Goal: Task Accomplishment & Management: Complete application form

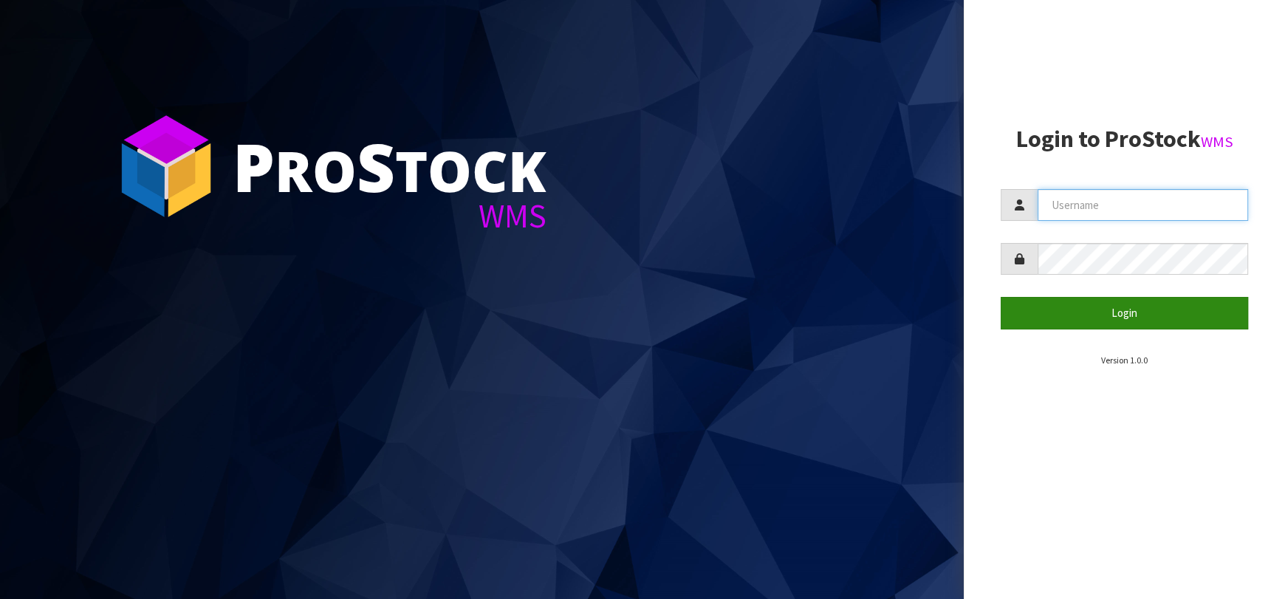
type input "[EMAIL_ADDRESS][DOMAIN_NAME]"
click at [1026, 319] on button "Login" at bounding box center [1123, 313] width 247 height 32
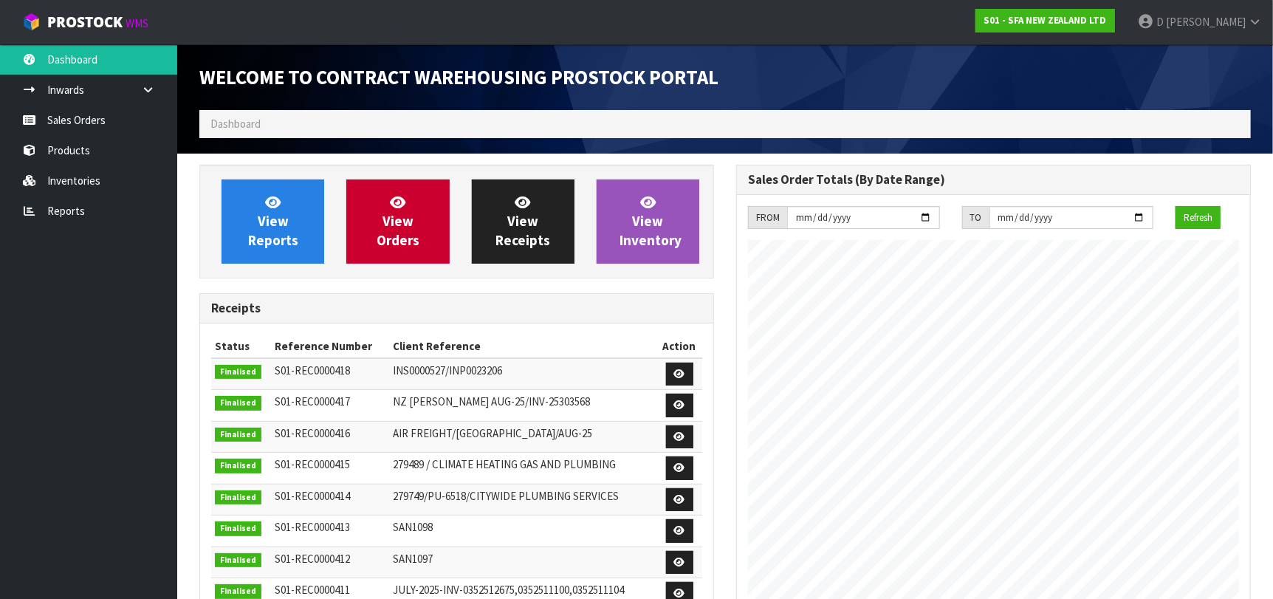
scroll to position [817, 537]
click at [552, 317] on div "Receipts" at bounding box center [456, 309] width 513 height 30
click at [401, 253] on link "View Orders" at bounding box center [397, 221] width 103 height 84
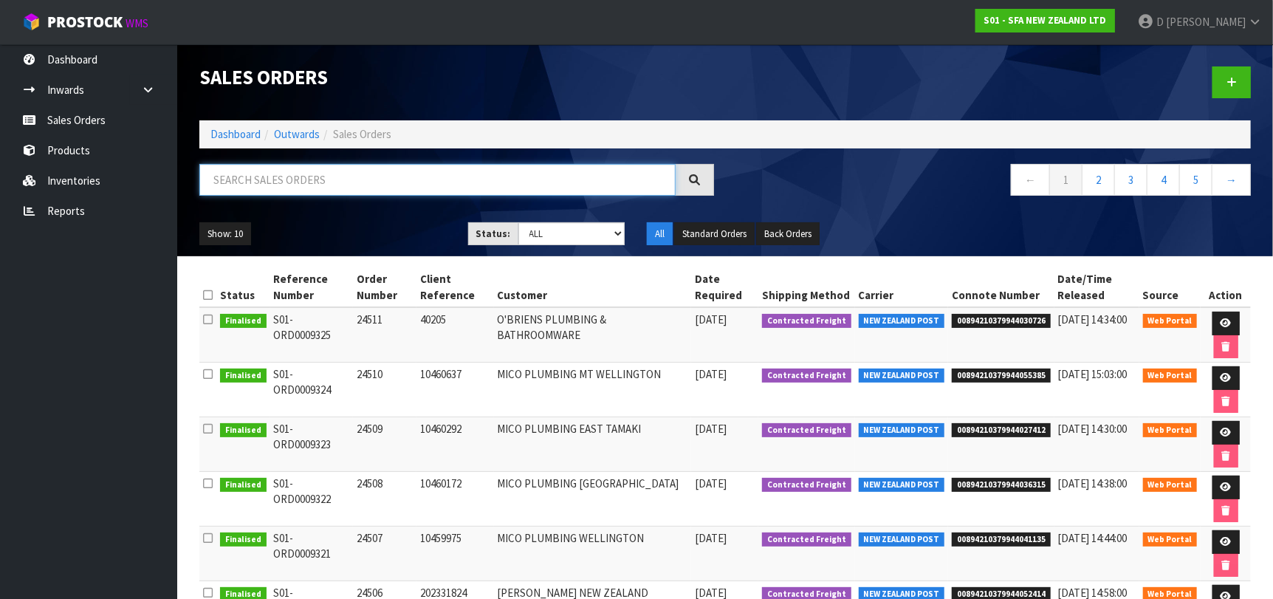
click at [388, 180] on input "text" at bounding box center [437, 180] width 476 height 32
paste input "10460637"
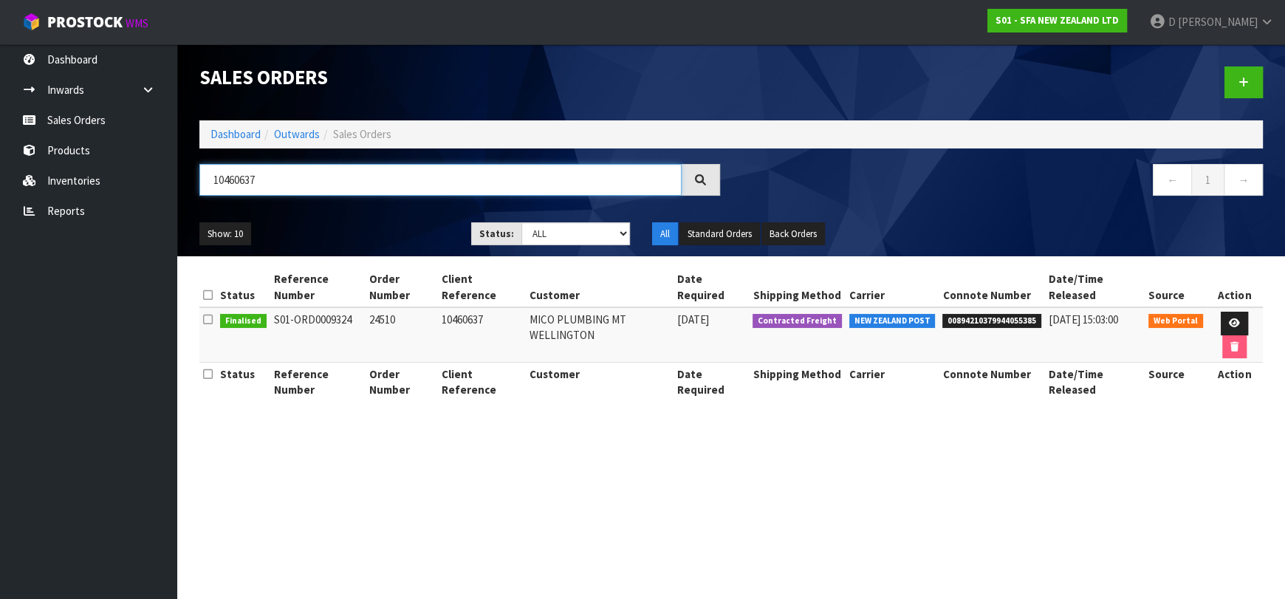
type input "10460637"
click at [324, 473] on section "Sales Orders Dashboard Outwards Sales Orders 10460637 ← 1 → Show: 10 5 10 25 50…" at bounding box center [642, 299] width 1285 height 599
click at [1237, 83] on link at bounding box center [1243, 82] width 38 height 32
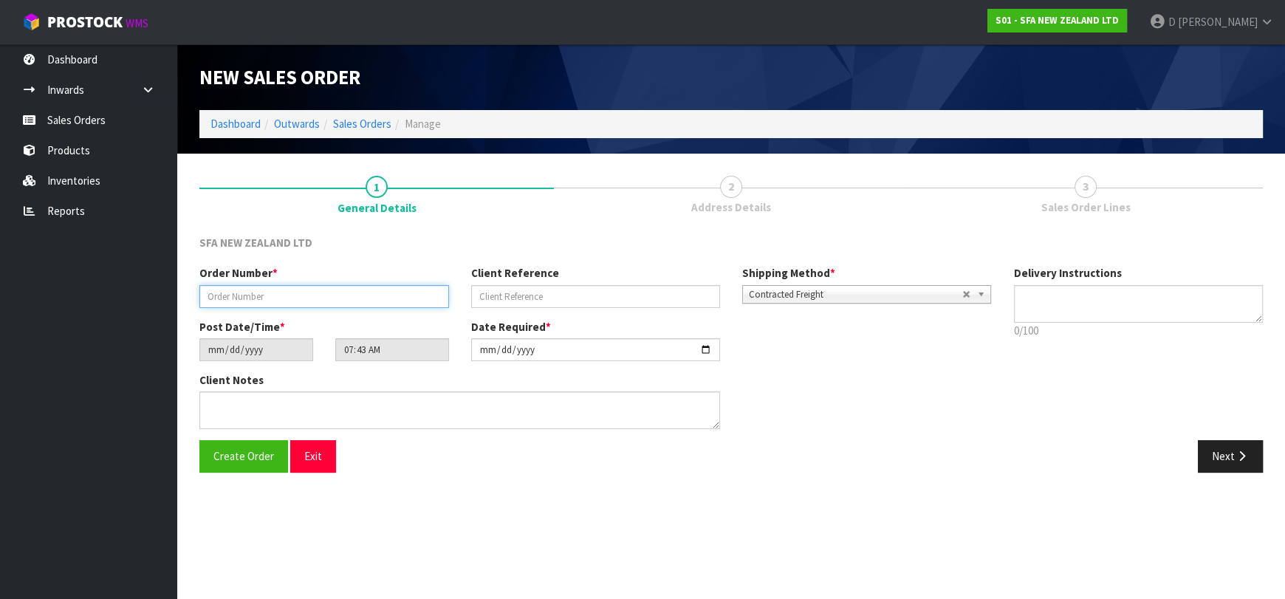
click at [390, 295] on input "text" at bounding box center [324, 296] width 250 height 23
type input "24512"
paste input "203340726"
type input "203340726"
click at [1209, 455] on button "Next" at bounding box center [1230, 456] width 65 height 32
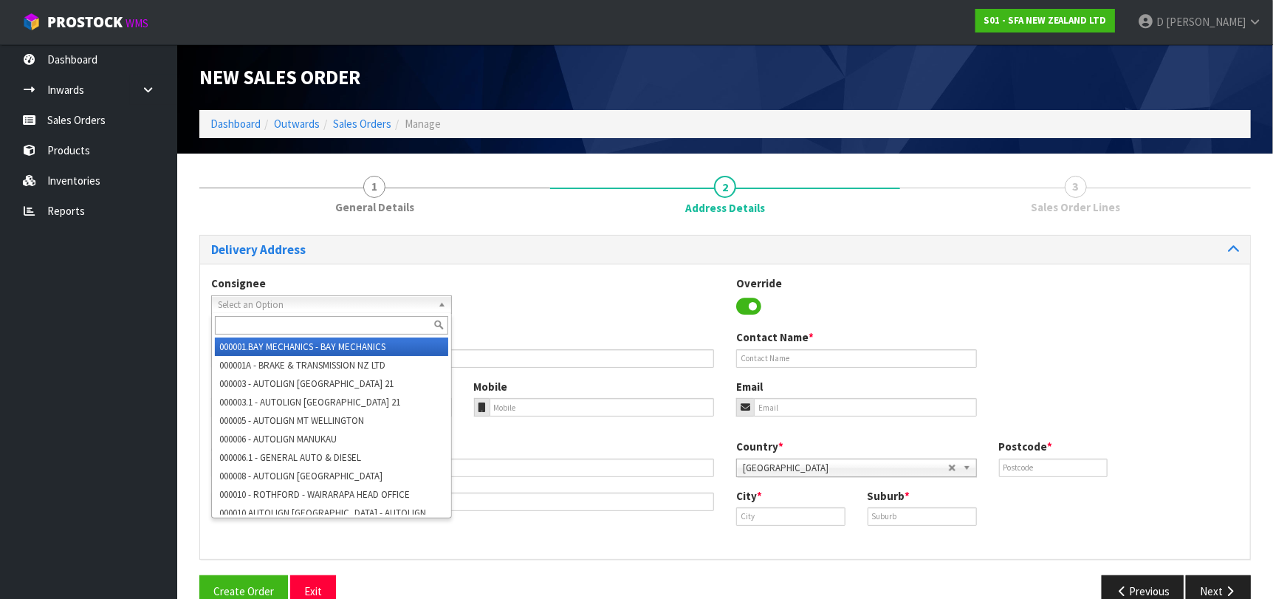
click at [220, 299] on link "Select an Option" at bounding box center [331, 304] width 241 height 18
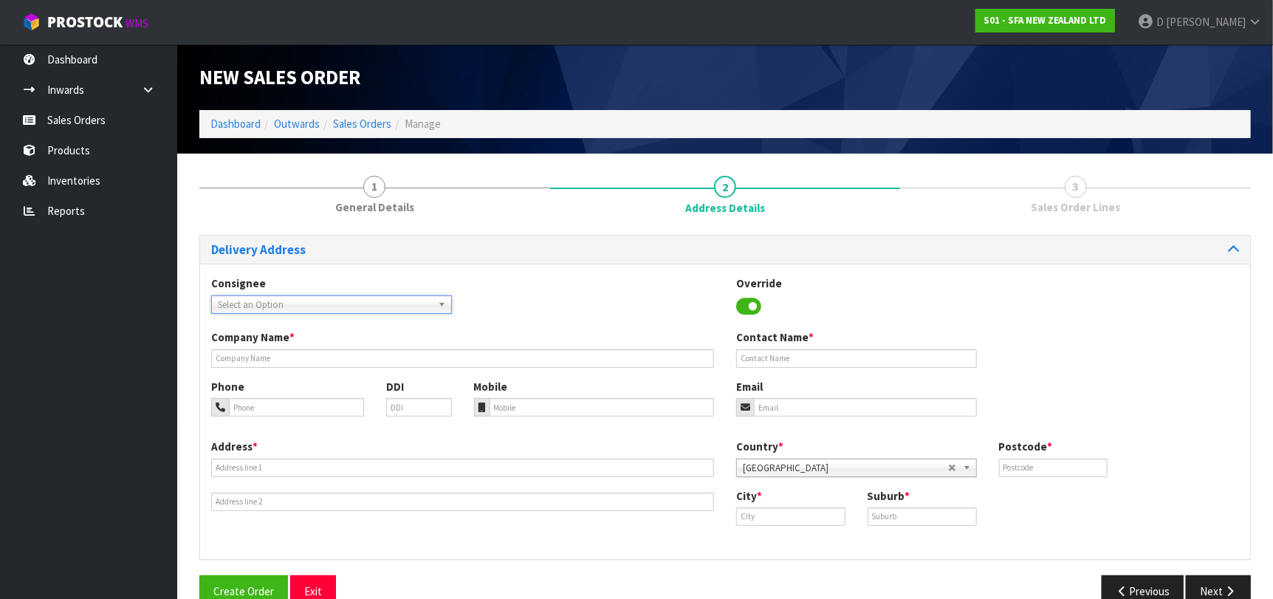
click at [234, 305] on span "Select an Option" at bounding box center [325, 305] width 214 height 18
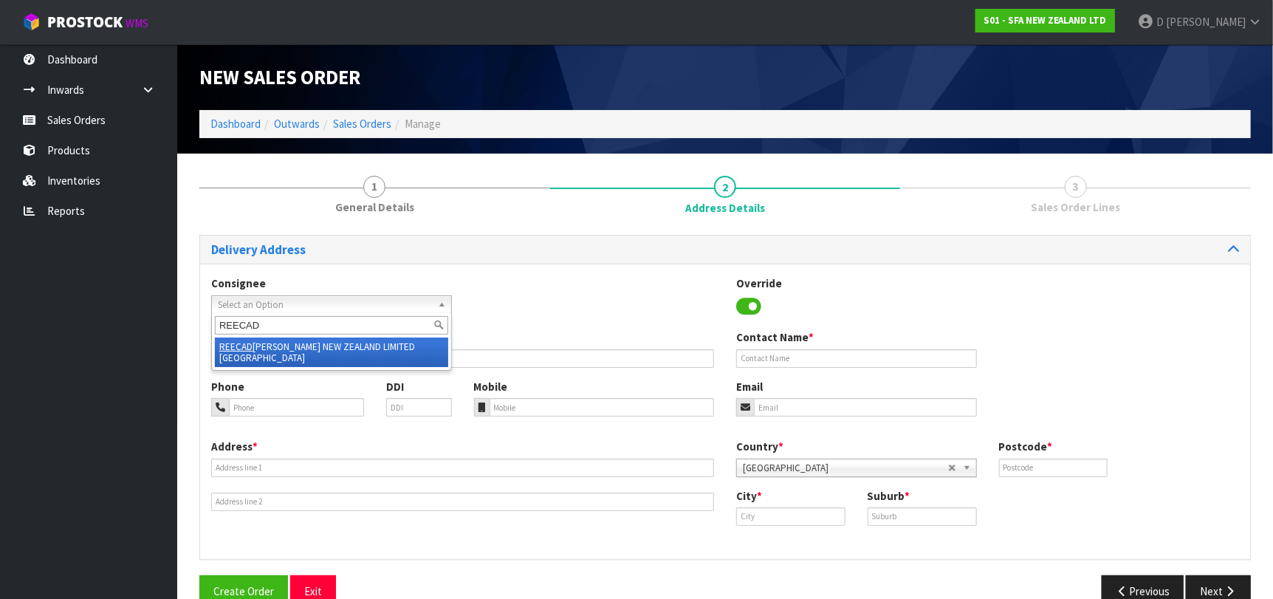
type input "REECADD"
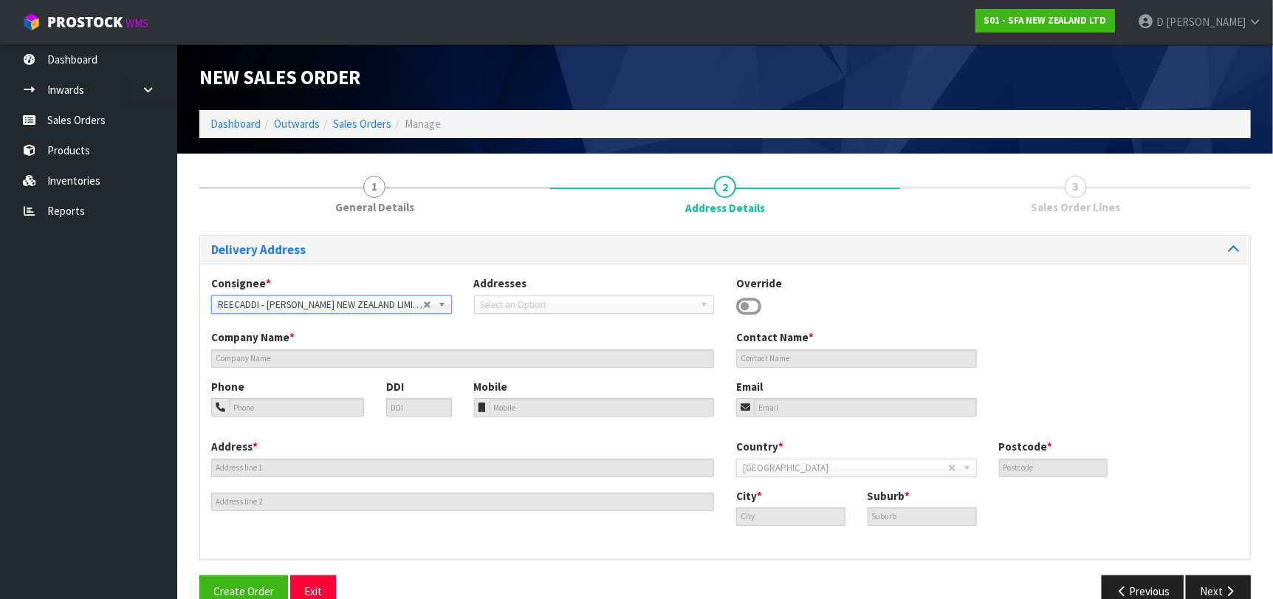
type input "[PERSON_NAME] NEW ZEALAND LIMITED [GEOGRAPHIC_DATA]"
type input "[STREET_ADDRESS][PERSON_NAME]"
type input "8011"
type input "[GEOGRAPHIC_DATA]"
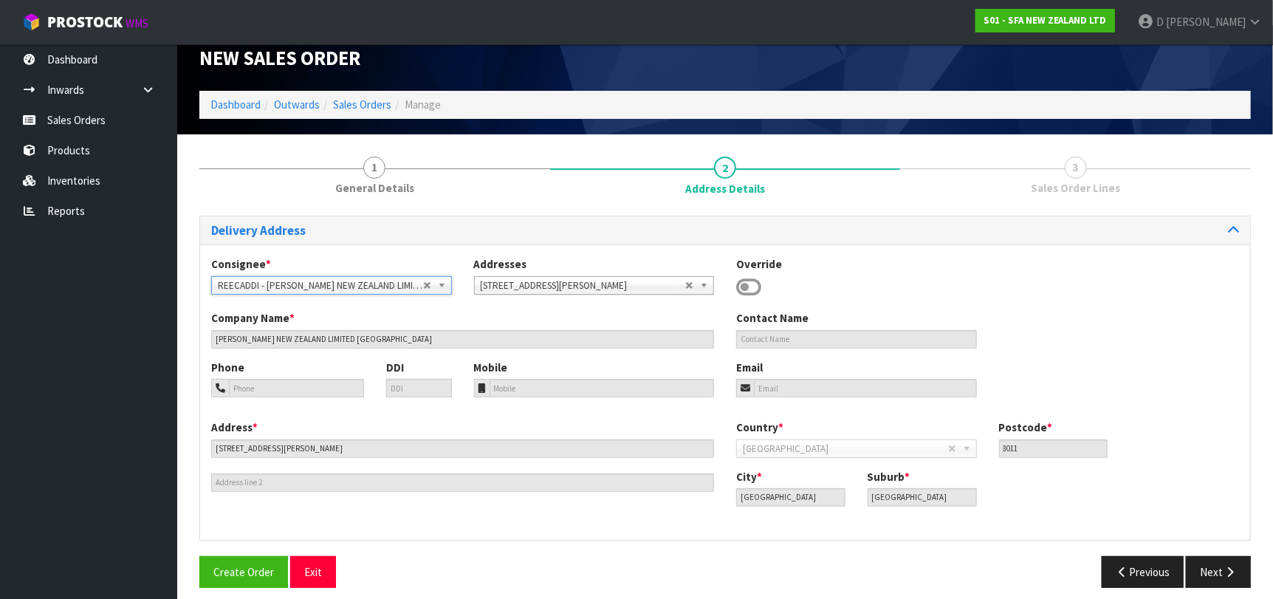
scroll to position [30, 0]
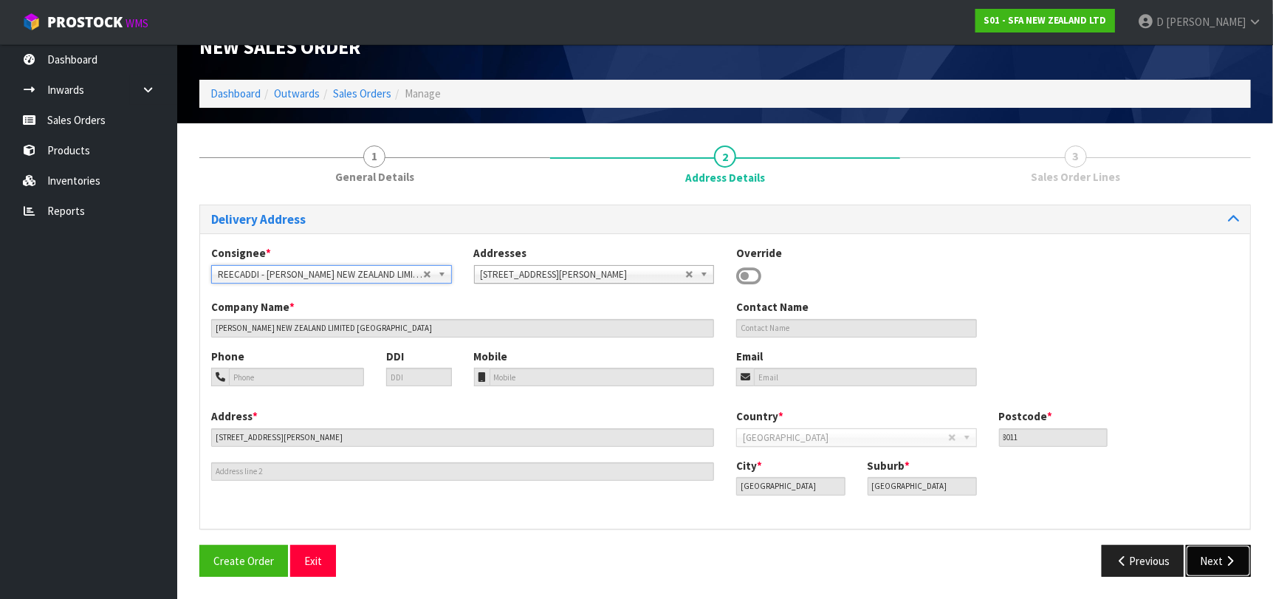
click at [1204, 549] on button "Next" at bounding box center [1218, 561] width 65 height 32
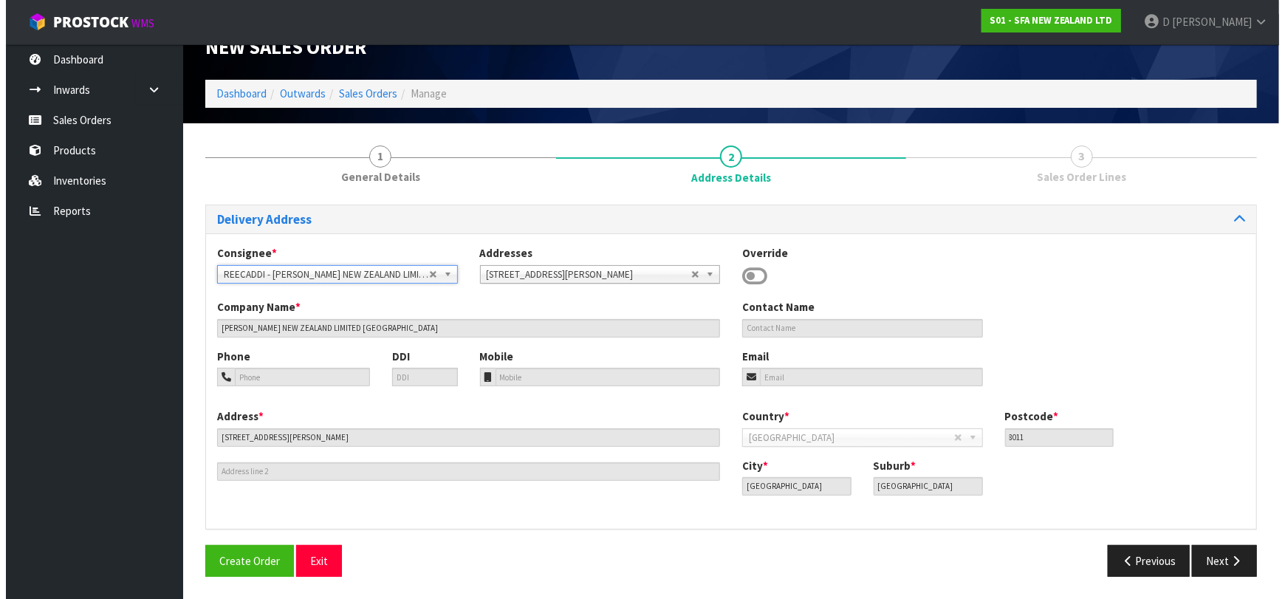
scroll to position [0, 0]
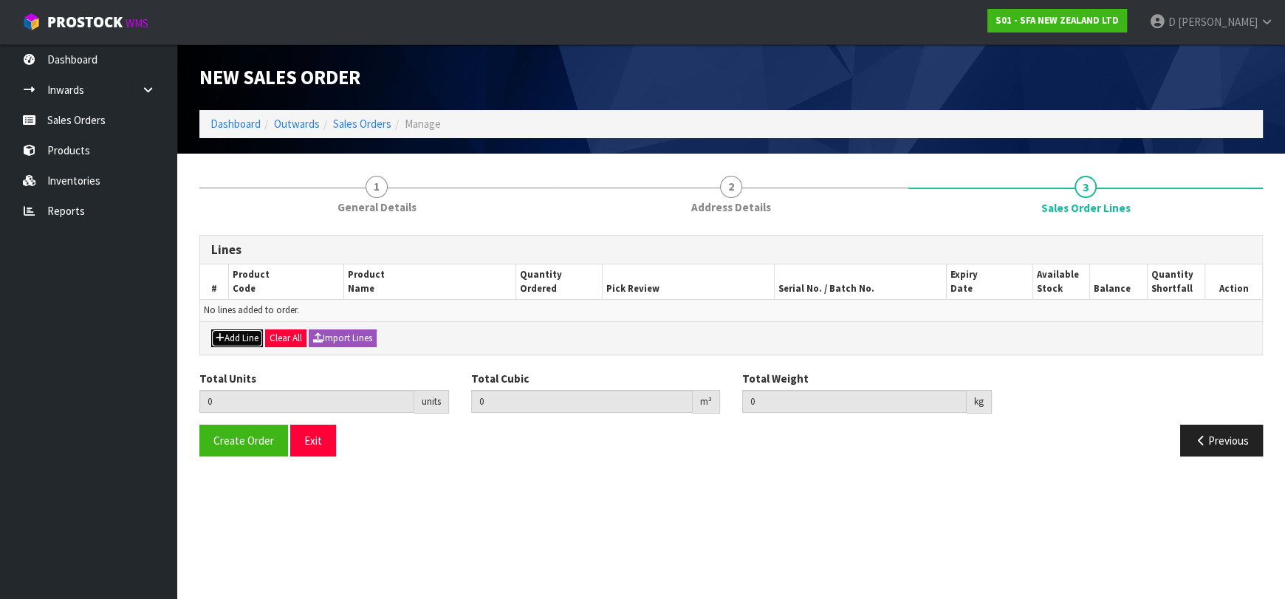
drag, startPoint x: 225, startPoint y: 333, endPoint x: 236, endPoint y: 319, distance: 17.4
click at [227, 331] on button "Add Line" at bounding box center [237, 338] width 52 height 18
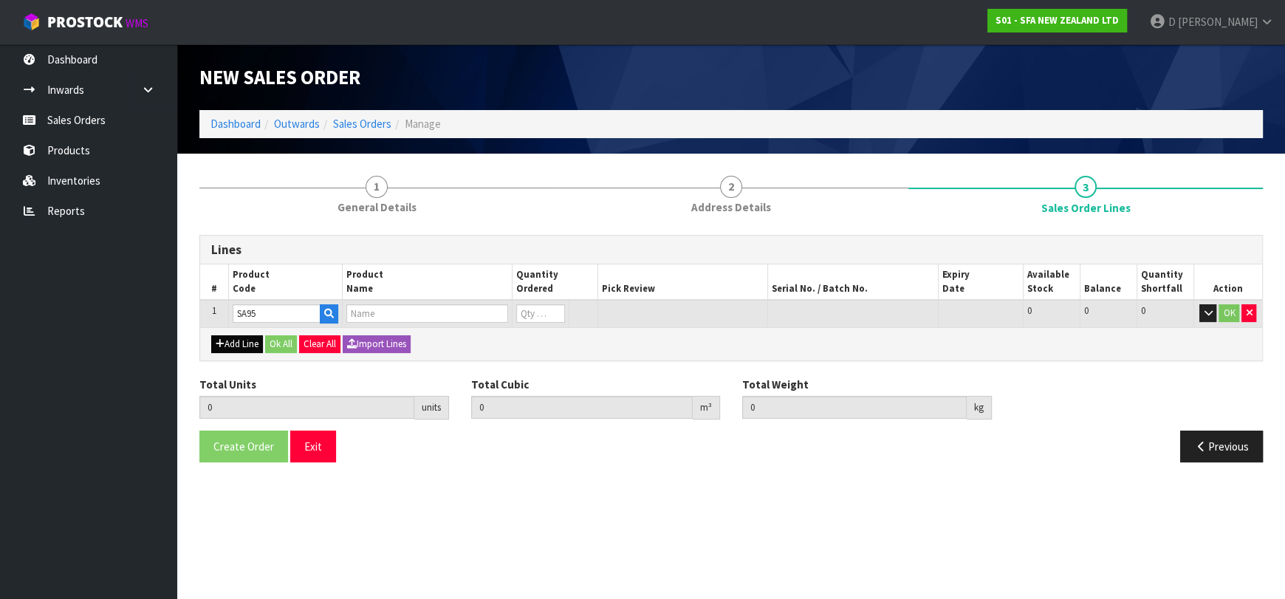
type input "SA95"
type input "0.000000"
type input "0.000"
type input "SANIVITE UP WASTE WATER PUMP"
type input "0"
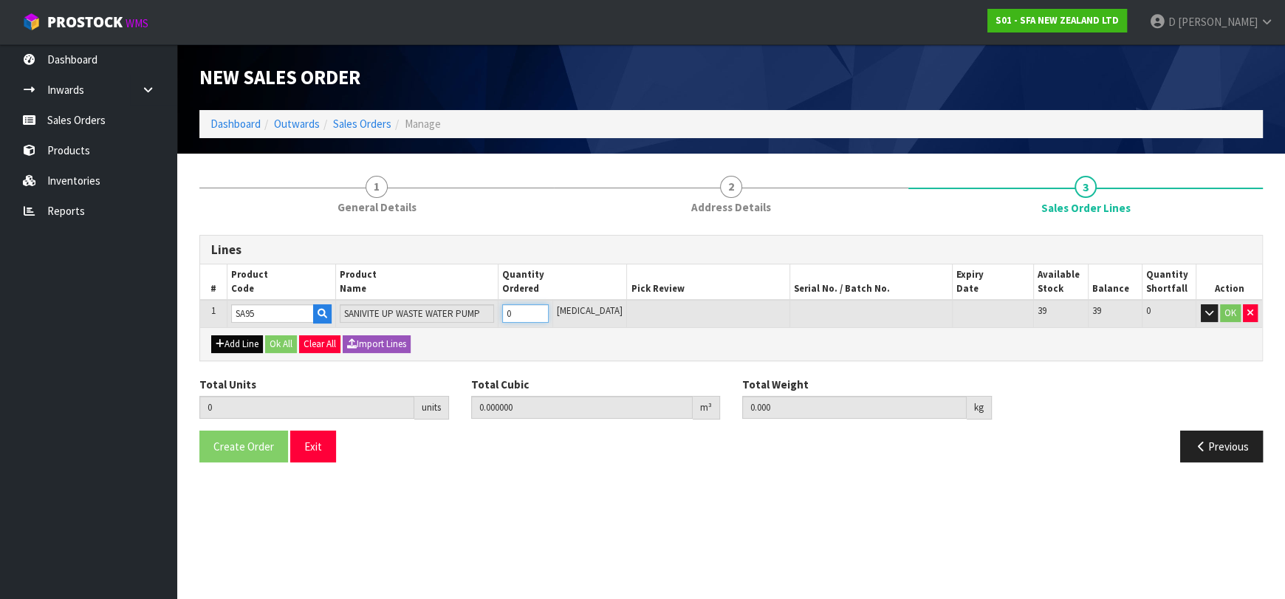
type input "1"
type input "0.031488"
type input "6.16"
type input "1"
click at [235, 338] on button "Add Line" at bounding box center [237, 344] width 52 height 18
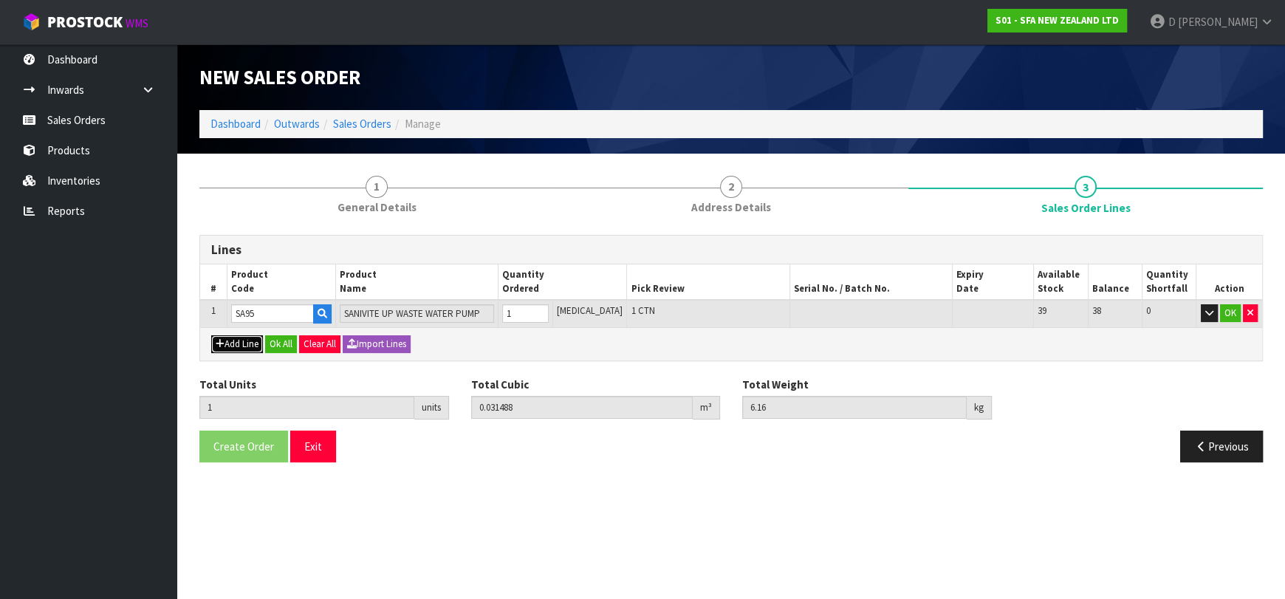
type input "0"
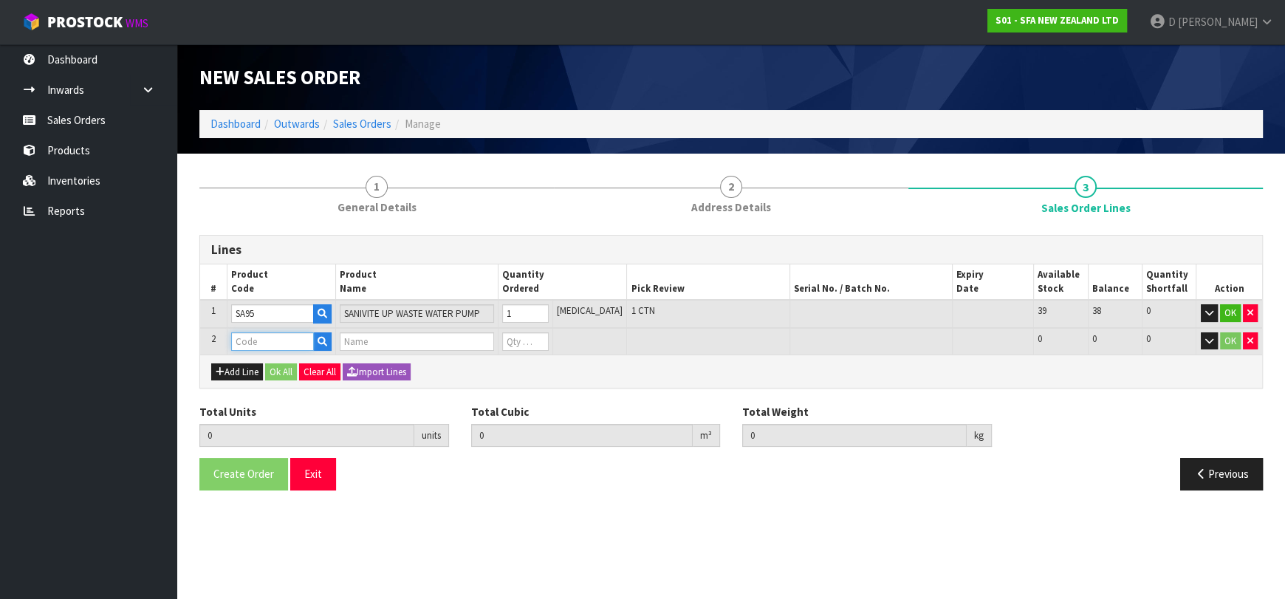
click at [240, 343] on input "text" at bounding box center [272, 341] width 83 height 18
type input "ALARM"
type input "1"
type input "0.031488"
type input "6.16"
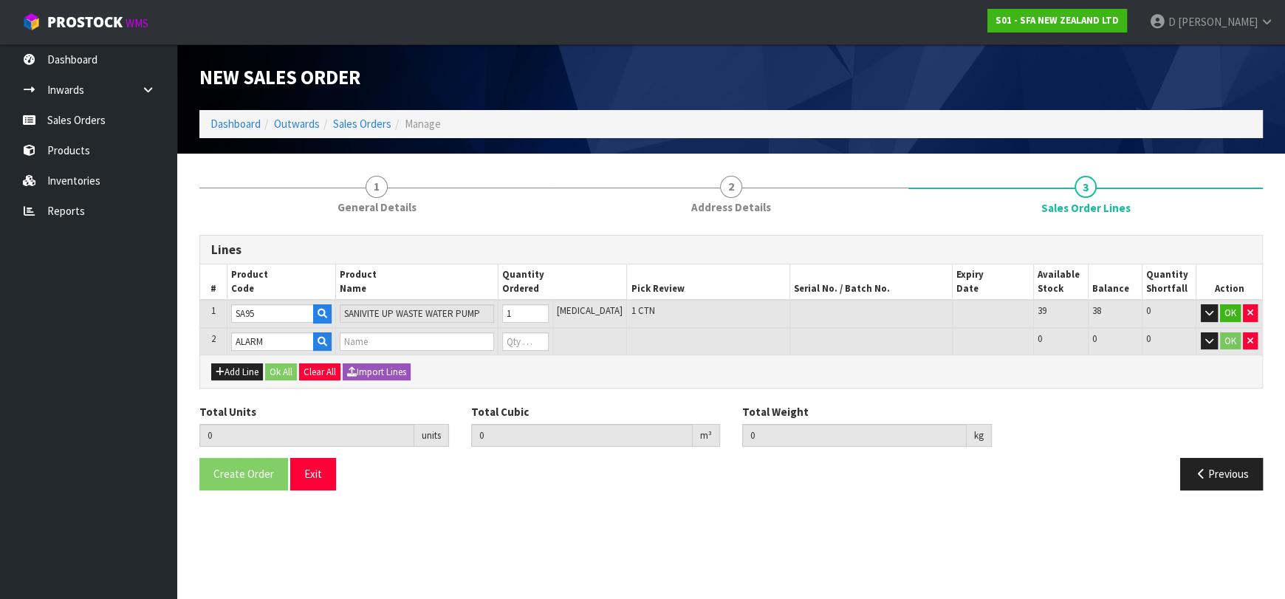
type input "SANIALARM"
type input "0"
type input "2"
type input "0.032608"
type input "6.34"
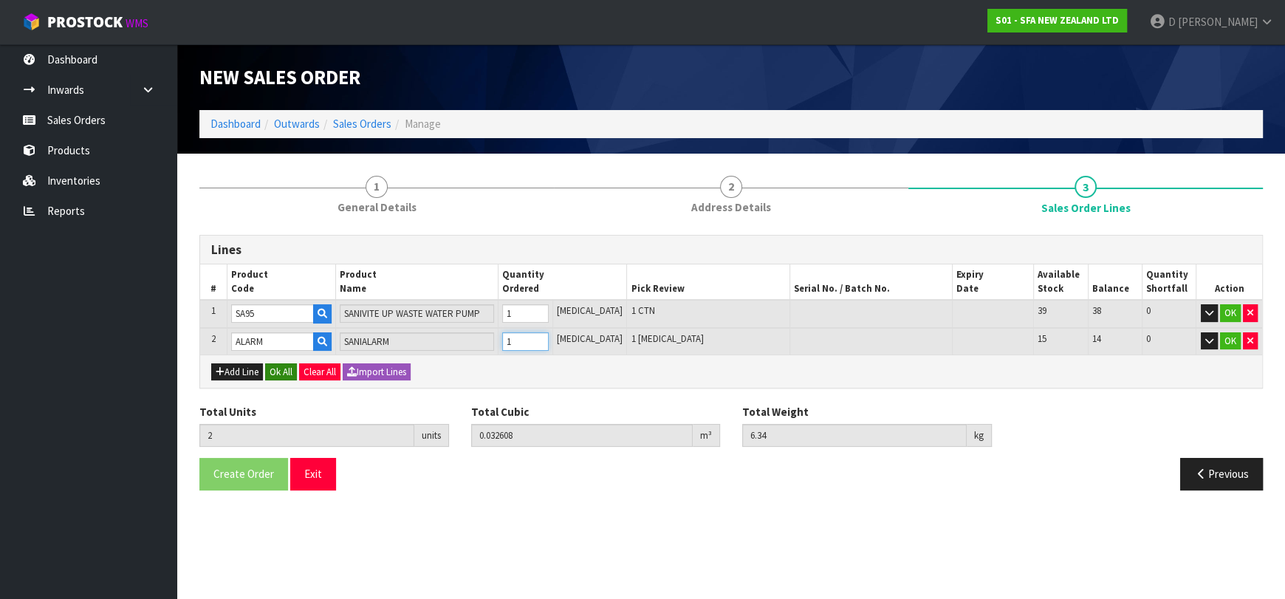
type input "1"
click at [282, 363] on button "Ok All" at bounding box center [281, 372] width 32 height 18
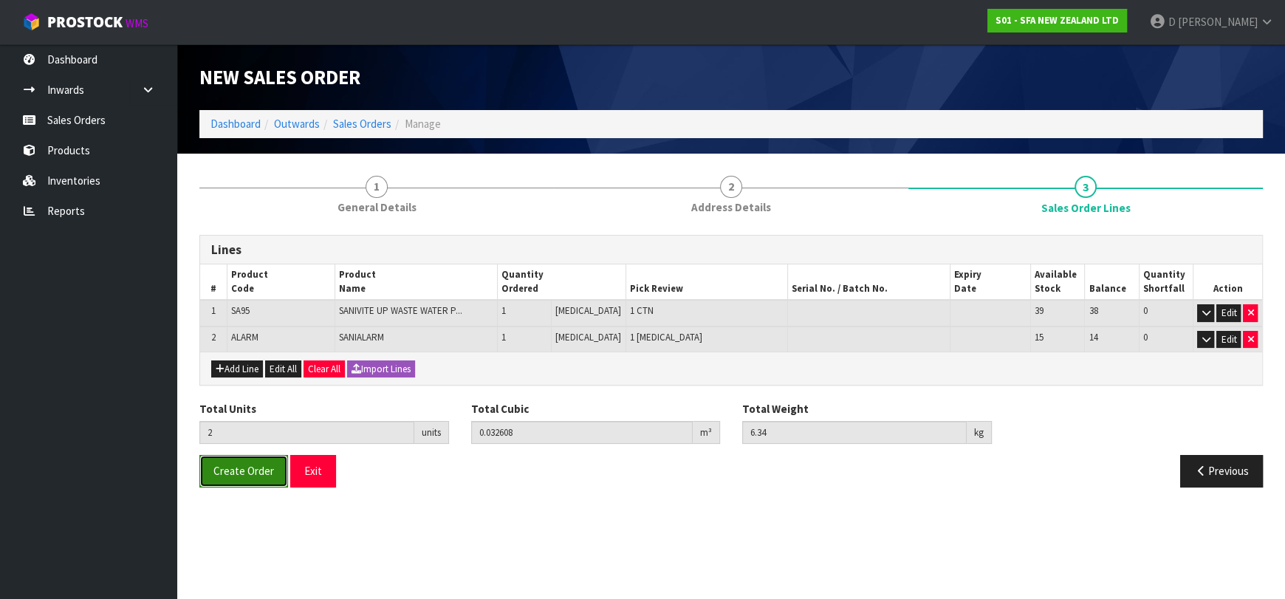
click at [244, 472] on span "Create Order" at bounding box center [243, 471] width 61 height 14
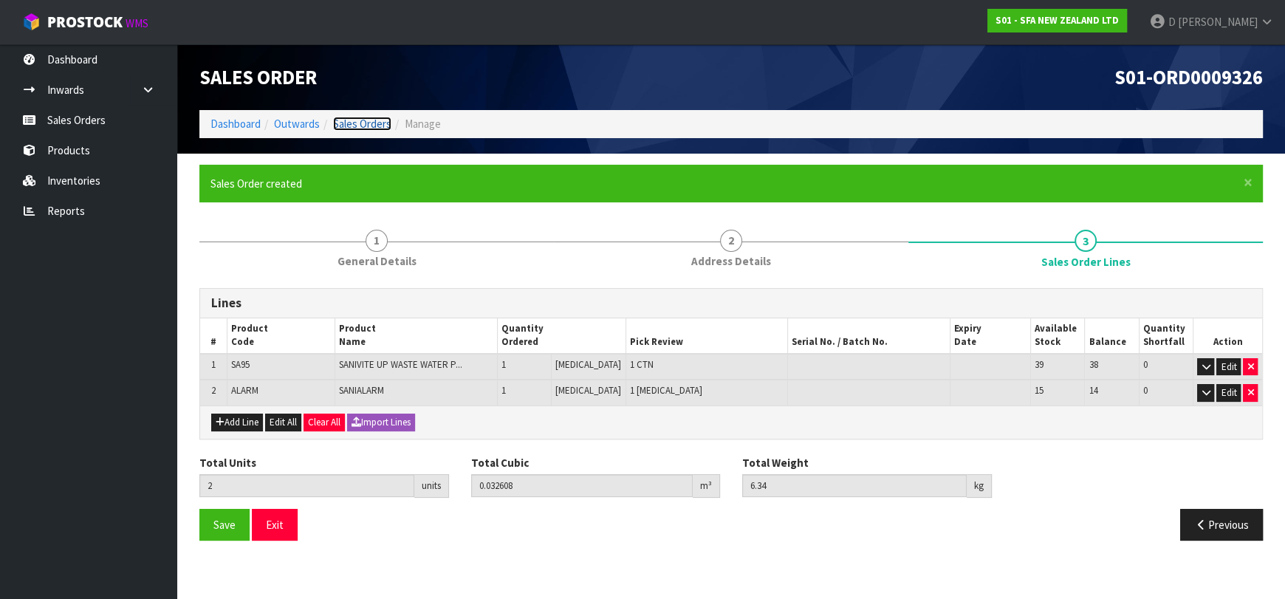
click at [354, 125] on link "Sales Orders" at bounding box center [362, 124] width 58 height 14
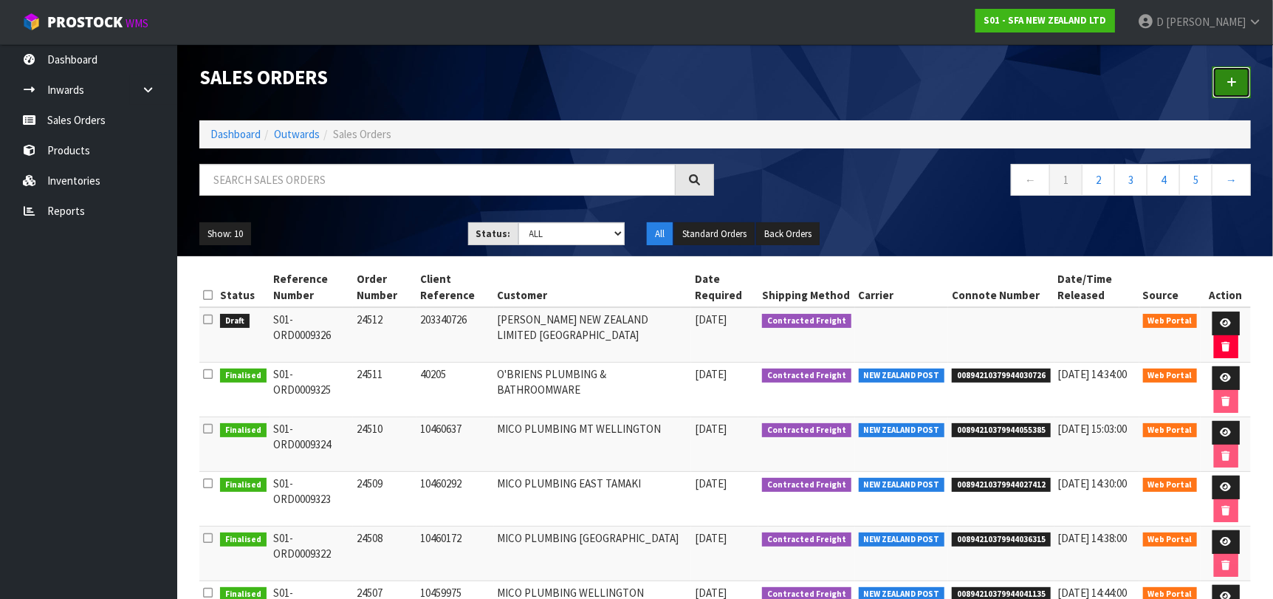
click at [1242, 81] on link at bounding box center [1231, 82] width 38 height 32
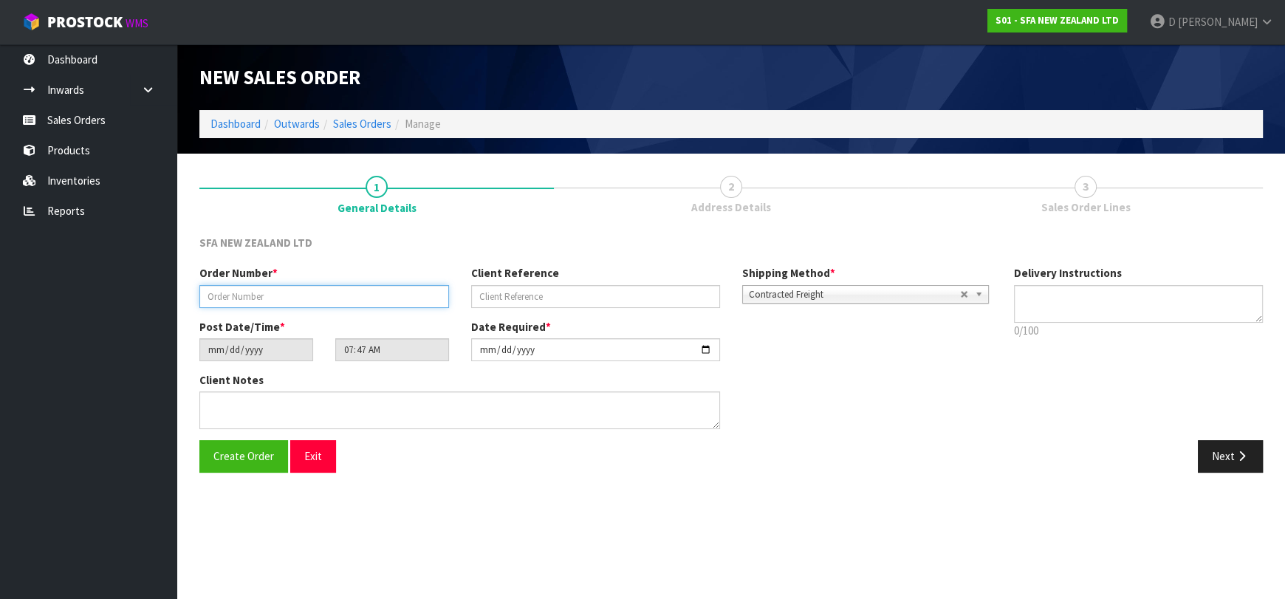
click at [343, 306] on input "text" at bounding box center [324, 296] width 250 height 23
type input "24513"
paste input "200046147"
type input "200046147"
click at [1203, 447] on button "Next" at bounding box center [1230, 456] width 65 height 32
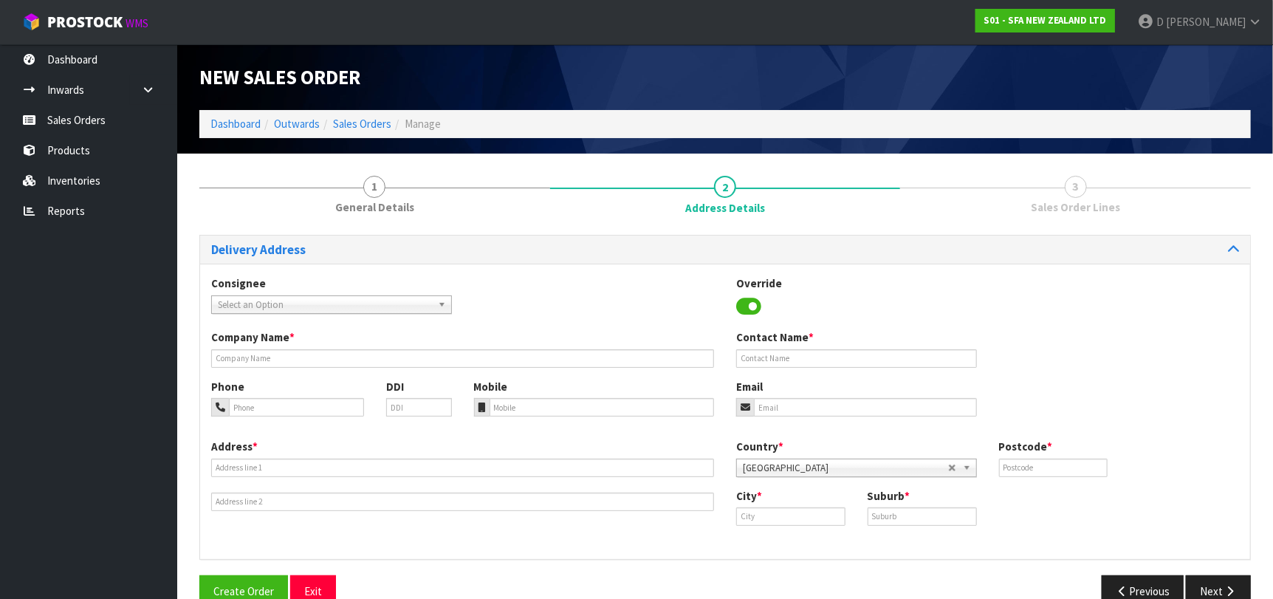
click at [332, 303] on span "Select an Option" at bounding box center [325, 305] width 214 height 18
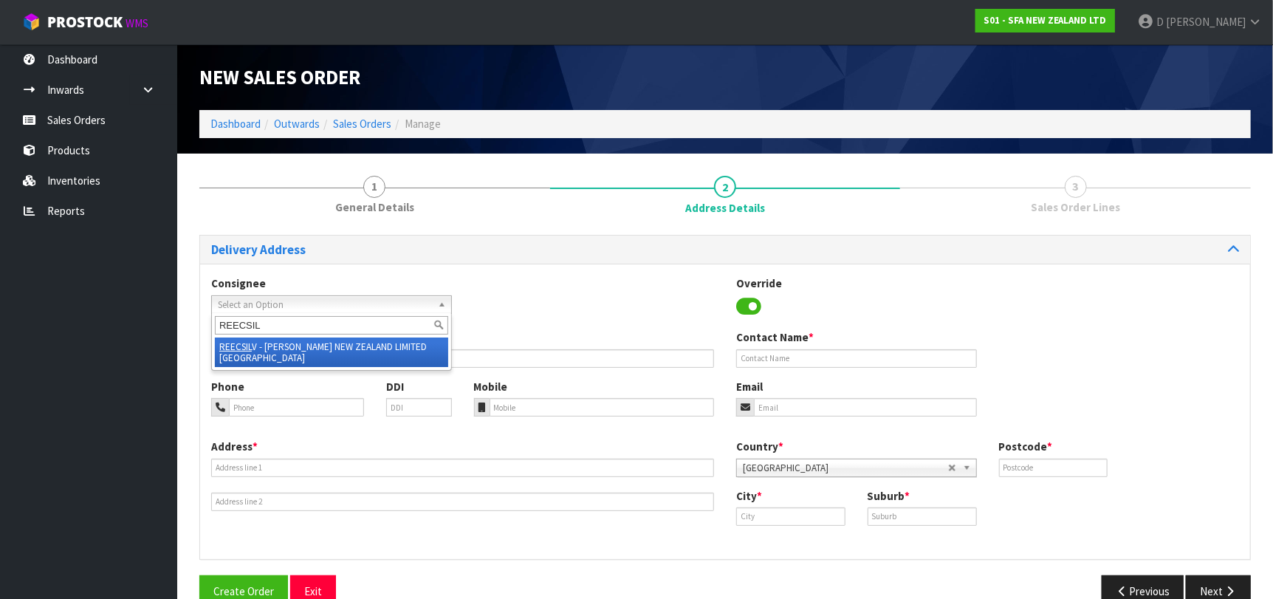
type input "REECSILV"
type input "[PERSON_NAME] NEW ZEALAND LIMITED [GEOGRAPHIC_DATA]"
type input "[STREET_ADDRESS]"
type input "0932"
type input "[GEOGRAPHIC_DATA]"
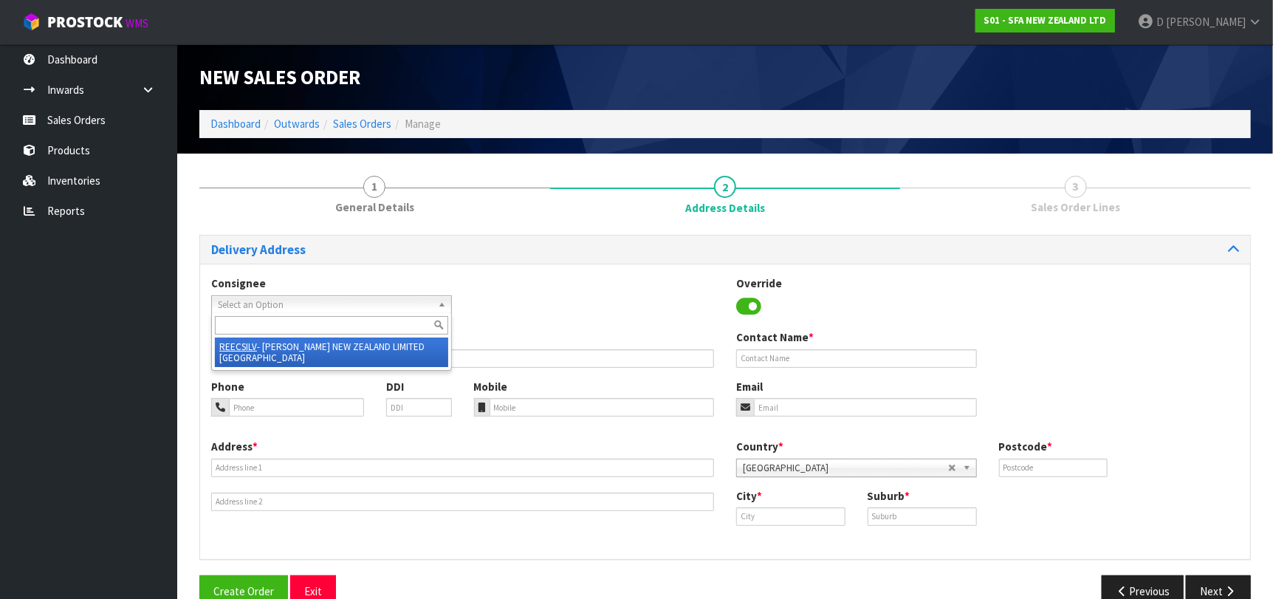
type input "[GEOGRAPHIC_DATA]"
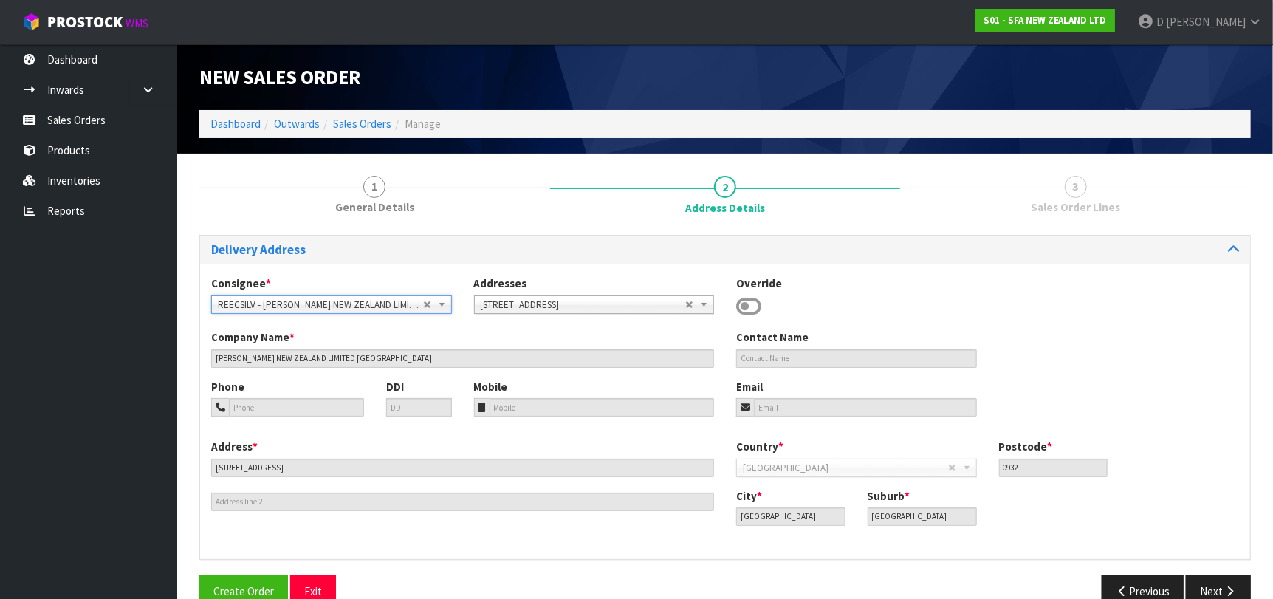
click at [1215, 571] on div "Delivery Address Consignee * 000001.BAY MECHANICS - BAY MECHANICS 000001A - BRA…" at bounding box center [724, 427] width 1051 height 384
drag, startPoint x: 1214, startPoint y: 580, endPoint x: 942, endPoint y: 487, distance: 287.2
click at [1213, 580] on button "Next" at bounding box center [1218, 591] width 65 height 32
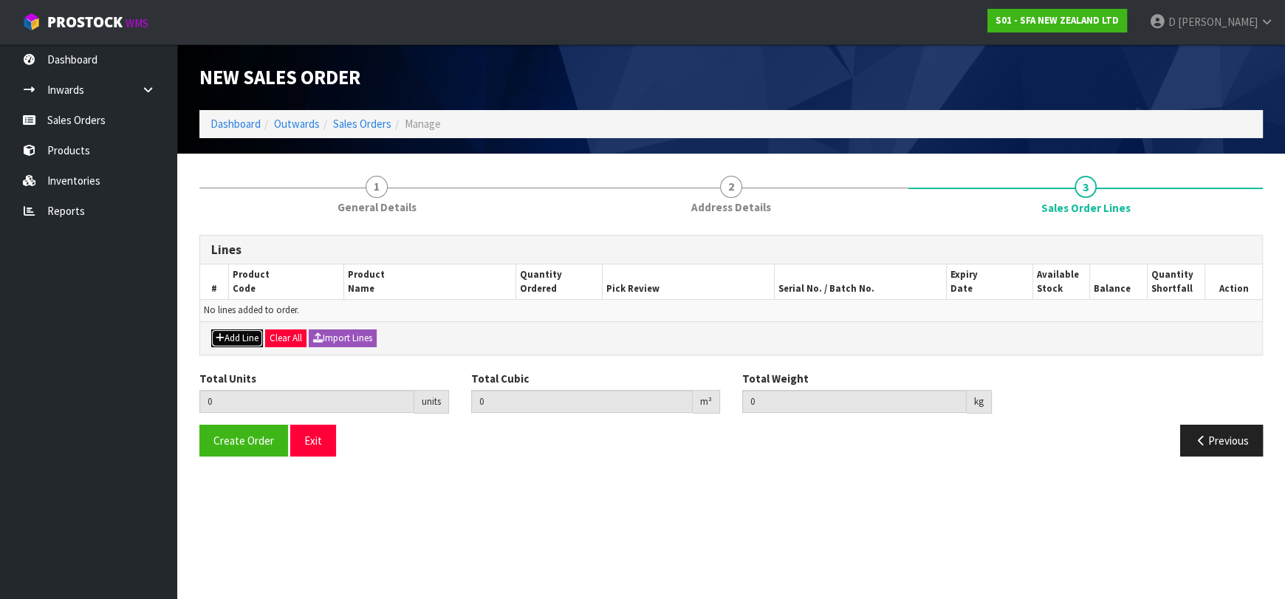
click at [222, 334] on icon "button" at bounding box center [220, 338] width 9 height 10
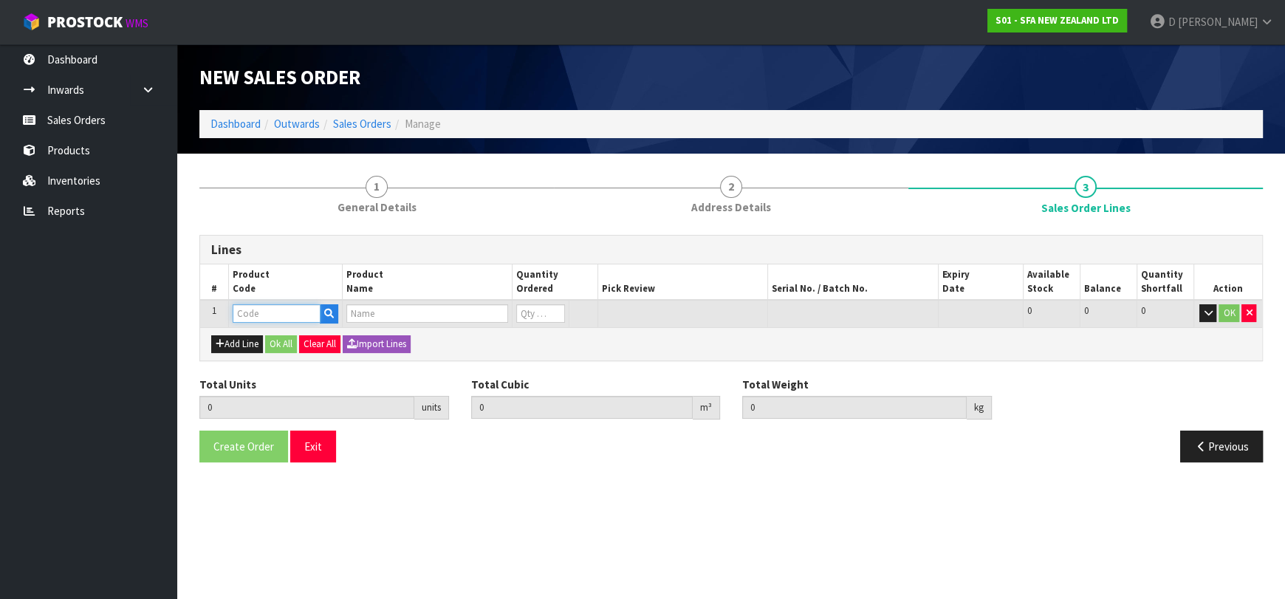
click at [233, 320] on input "text" at bounding box center [277, 313] width 88 height 18
type input "SA101"
type input "0.000000"
type input "0.000"
type input "SA101 SANISPEED SMALL BORE"
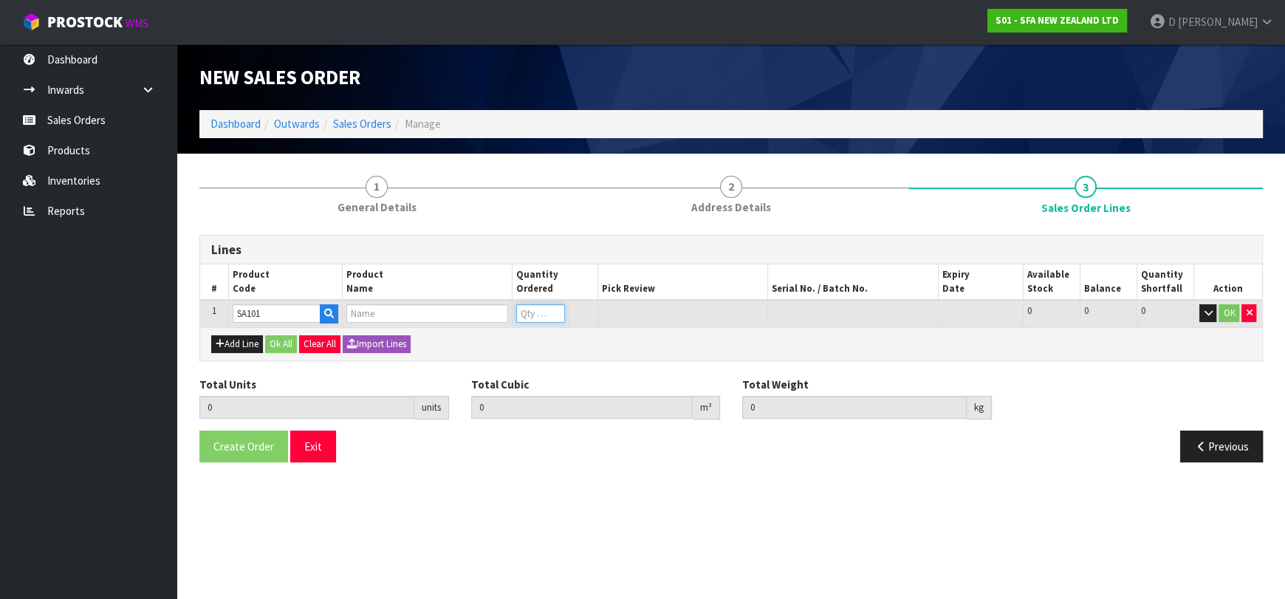
type input "0"
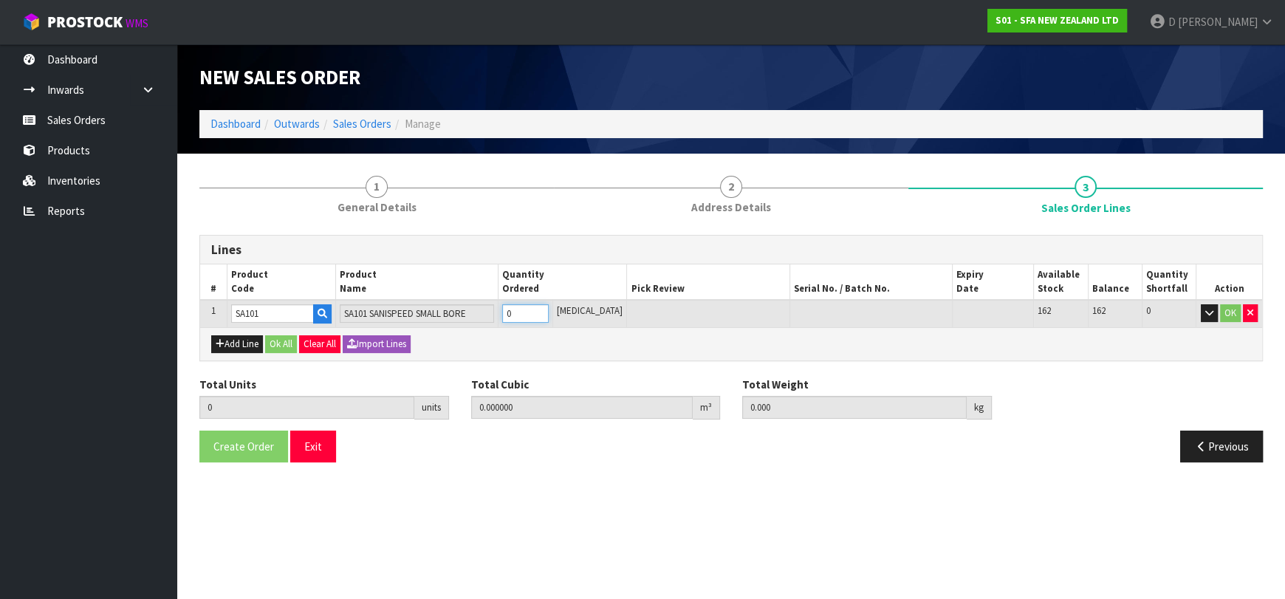
type input "1"
type input "0.031488"
type input "6.65"
type input "1"
click at [226, 337] on button "Add Line" at bounding box center [237, 344] width 52 height 18
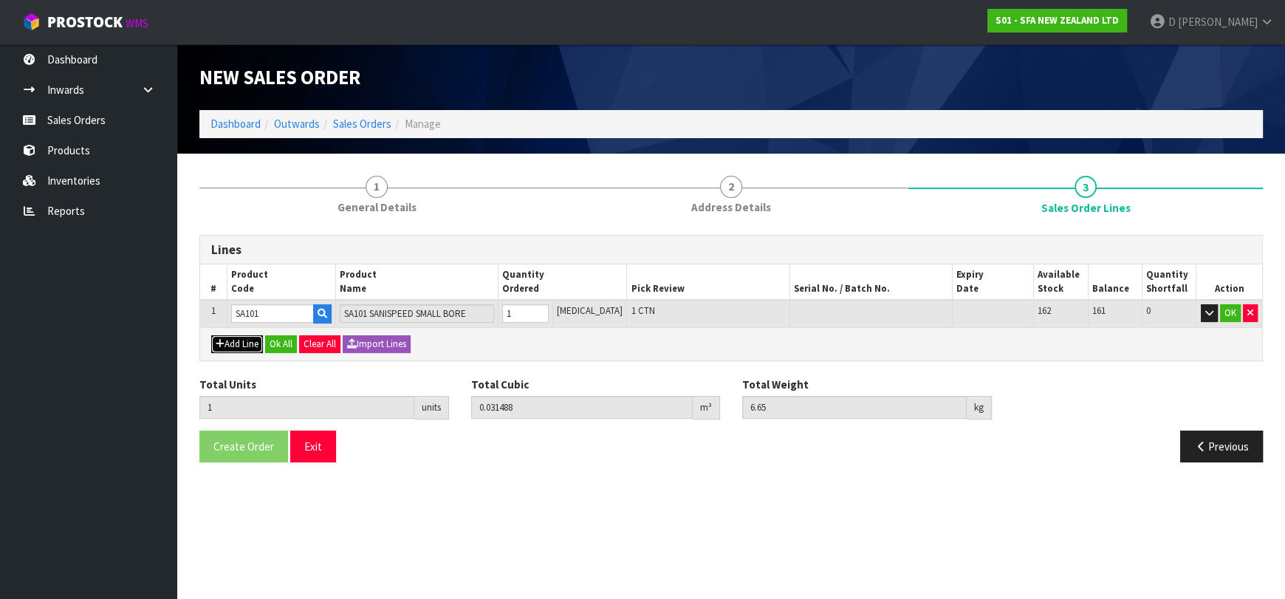
type input "0"
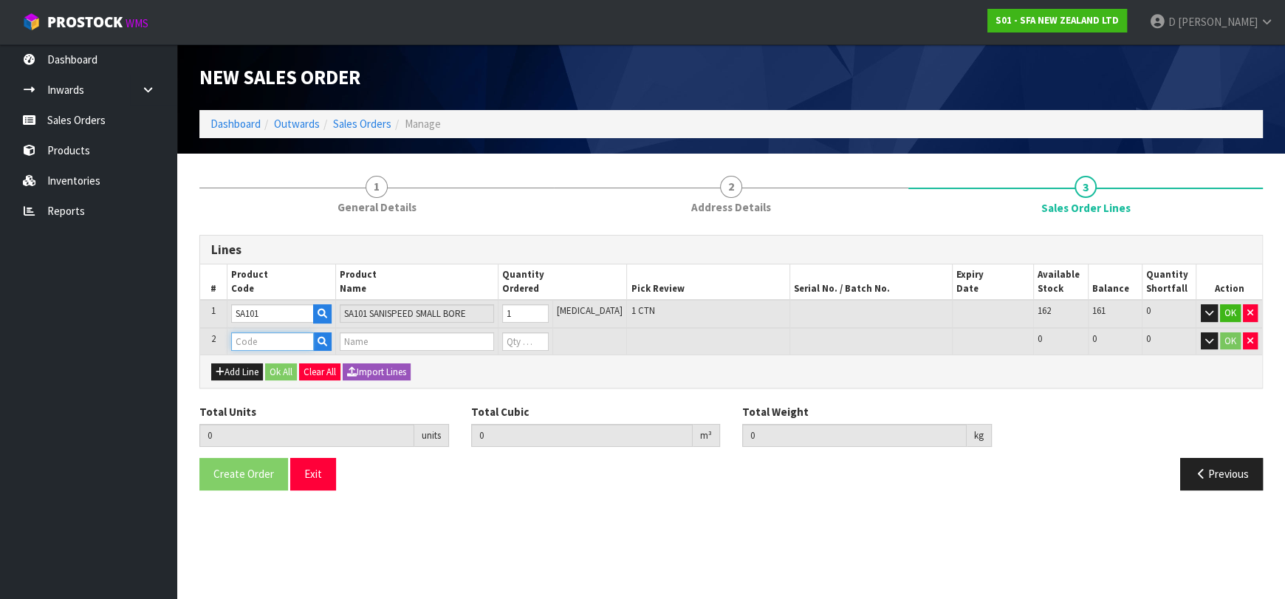
click at [245, 334] on input "text" at bounding box center [272, 341] width 83 height 18
type input "SA99"
type input "1"
type input "0.031488"
type input "6.65"
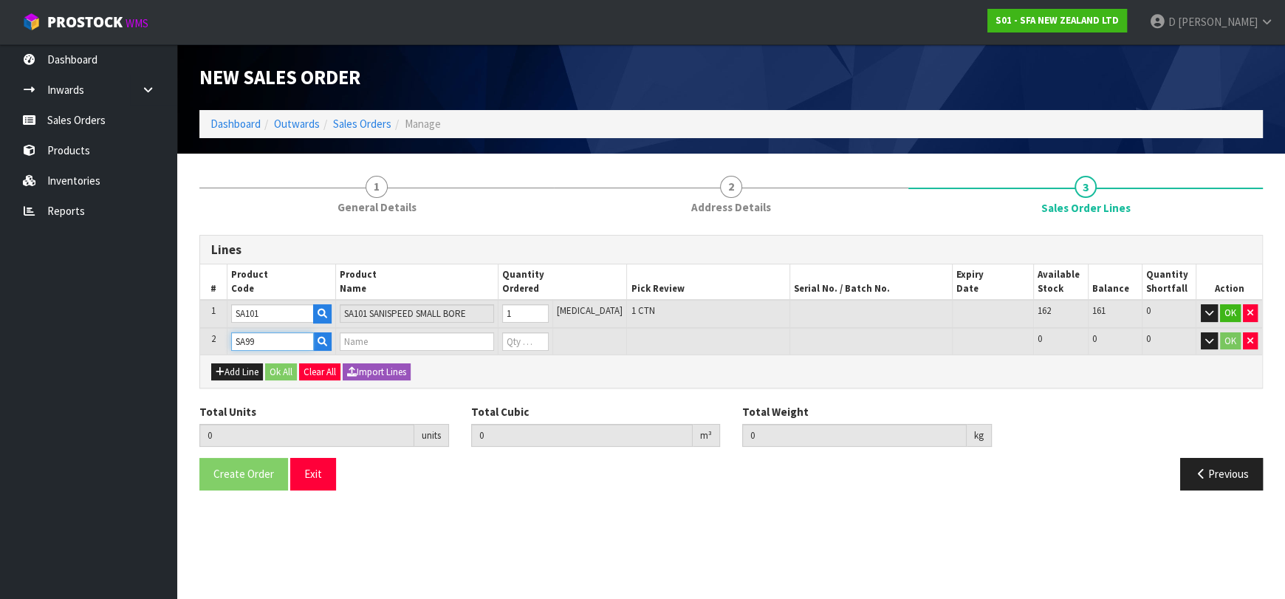
type input "SANIPACK PRO SEWAGE MACERATOR PUMP"
type input "0"
type input "SA99"
type input "2"
type input "0.073824"
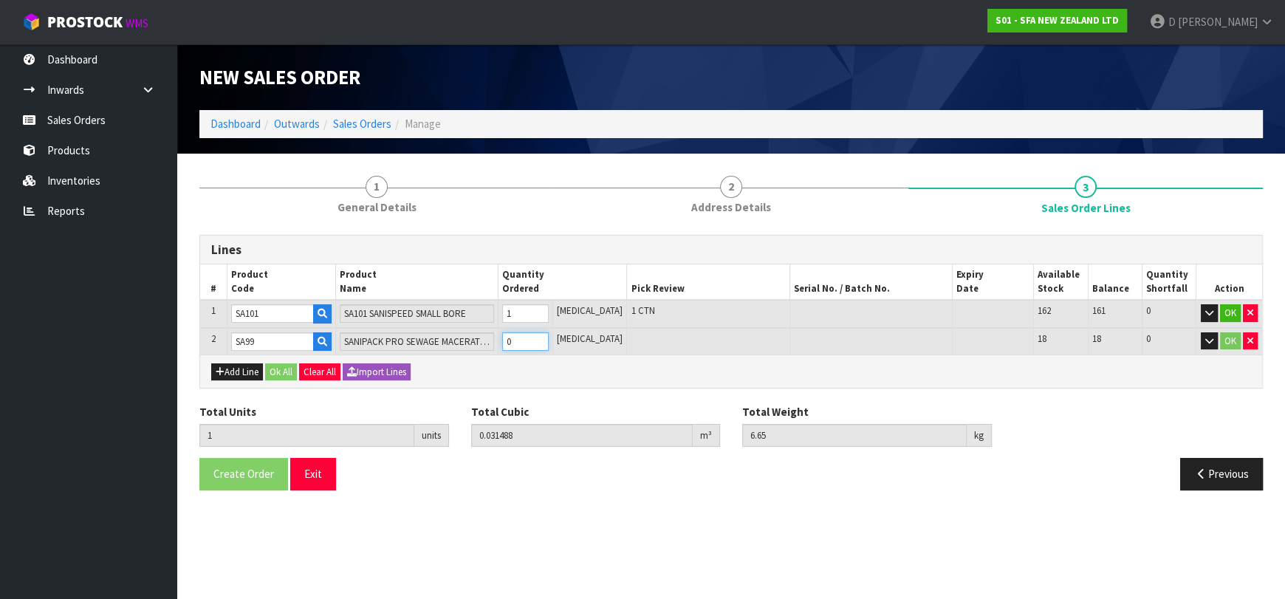
type input "13.5"
type input "1"
click at [290, 369] on button "Ok All" at bounding box center [281, 372] width 32 height 18
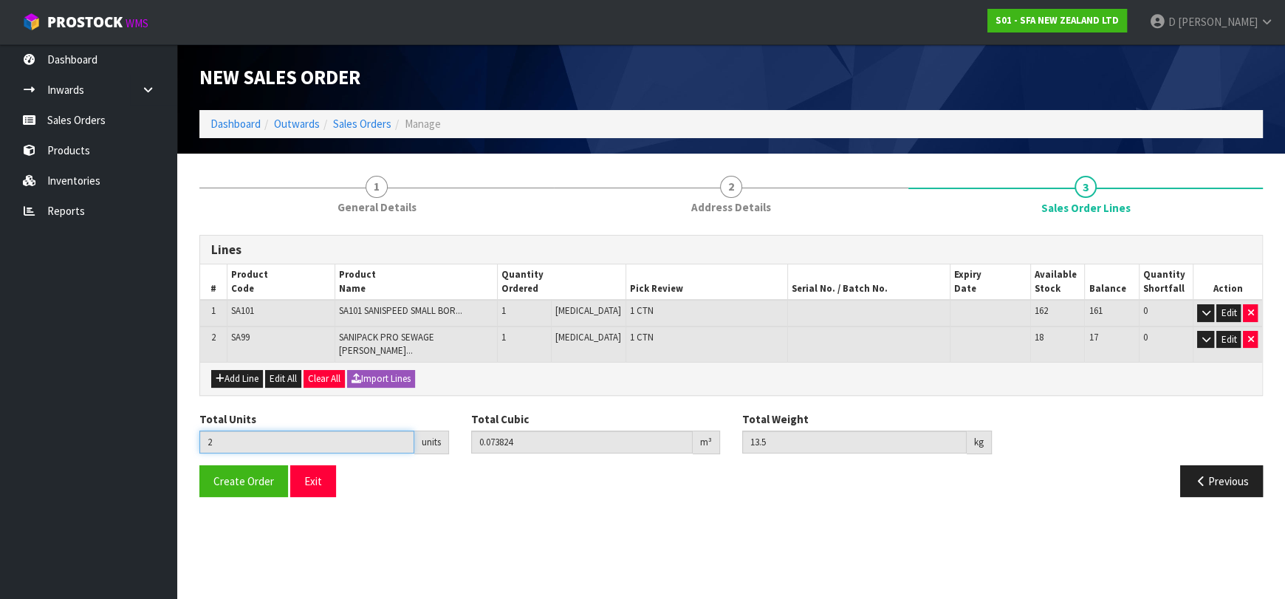
click at [257, 437] on input "2" at bounding box center [306, 441] width 215 height 23
click at [259, 465] on button "Create Order" at bounding box center [243, 481] width 89 height 32
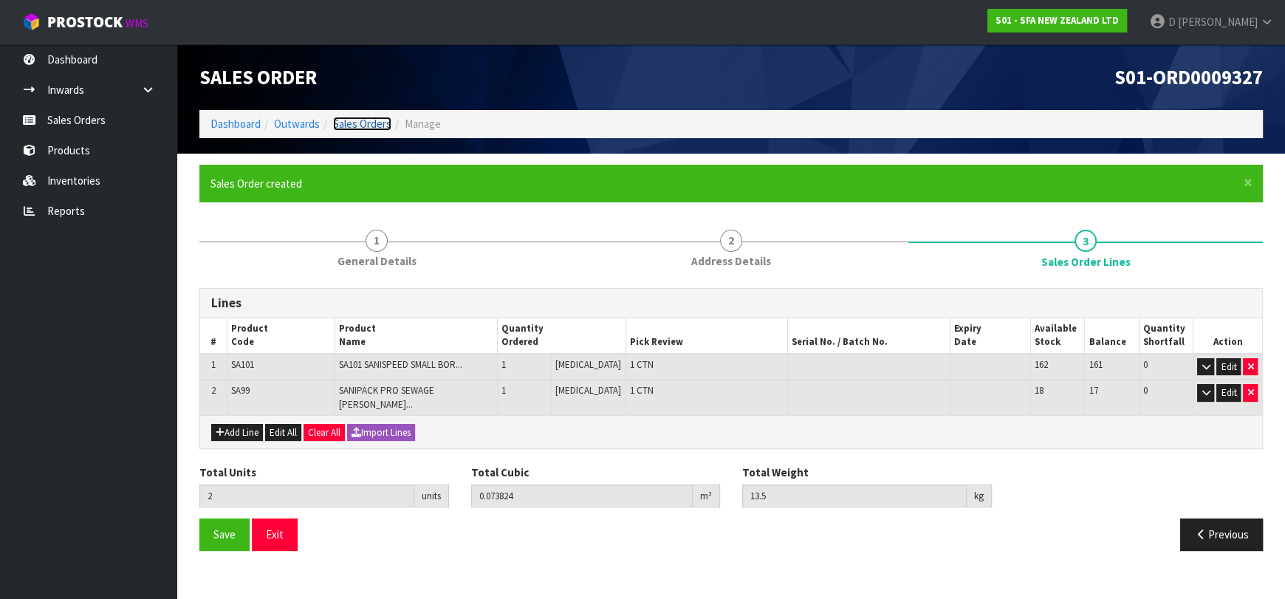
click at [372, 120] on link "Sales Orders" at bounding box center [362, 124] width 58 height 14
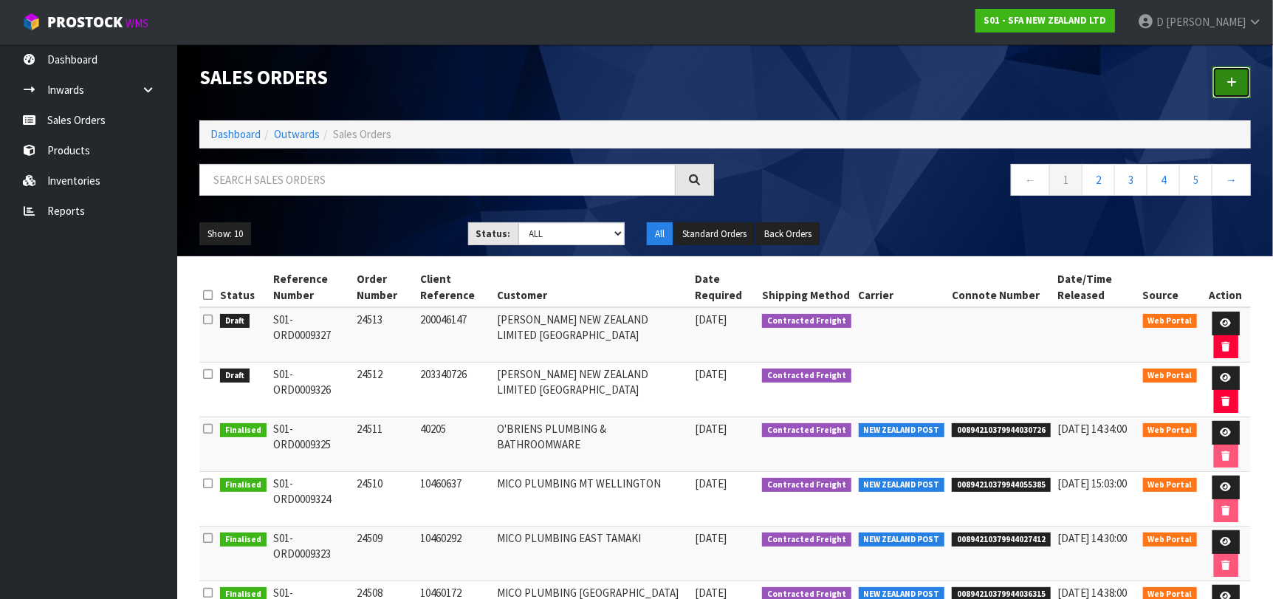
click at [1212, 88] on link at bounding box center [1231, 82] width 38 height 32
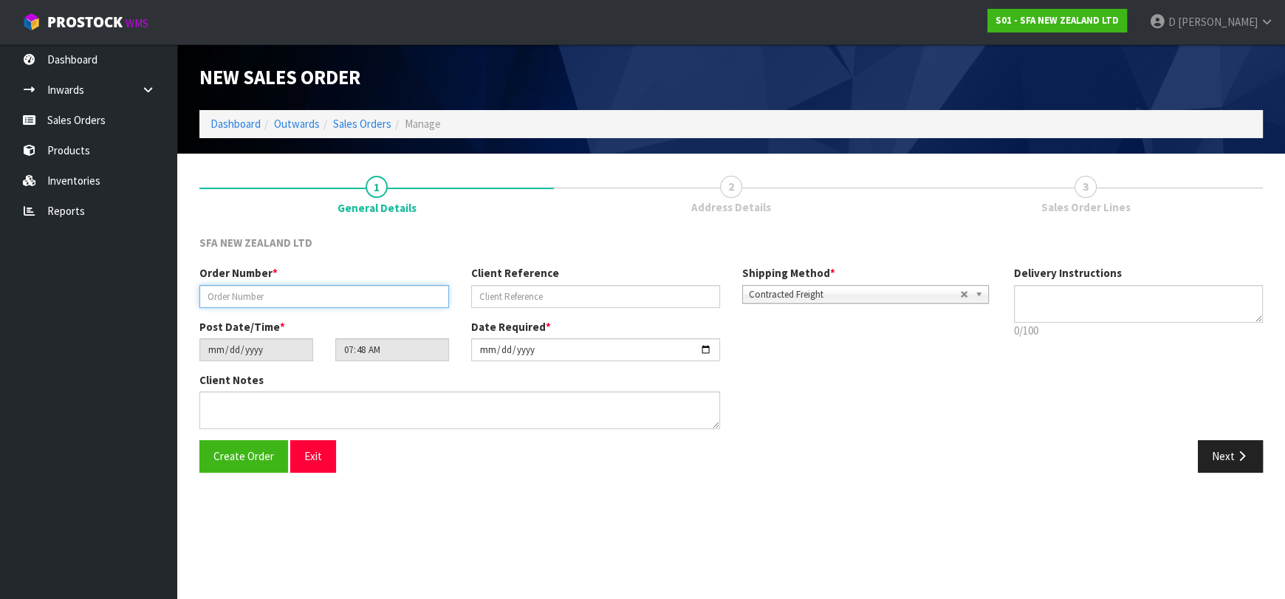
click at [353, 299] on input "text" at bounding box center [324, 296] width 250 height 23
type input "24514"
paste input "TIP0040036"
type input "TIP0040036"
click at [1212, 453] on button "Next" at bounding box center [1230, 456] width 65 height 32
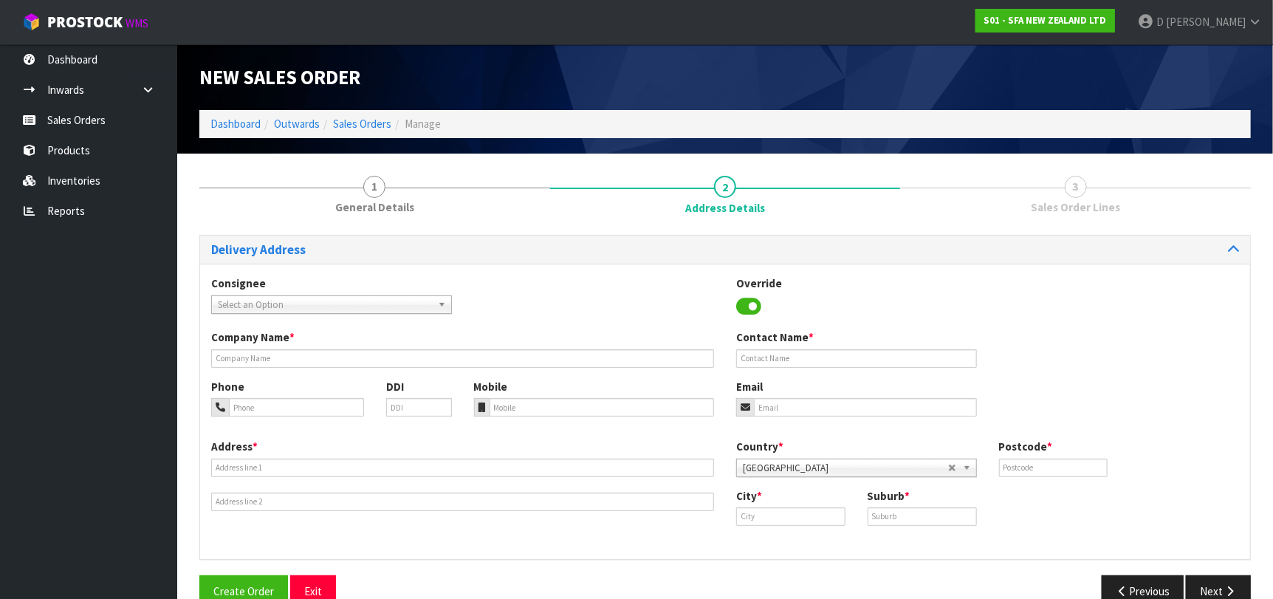
click at [321, 285] on div "Consignee 000001.BAY MECHANICS - BAY MECHANICS 000001A - BRAKE & TRANSMISSION N…" at bounding box center [331, 294] width 263 height 38
click at [326, 303] on span "Select an Option" at bounding box center [325, 305] width 214 height 18
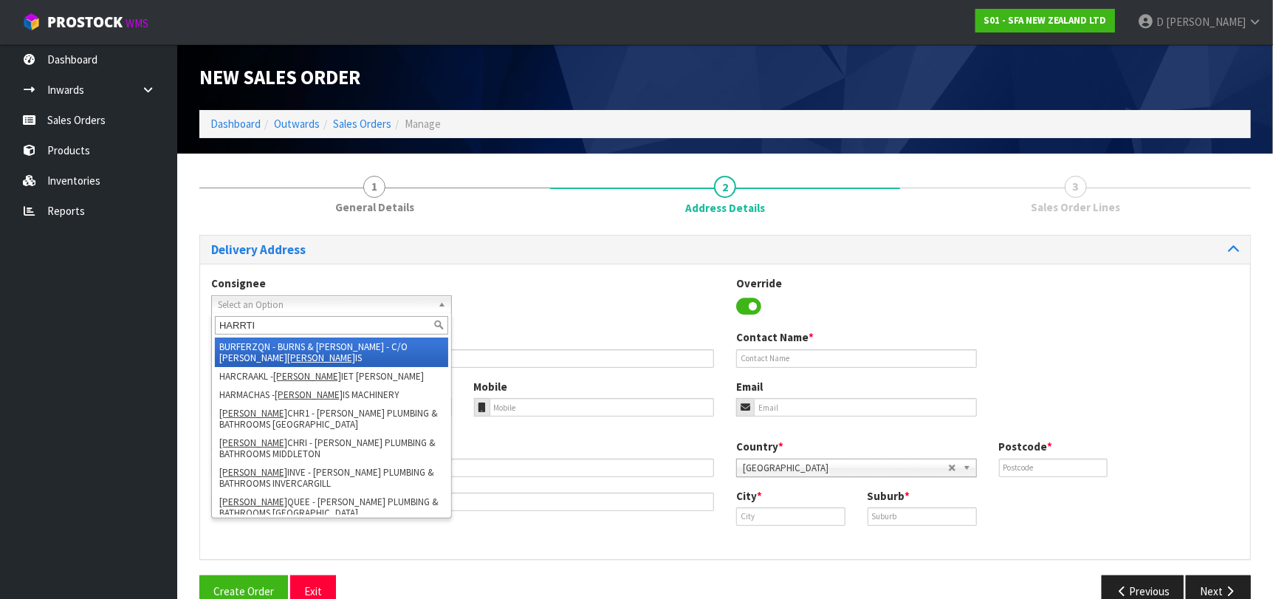
type input "HARRTIM"
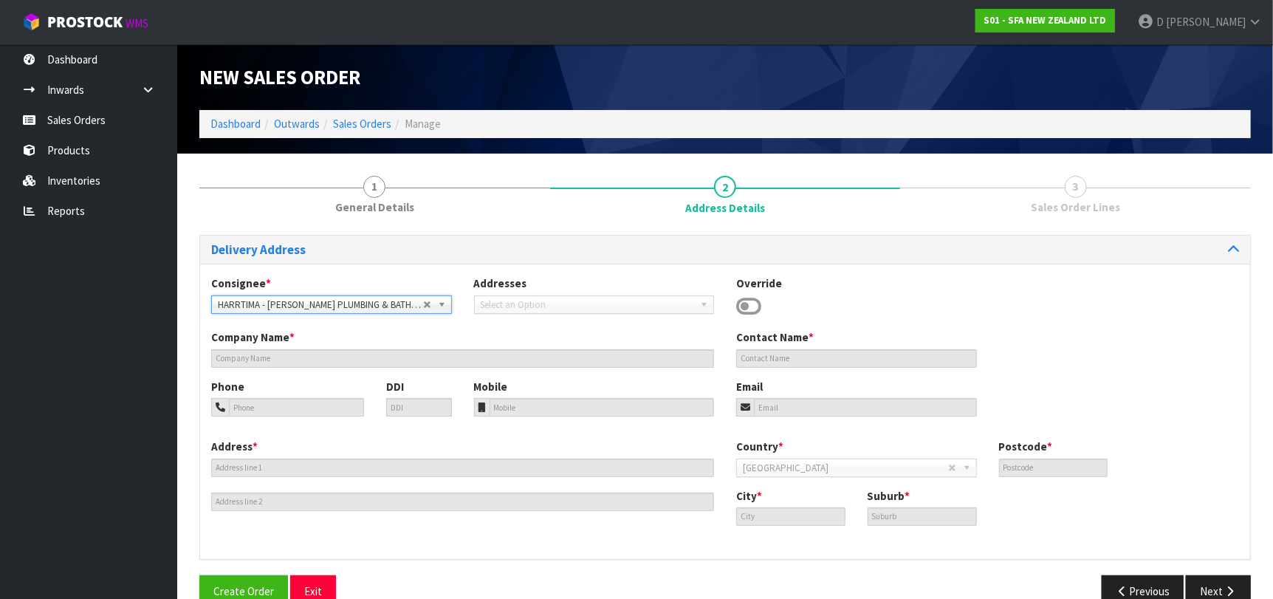
type input "[PERSON_NAME] PLUMBING & BATHROOMS [GEOGRAPHIC_DATA]"
type input "[STREET_ADDRESS]"
type input "7910"
type input "TIMARU CENTRAL"
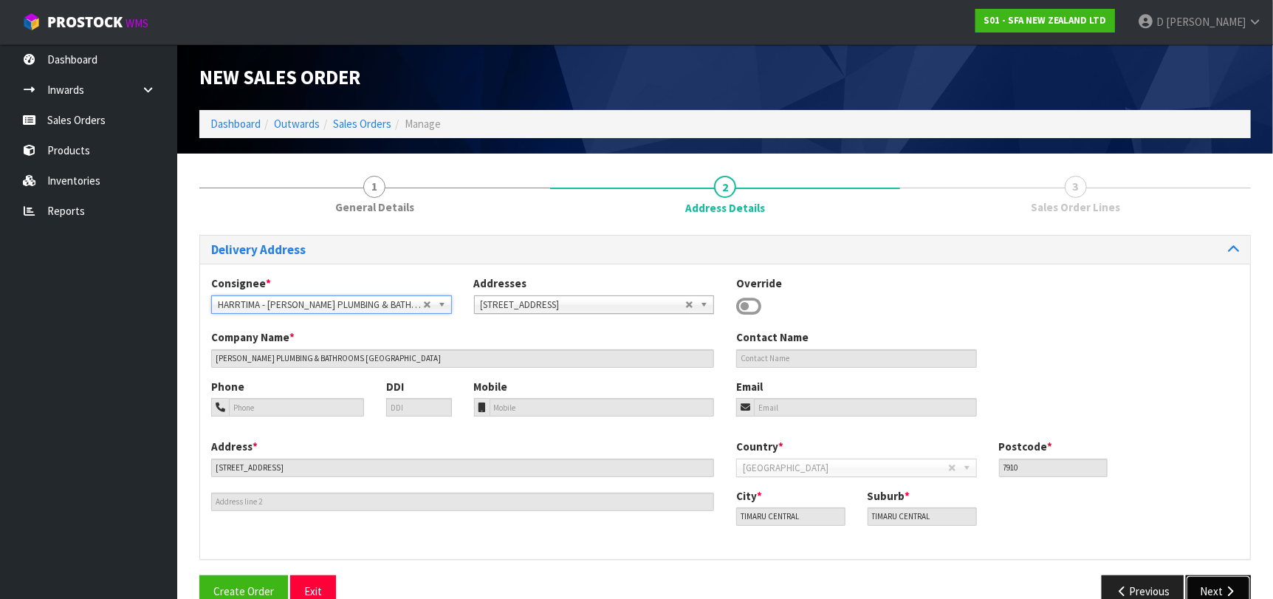
click at [1194, 584] on button "Next" at bounding box center [1218, 591] width 65 height 32
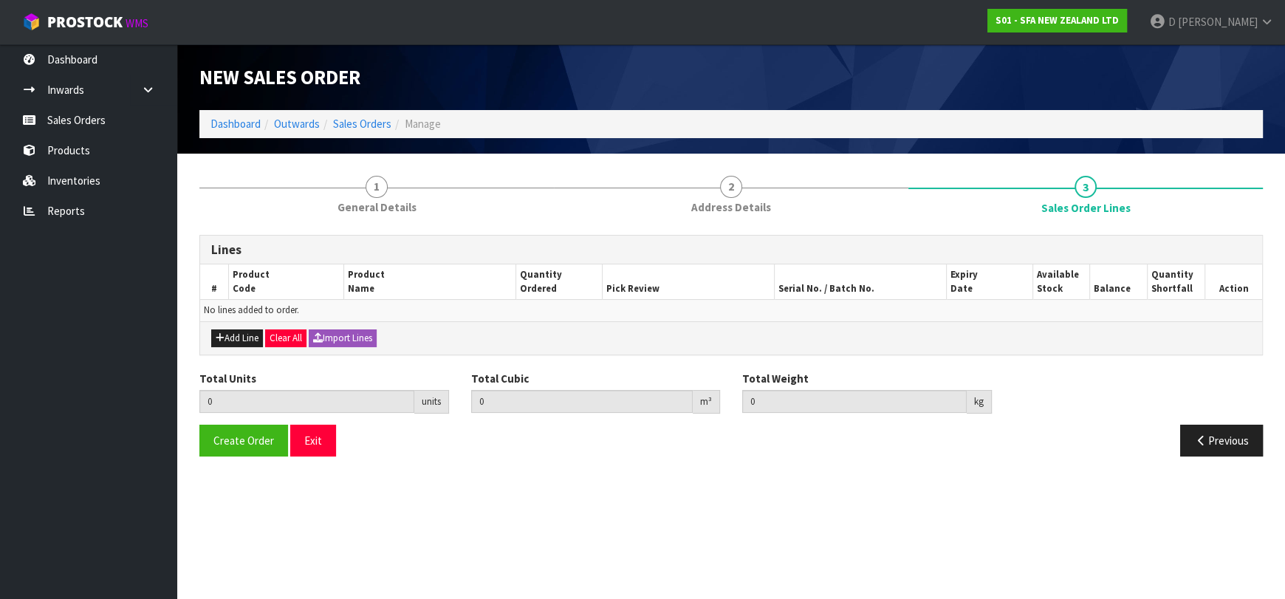
click at [255, 323] on div "Add Line Clear All Import Lines" at bounding box center [731, 337] width 1062 height 33
click at [255, 334] on button "Add Line" at bounding box center [237, 338] width 52 height 18
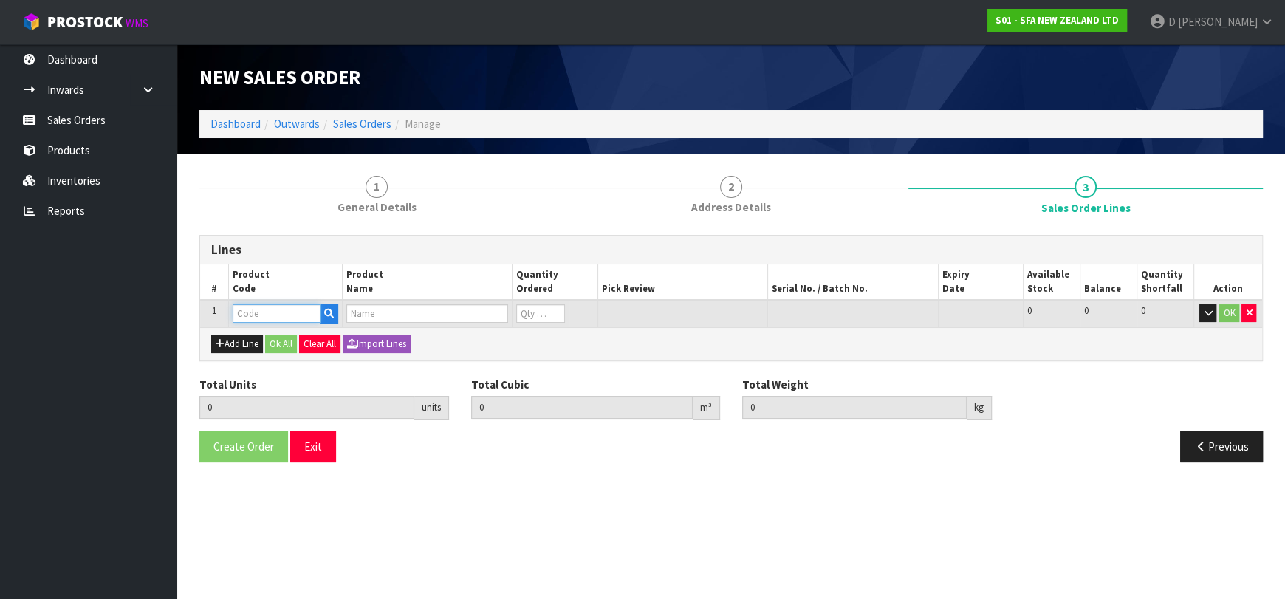
click at [257, 318] on input "text" at bounding box center [277, 313] width 88 height 18
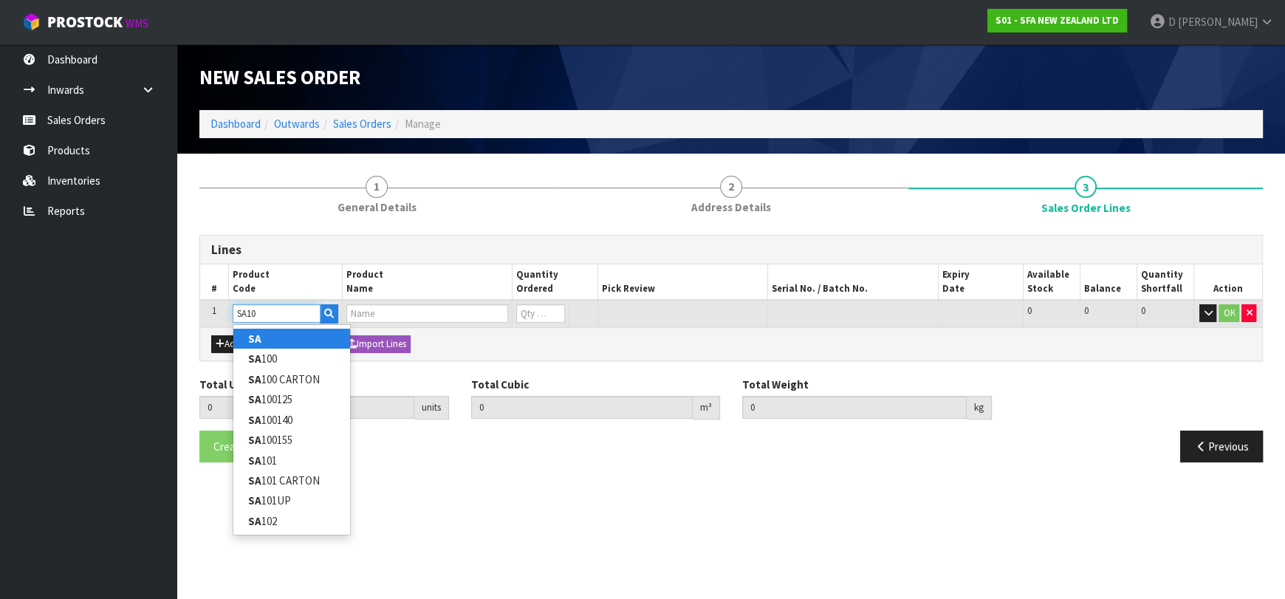
type input "SA101"
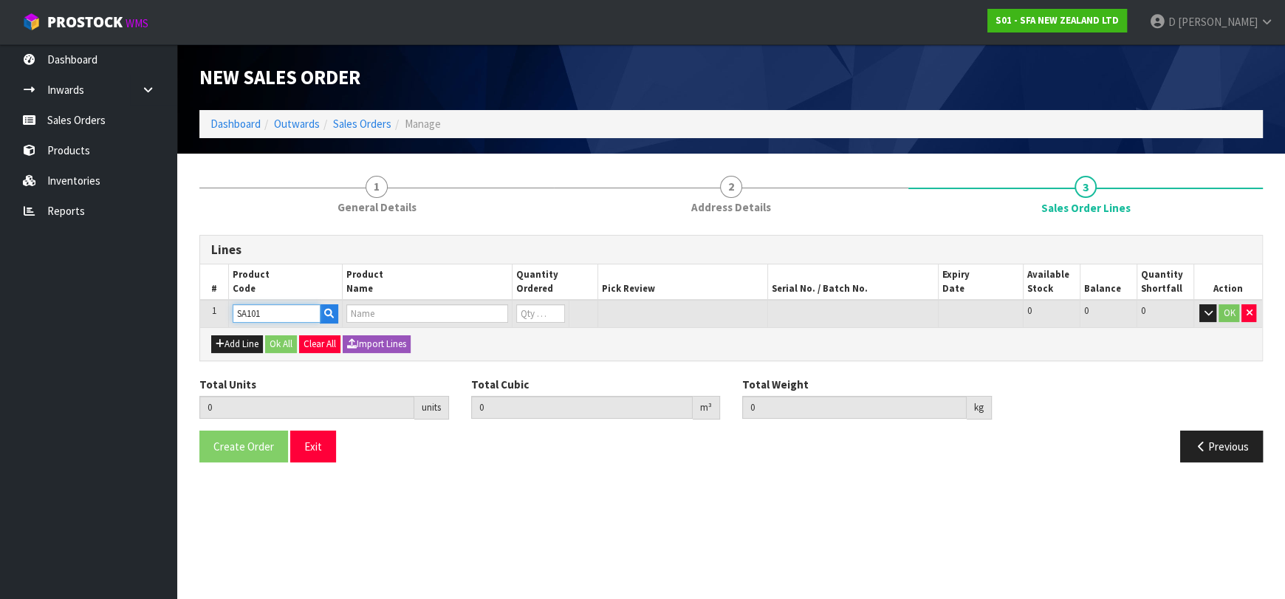
type input "0.000000"
type input "0.000"
type input "SA101 SANISPEED SMALL BORE"
type input "0"
type input "SA101"
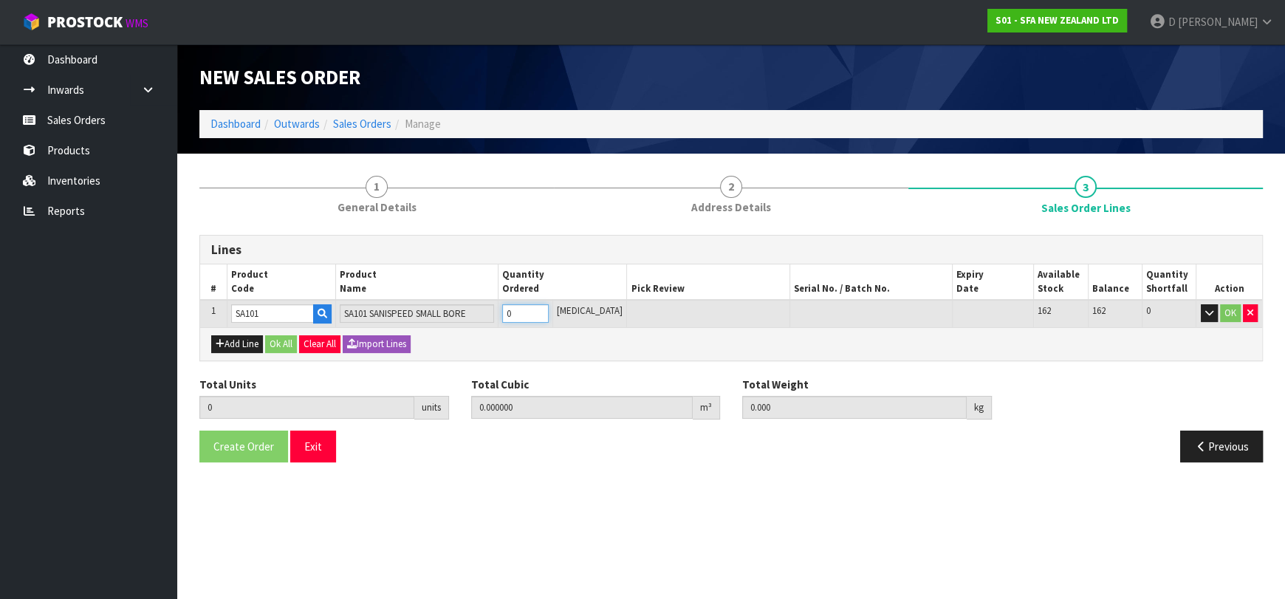
type input "1"
type input "0.031488"
type input "6.65"
type input "1"
click at [278, 343] on button "Ok All" at bounding box center [281, 344] width 32 height 18
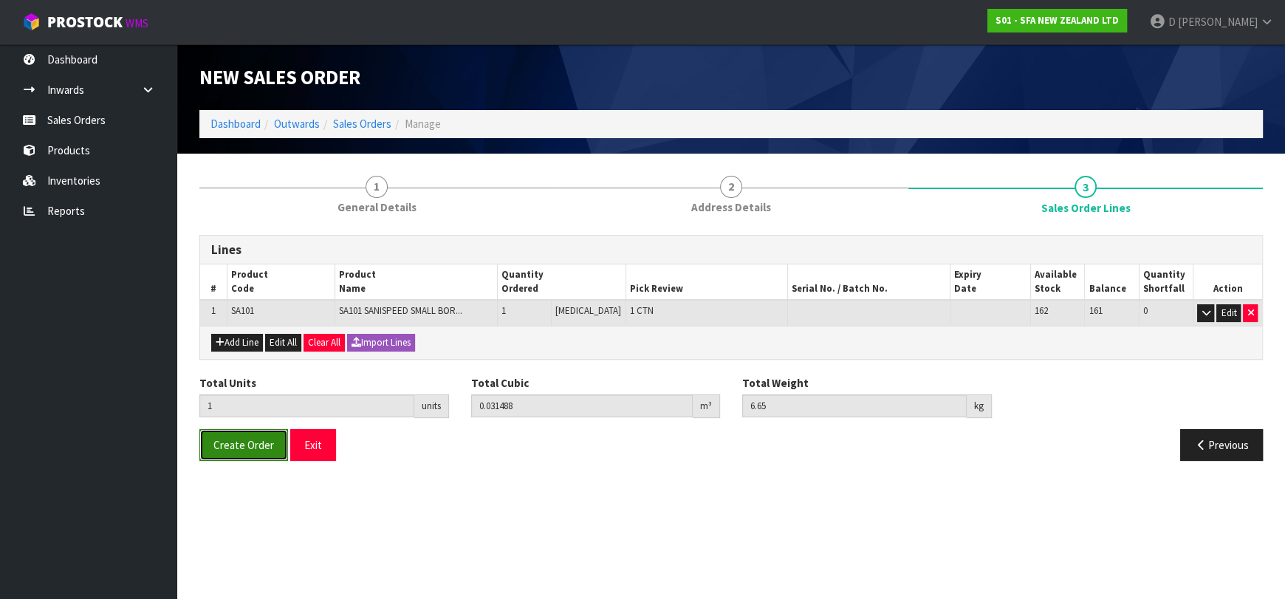
click at [250, 440] on span "Create Order" at bounding box center [243, 445] width 61 height 14
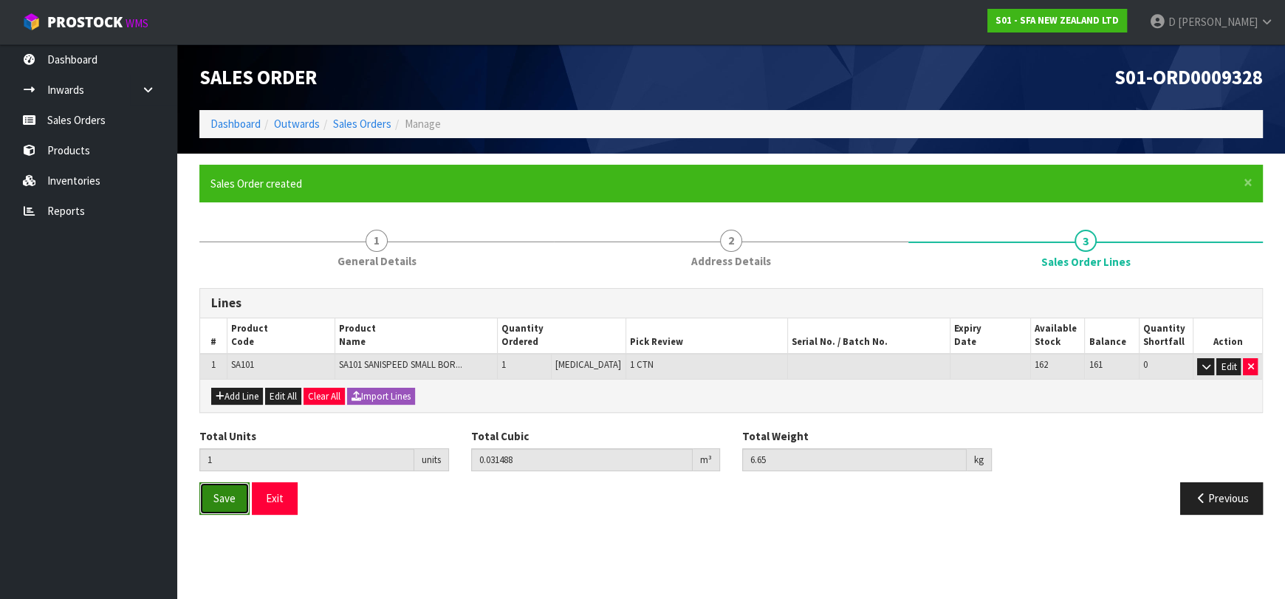
click at [233, 492] on span "Save" at bounding box center [224, 498] width 22 height 14
click at [145, 370] on ul "Dashboard Inwards Purchase Orders Receipts Sales Orders Products Inventories Re…" at bounding box center [88, 321] width 177 height 554
click at [180, 339] on section "× Close Updated successfully 1 General Details 2 Address Details 3 Sales Order …" at bounding box center [731, 345] width 1108 height 383
click at [58, 348] on ul "Dashboard Inwards Purchase Orders Receipts Sales Orders Products Inventories Re…" at bounding box center [88, 321] width 177 height 554
click at [418, 531] on section "× Close Updated successfully 1 General Details 2 Address Details 3 Sales Order …" at bounding box center [731, 345] width 1108 height 383
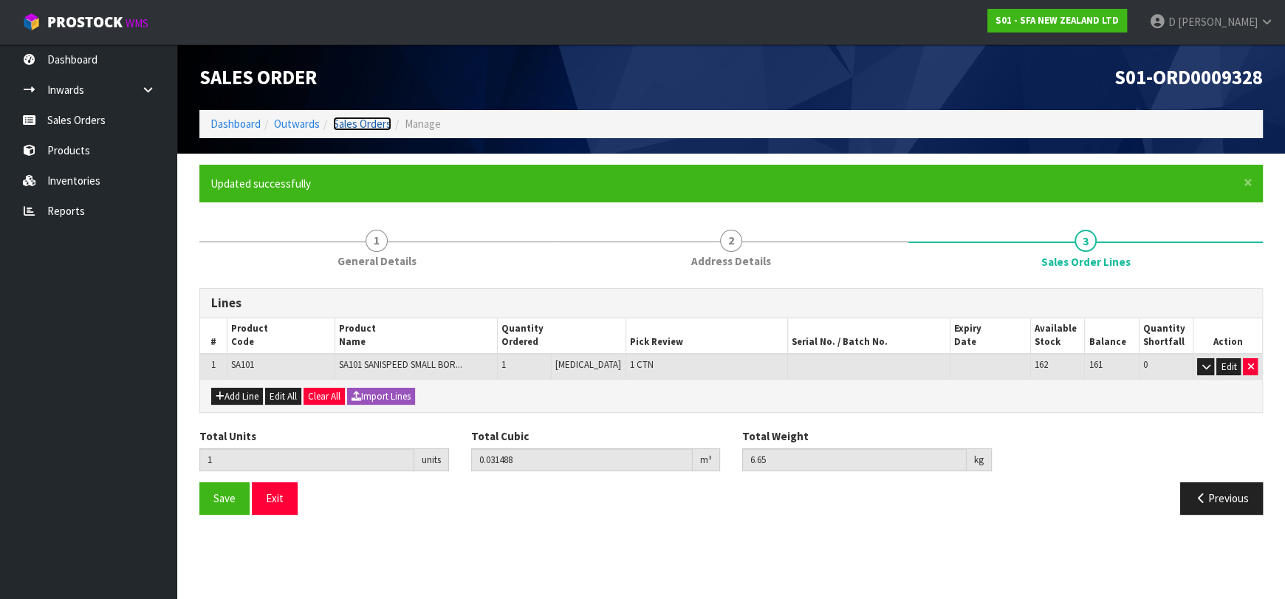
click at [368, 120] on link "Sales Orders" at bounding box center [362, 124] width 58 height 14
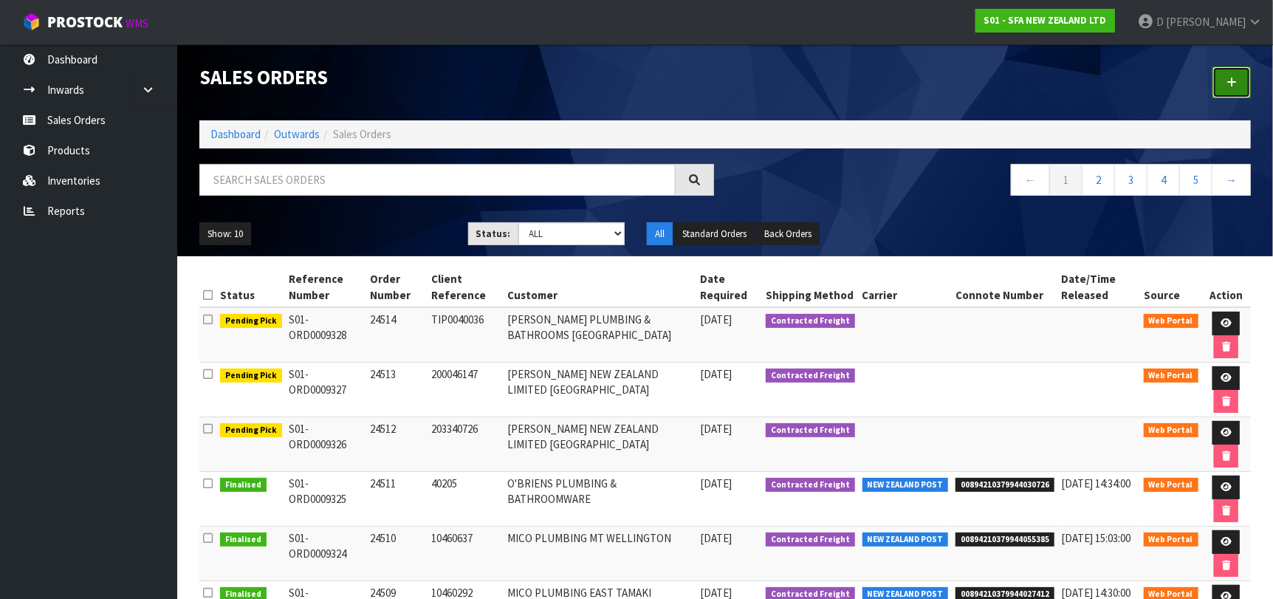
click at [1229, 85] on icon at bounding box center [1231, 82] width 10 height 11
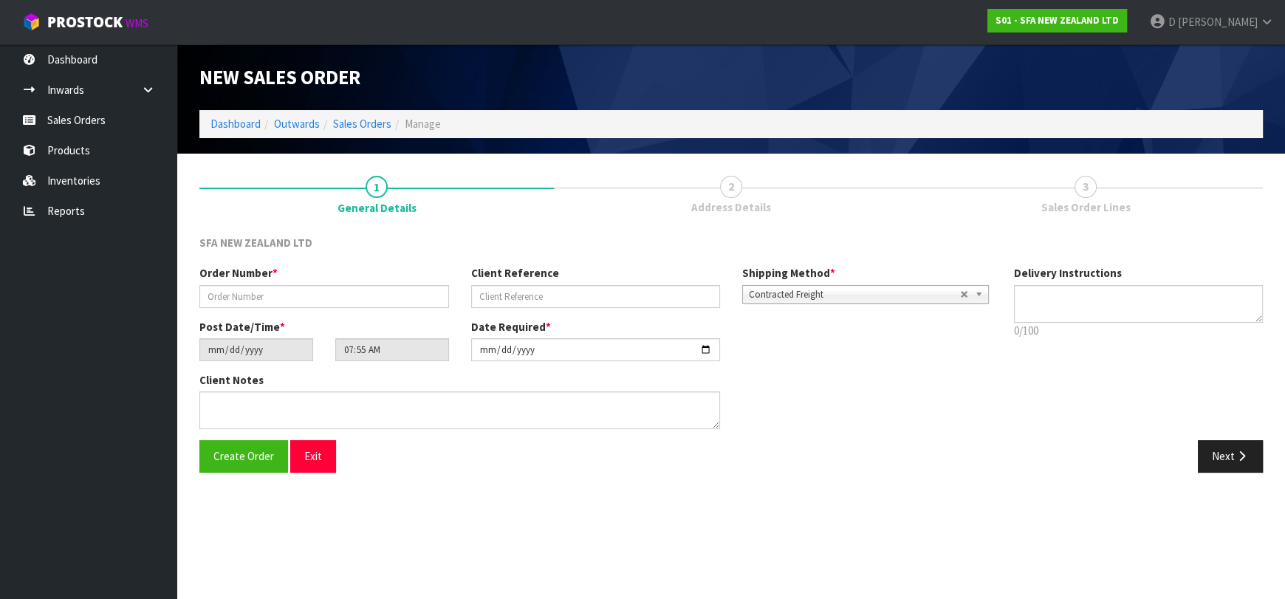
drag, startPoint x: 277, startPoint y: 307, endPoint x: 288, endPoint y: 295, distance: 16.2
click at [285, 299] on div "Order Number * Client Reference Shipping Method * Pickup Contracted Freight Con…" at bounding box center [595, 291] width 814 height 53
click at [289, 295] on input "text" at bounding box center [324, 296] width 250 height 23
type input "24515"
paste input "10461051"
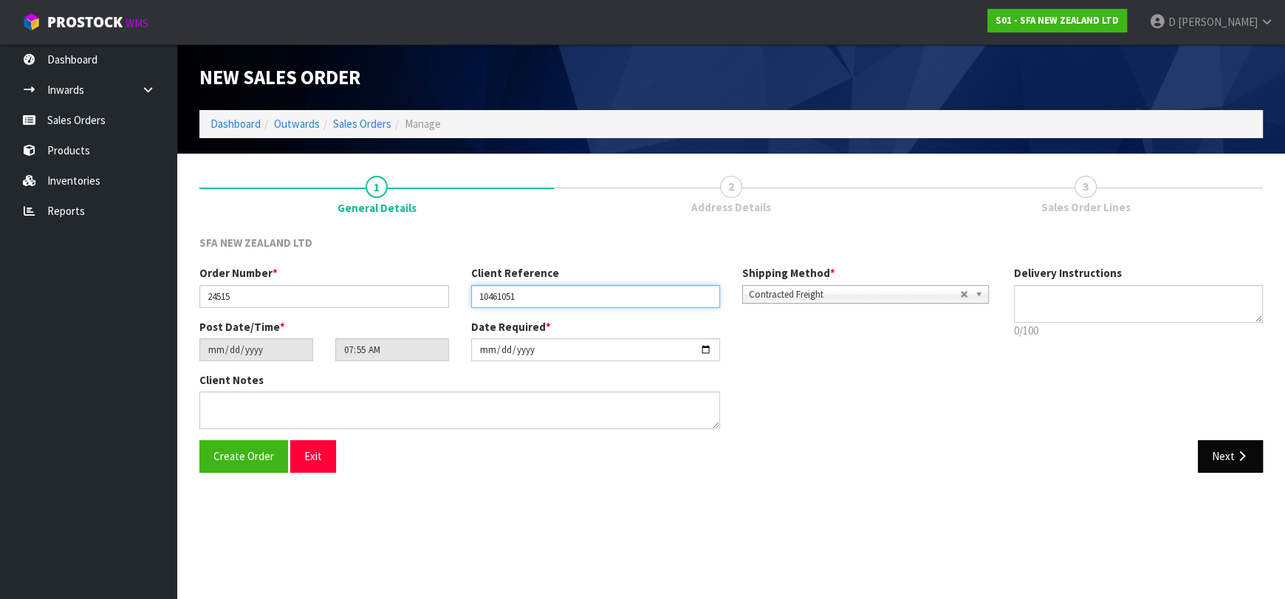
type input "10461051"
drag, startPoint x: 1215, startPoint y: 463, endPoint x: 198, endPoint y: 355, distance: 1022.4
click at [1206, 461] on button "Next" at bounding box center [1230, 456] width 65 height 32
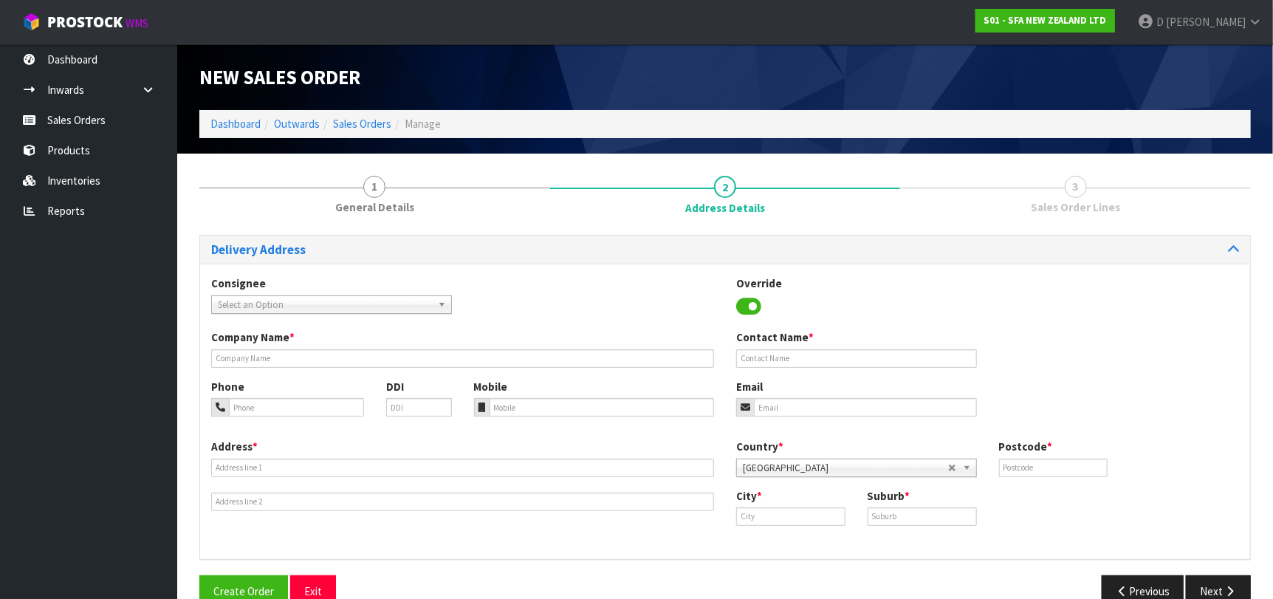
click at [221, 309] on span "Select an Option" at bounding box center [325, 305] width 214 height 18
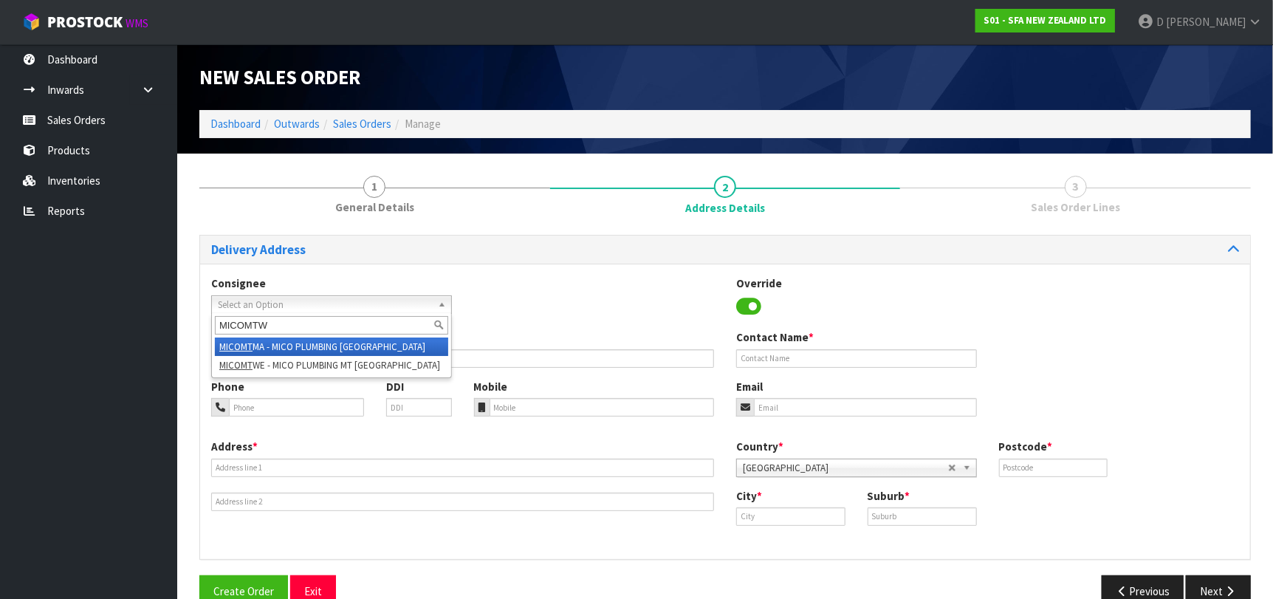
type input "MICOMTWE"
type input "MICO PLUMBING MT WELLINGTON"
type input "[STREET_ADDRESS][PERSON_NAME]"
type input "1072"
type input "[GEOGRAPHIC_DATA]"
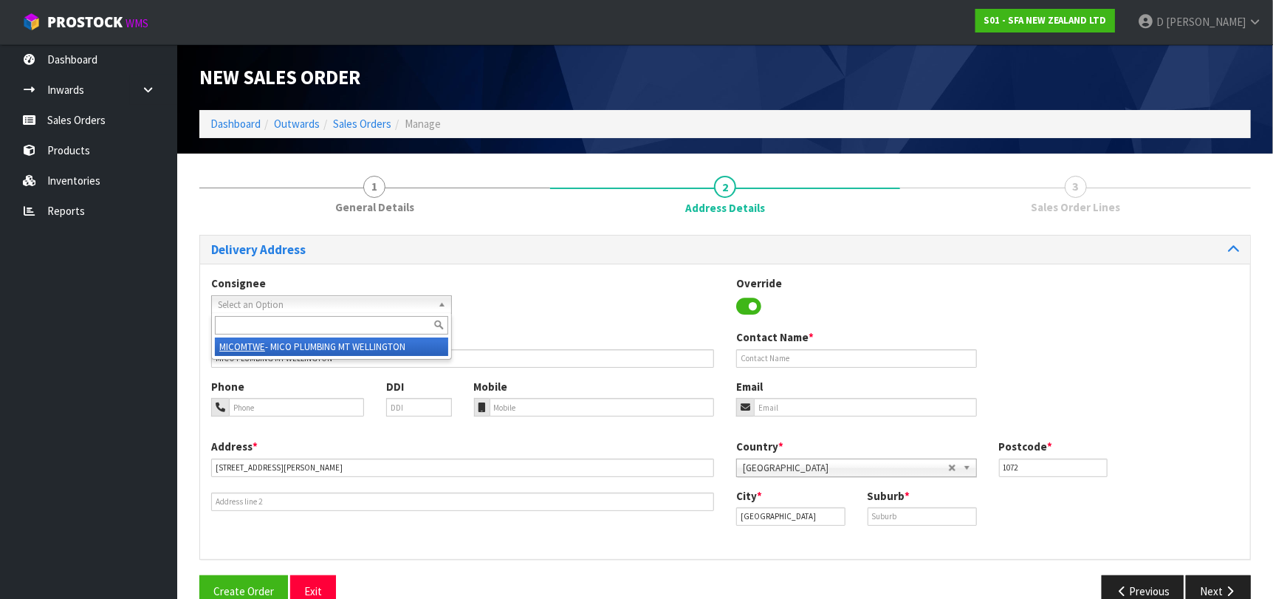
type input "MT [GEOGRAPHIC_DATA]"
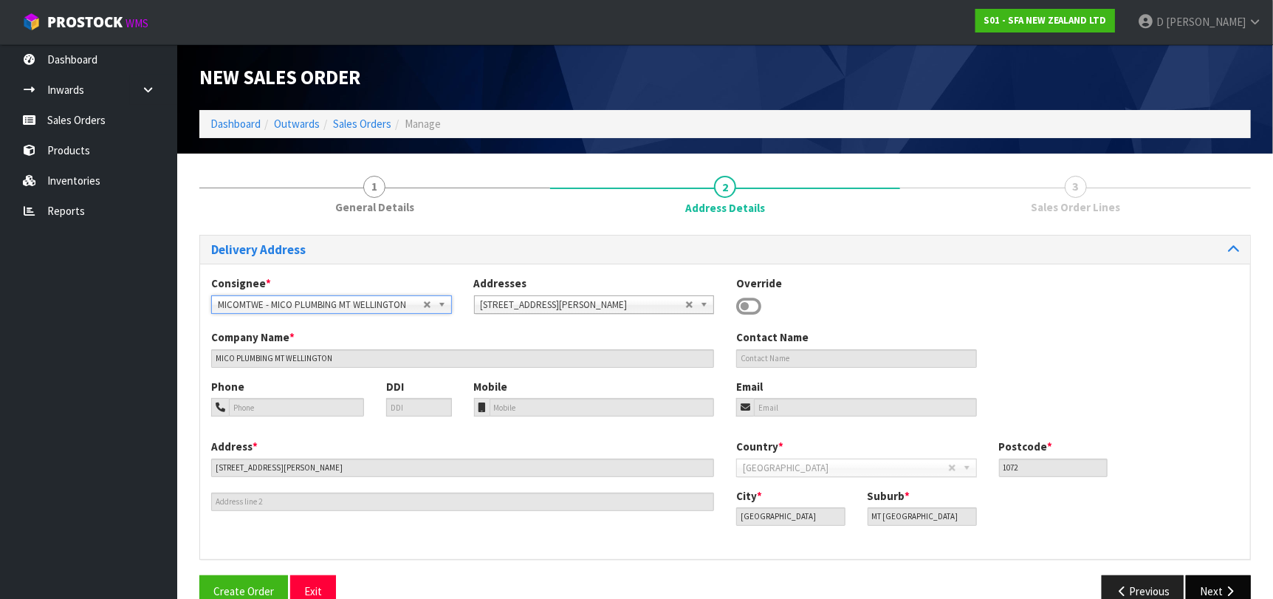
drag, startPoint x: 1198, startPoint y: 574, endPoint x: 1204, endPoint y: 580, distance: 8.4
click at [1200, 575] on div "Delivery Address Consignee * 000001.BAY MECHANICS - BAY MECHANICS 000001A - BRA…" at bounding box center [724, 427] width 1051 height 384
click at [1209, 585] on button "Next" at bounding box center [1218, 591] width 65 height 32
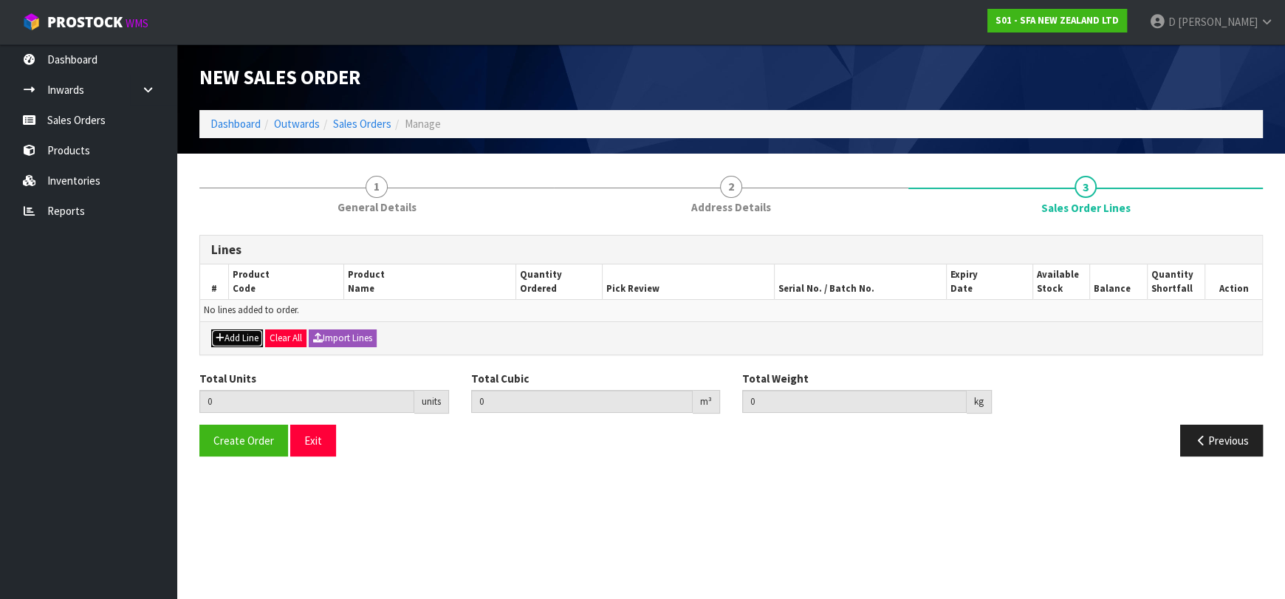
click at [223, 343] on button "Add Line" at bounding box center [237, 338] width 52 height 18
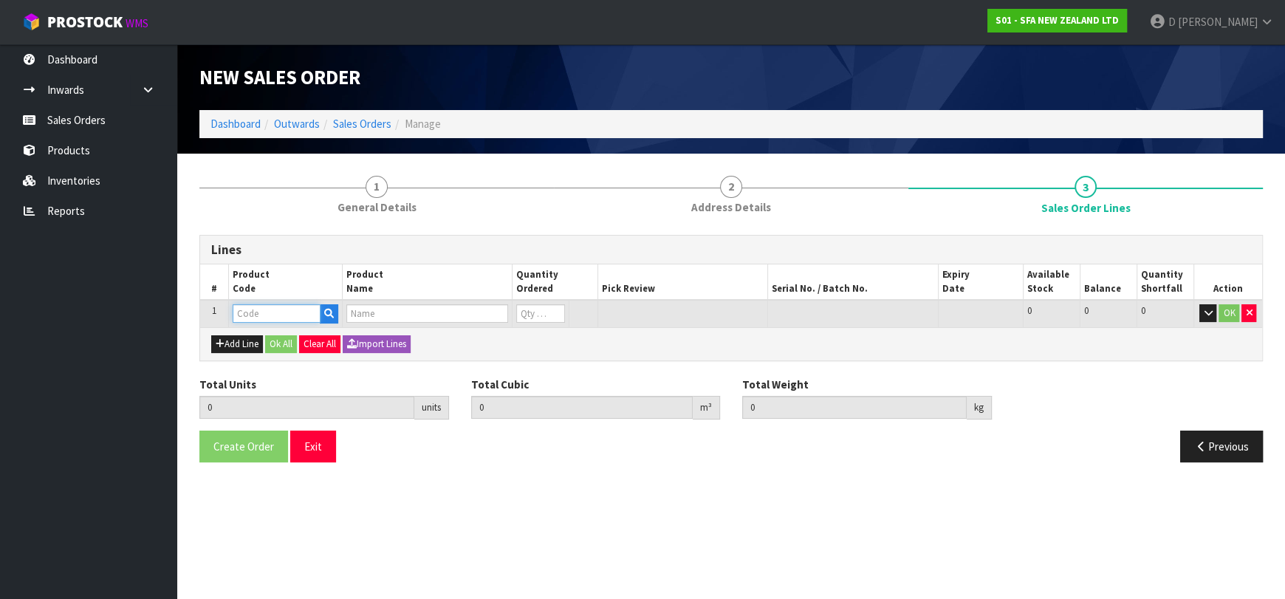
click at [241, 310] on input "text" at bounding box center [277, 313] width 88 height 18
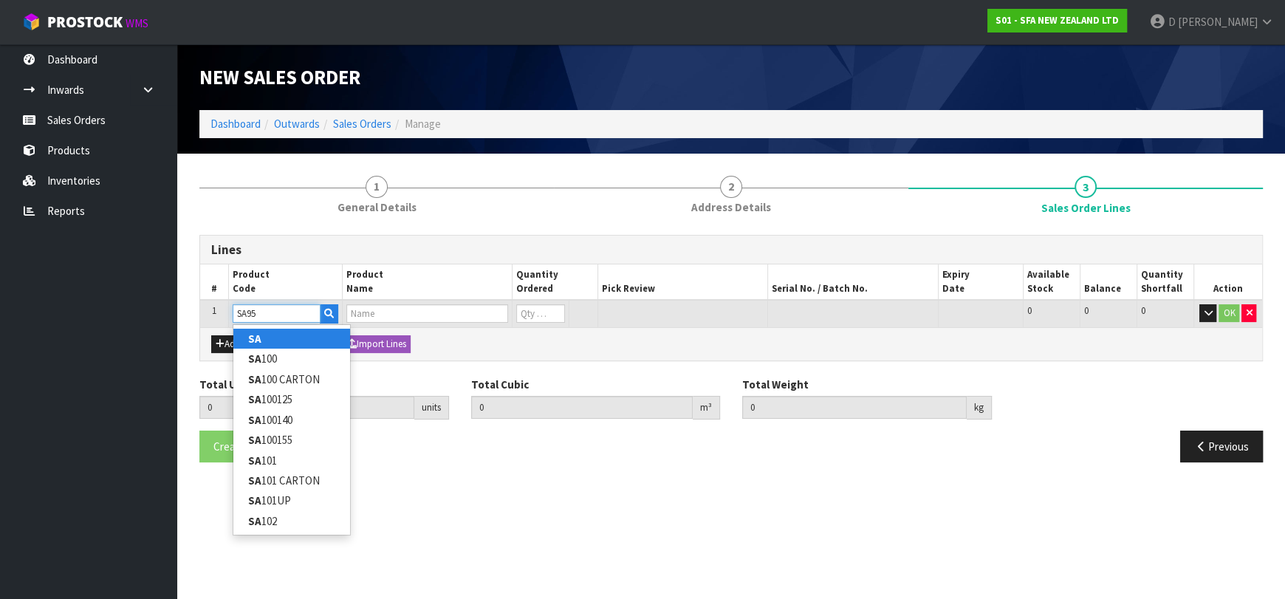
type input "SA"
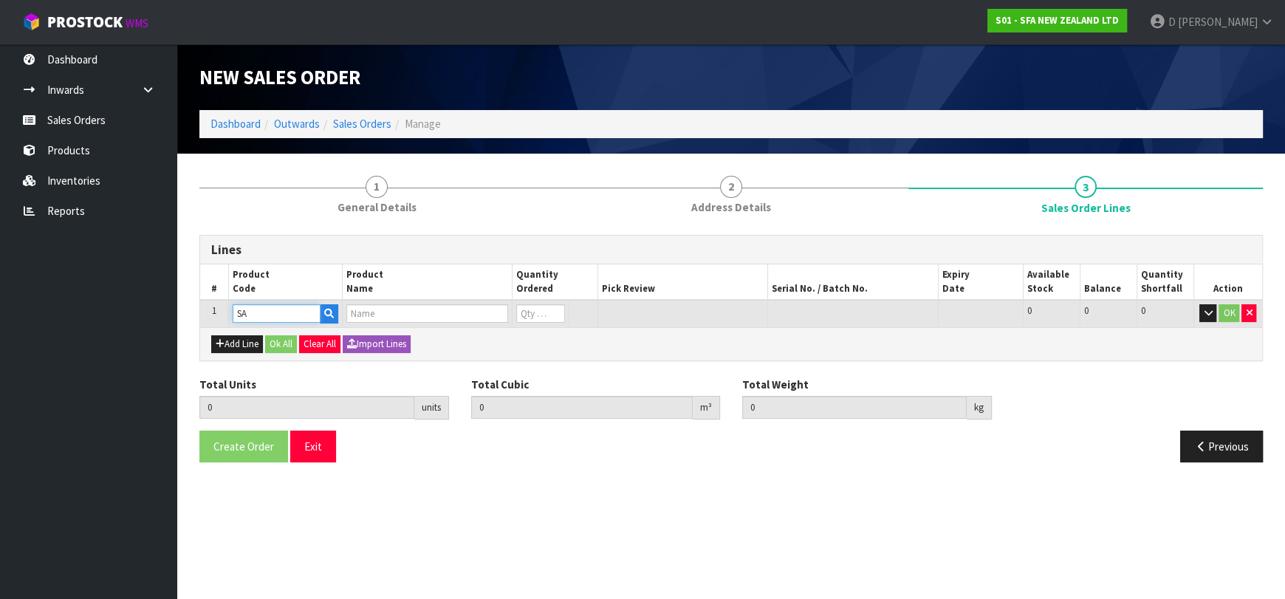
type input "0.000000"
type input "0.000"
type input "SANICUBIC XL"
type input "0"
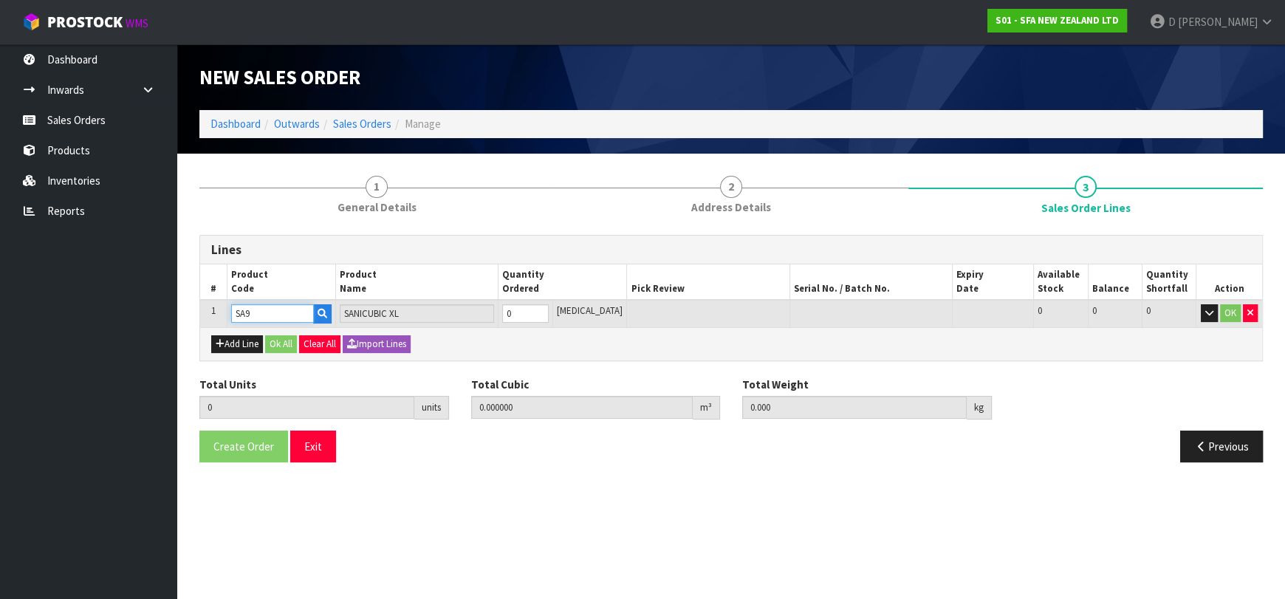
type input "SA95"
type input "SANIVITE UP WASTE WATER PUMP"
type input "SA95"
type input "1"
type input "0.031488"
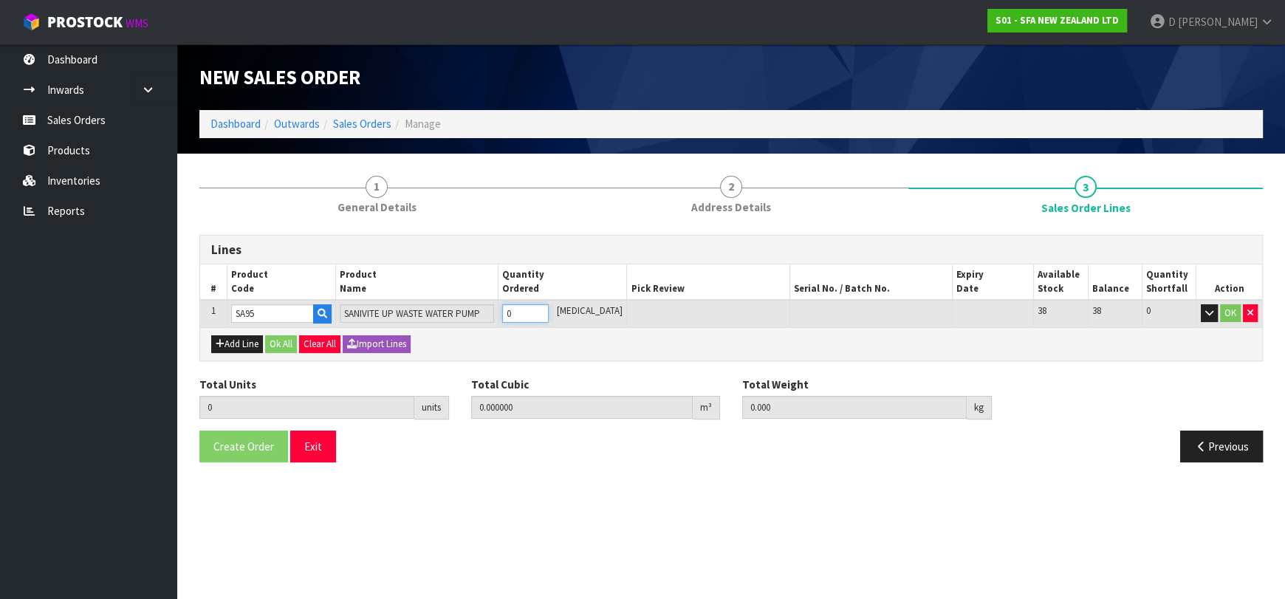
type input "6.16"
type input "1"
click at [1220, 315] on button "OK" at bounding box center [1230, 313] width 21 height 18
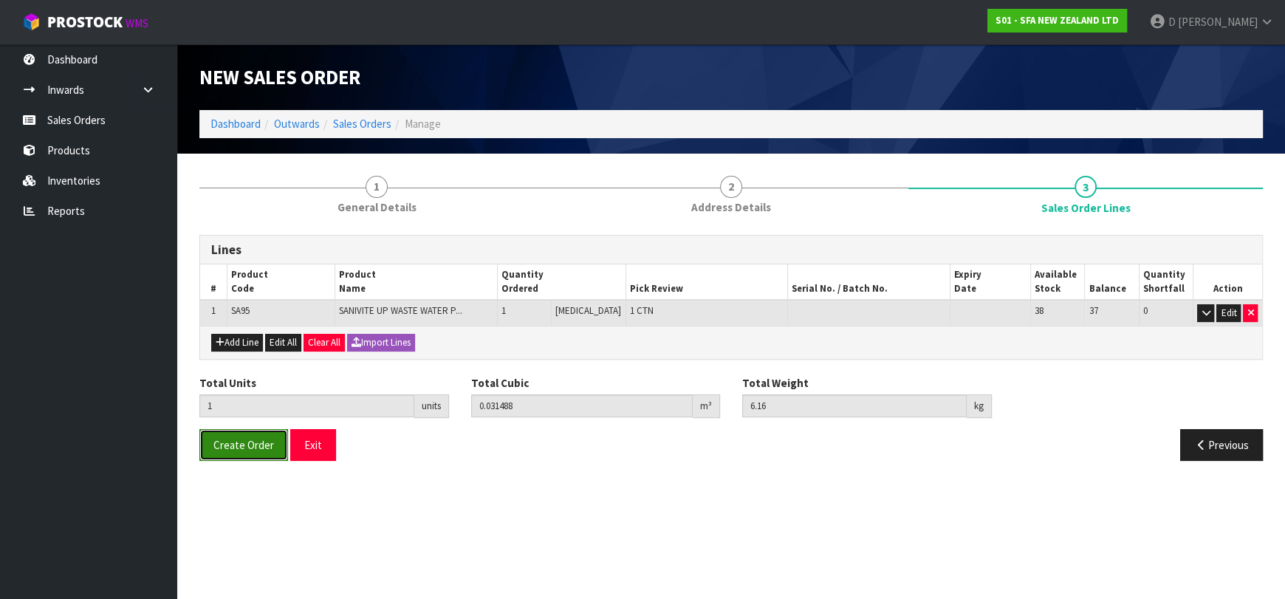
click at [247, 429] on button "Create Order" at bounding box center [243, 445] width 89 height 32
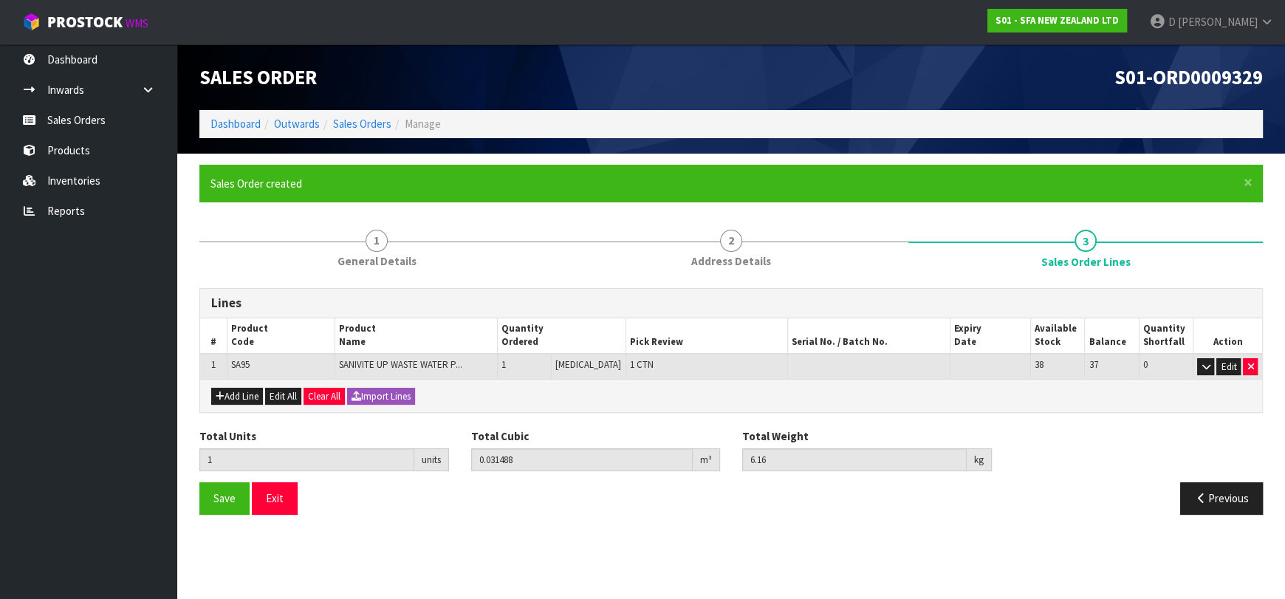
click at [346, 131] on li "Sales Orders" at bounding box center [356, 124] width 72 height 16
click at [351, 119] on link "Sales Orders" at bounding box center [362, 124] width 58 height 14
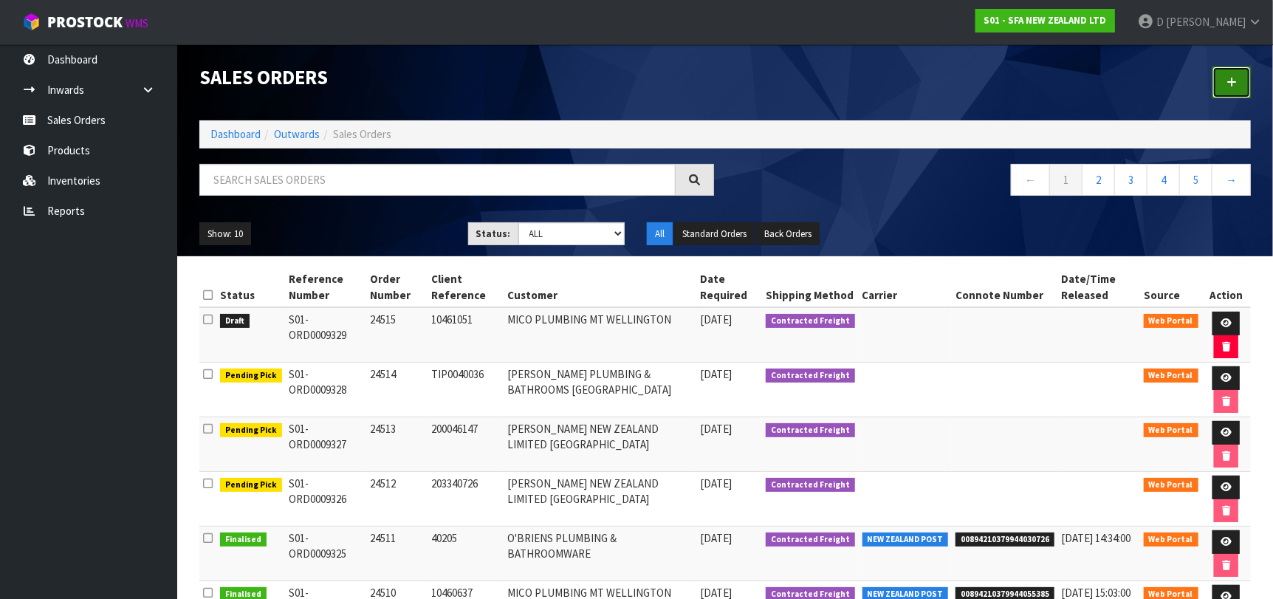
click at [1215, 81] on link at bounding box center [1231, 82] width 38 height 32
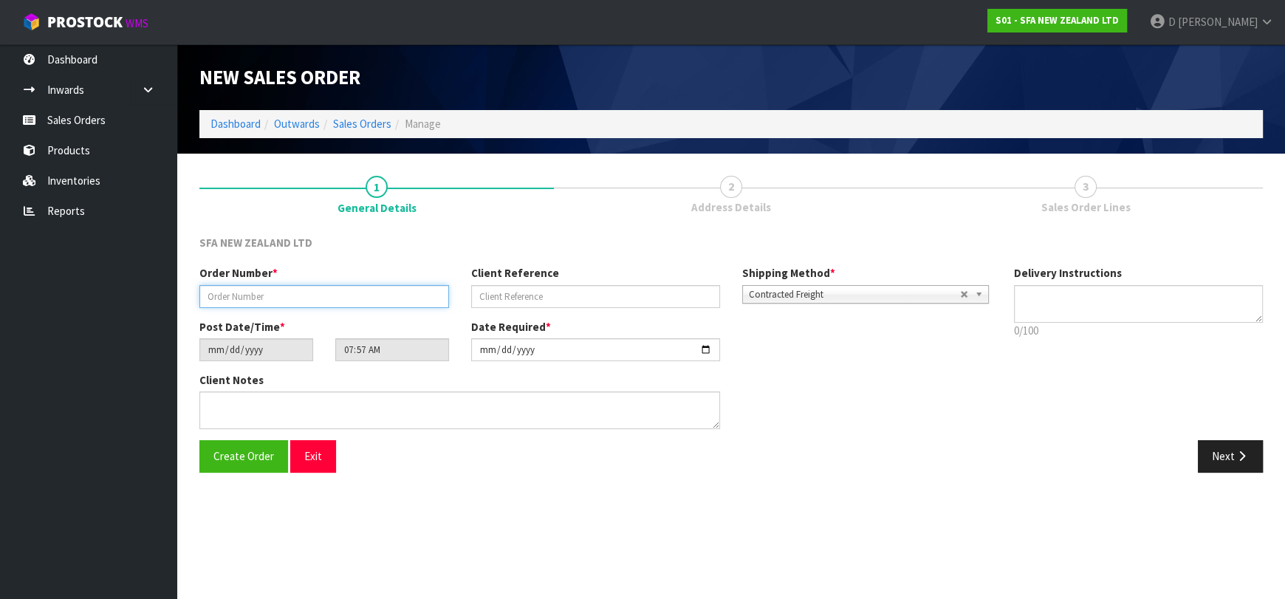
click at [249, 302] on input "text" at bounding box center [324, 296] width 250 height 23
type input "24516"
paste input "1P00180705"
type input "1P00180705"
click at [1224, 445] on button "Next" at bounding box center [1230, 456] width 65 height 32
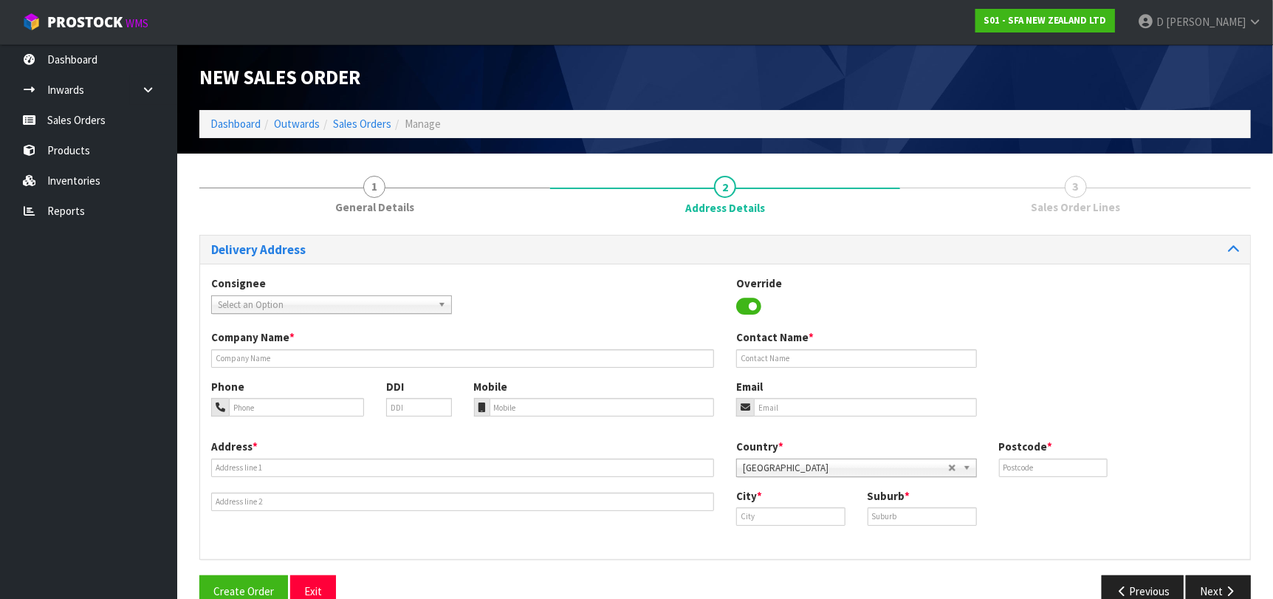
click at [254, 303] on span "Select an Option" at bounding box center [325, 305] width 214 height 18
type input "PLUMMTWE"
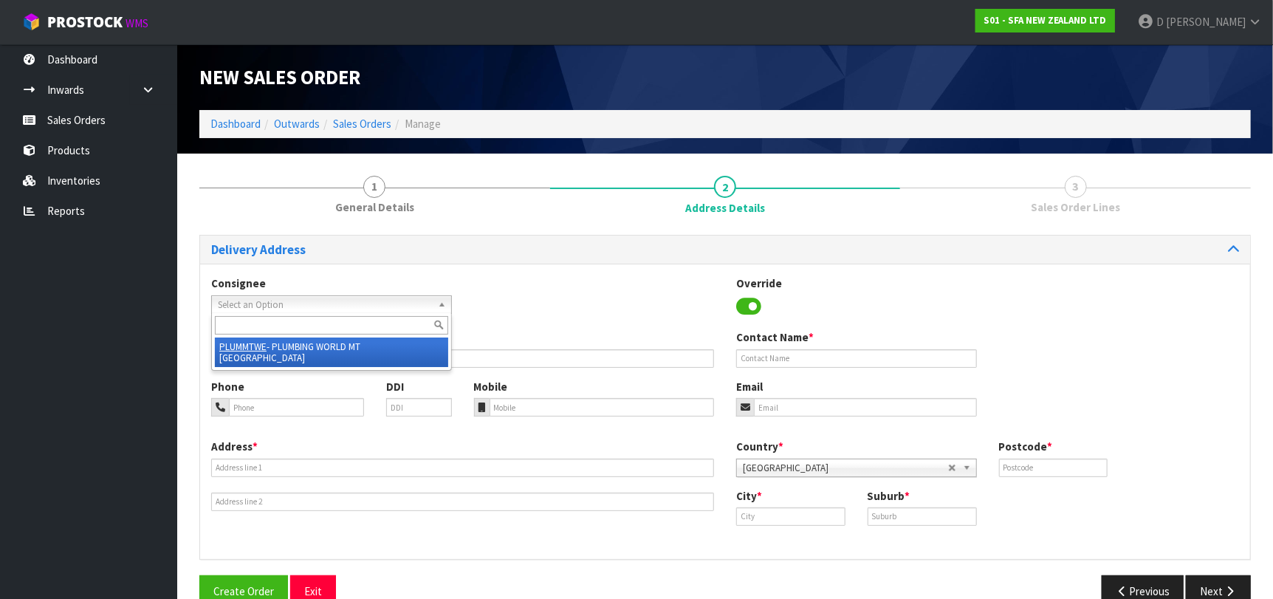
type input "PLUMBING WORLD MT WELLINGTON"
type input "[STREET_ADDRESS][PERSON_NAME]"
type input "1072"
type input "MT [GEOGRAPHIC_DATA]"
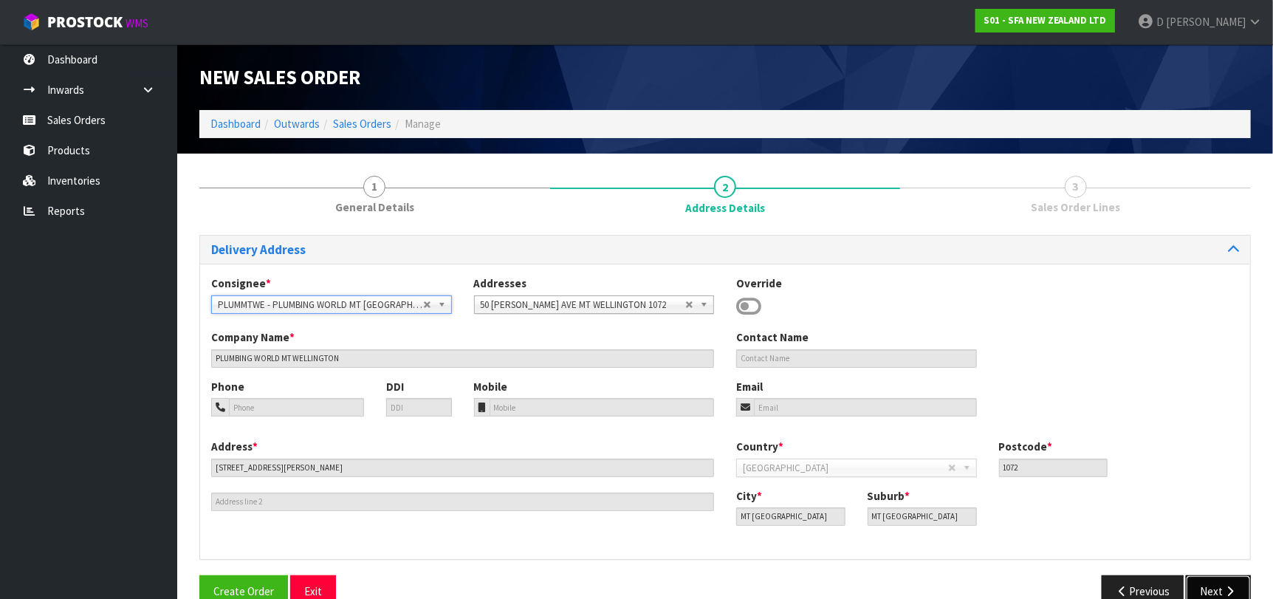
click at [1203, 576] on button "Next" at bounding box center [1218, 591] width 65 height 32
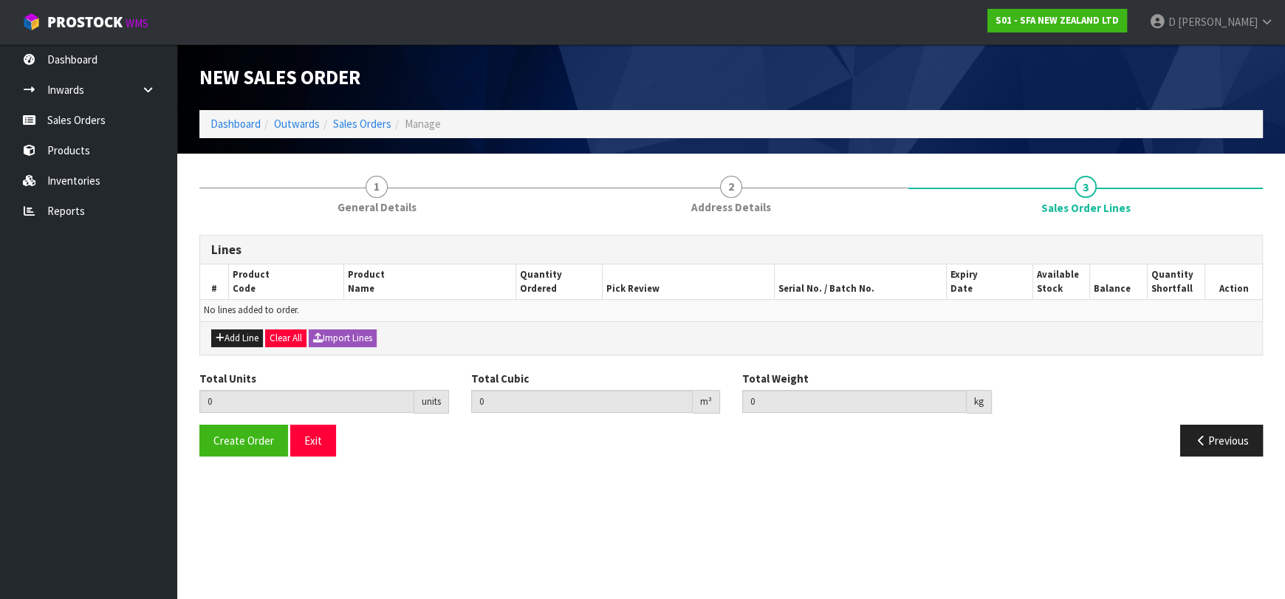
click at [230, 328] on div "Add Line Clear All Import Lines" at bounding box center [731, 337] width 1062 height 33
click at [247, 293] on th "Product Code" at bounding box center [286, 281] width 114 height 35
click at [240, 337] on button "Add Line" at bounding box center [237, 338] width 52 height 18
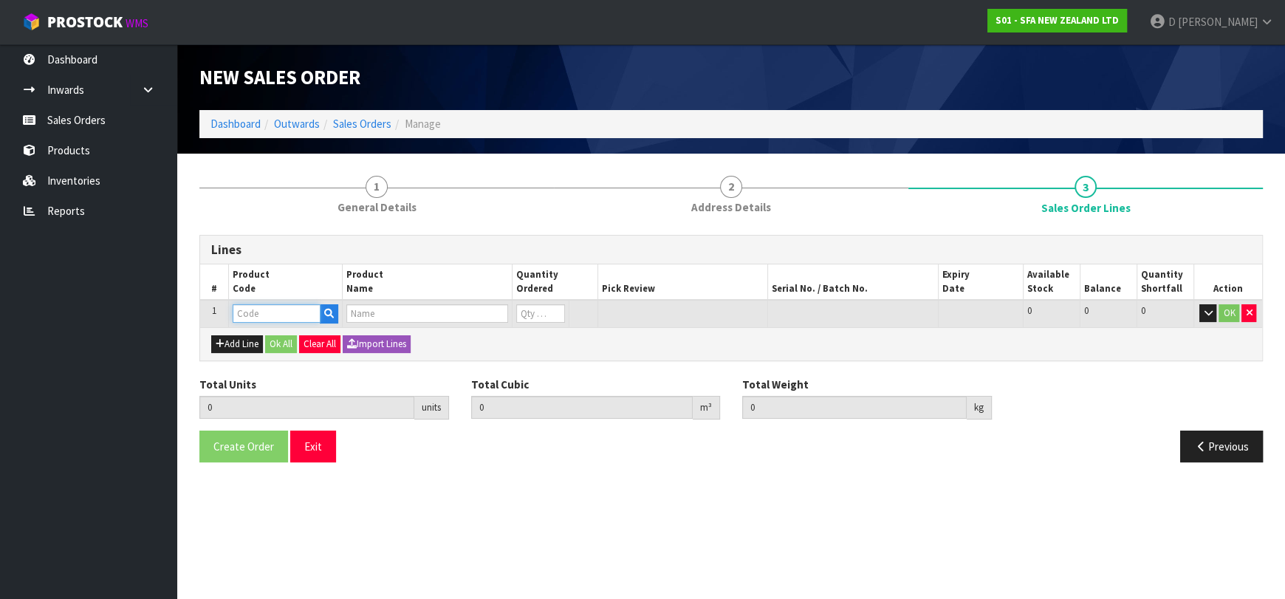
click at [243, 320] on input "text" at bounding box center [277, 313] width 88 height 18
type input "SA107"
type input "0.000000"
type input "0.000"
type input "SANICUBIC 1 WP"
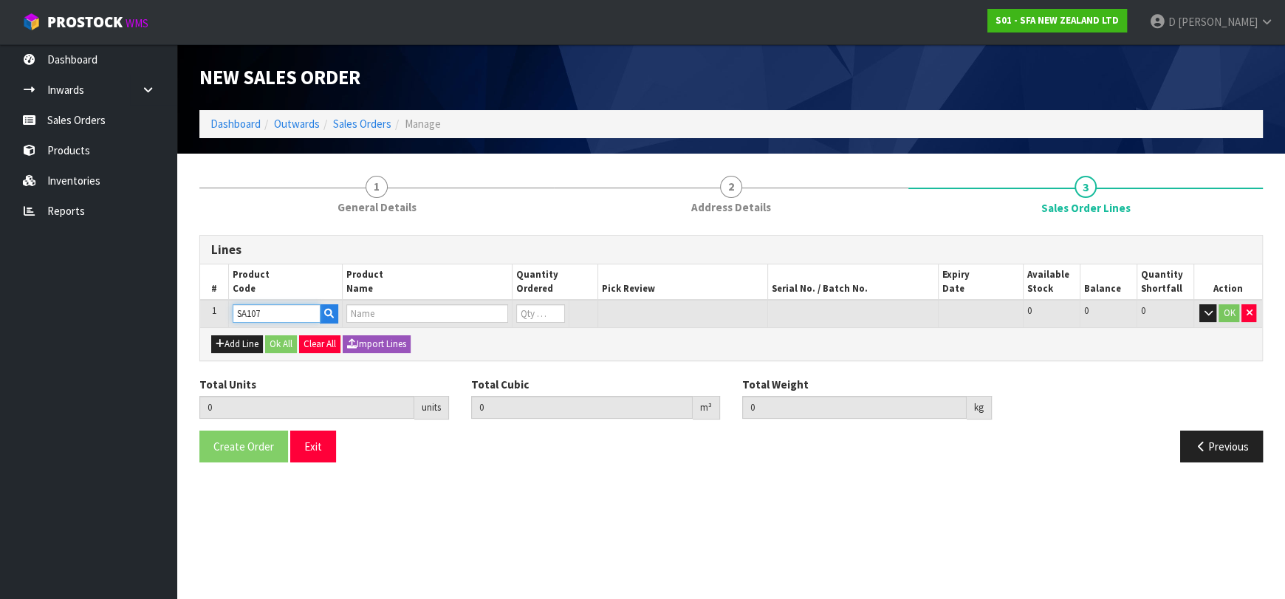
type input "0"
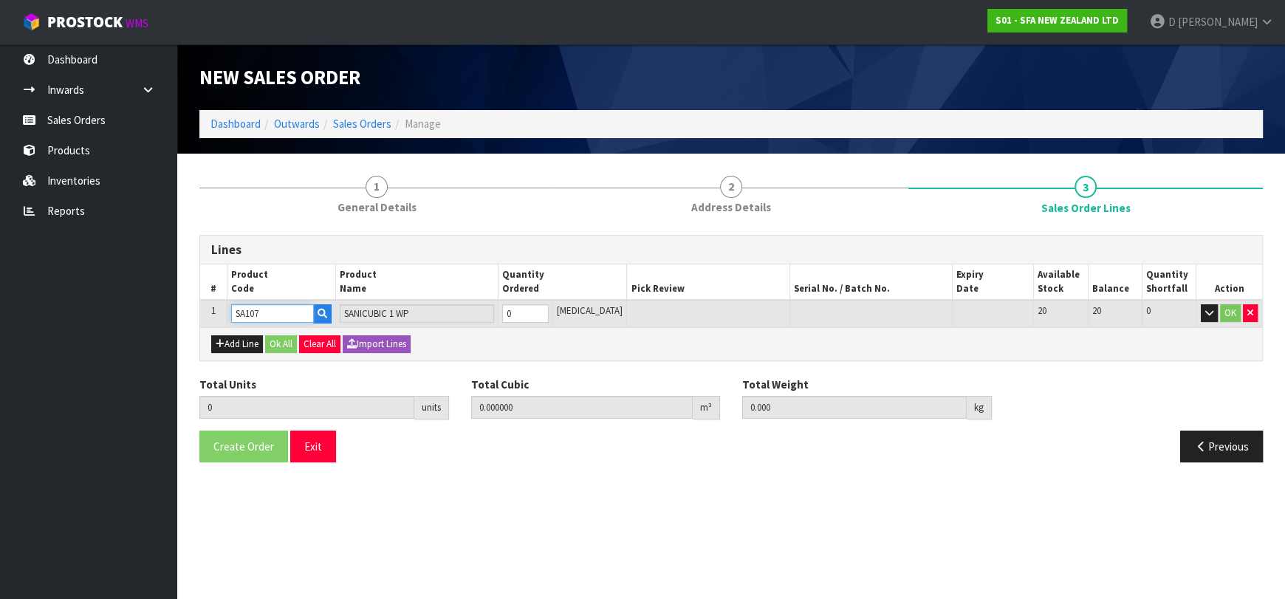
type input "SA107"
type input "1"
type input "0.107457"
type input "22.58"
type input "1"
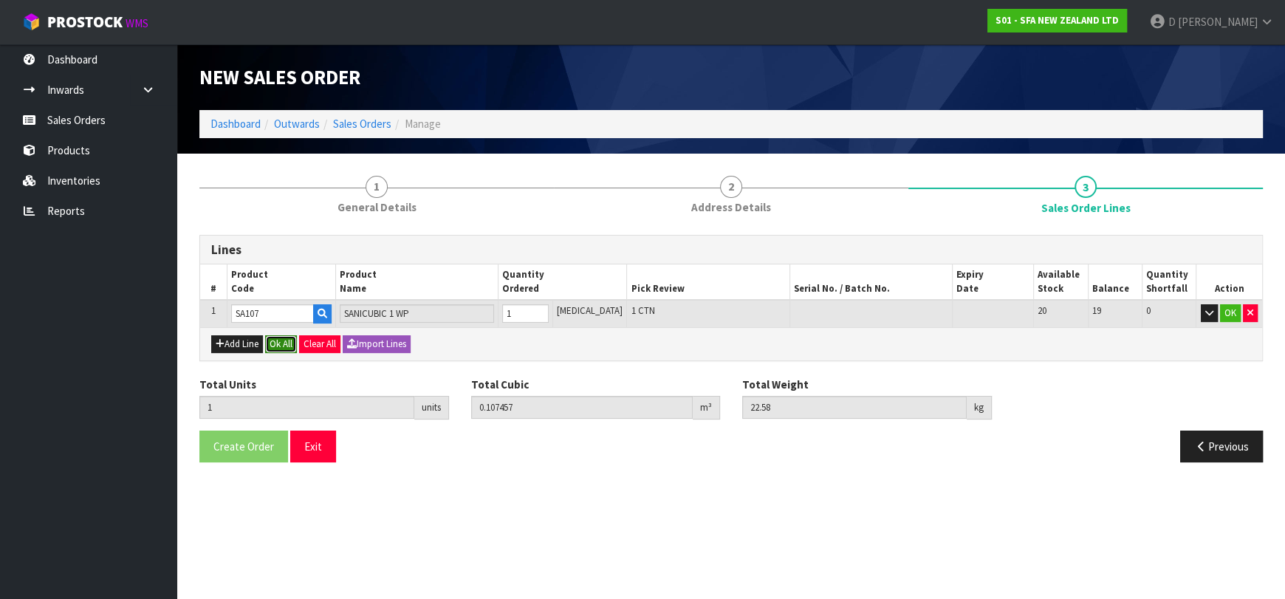
click at [272, 342] on button "Ok All" at bounding box center [281, 344] width 32 height 18
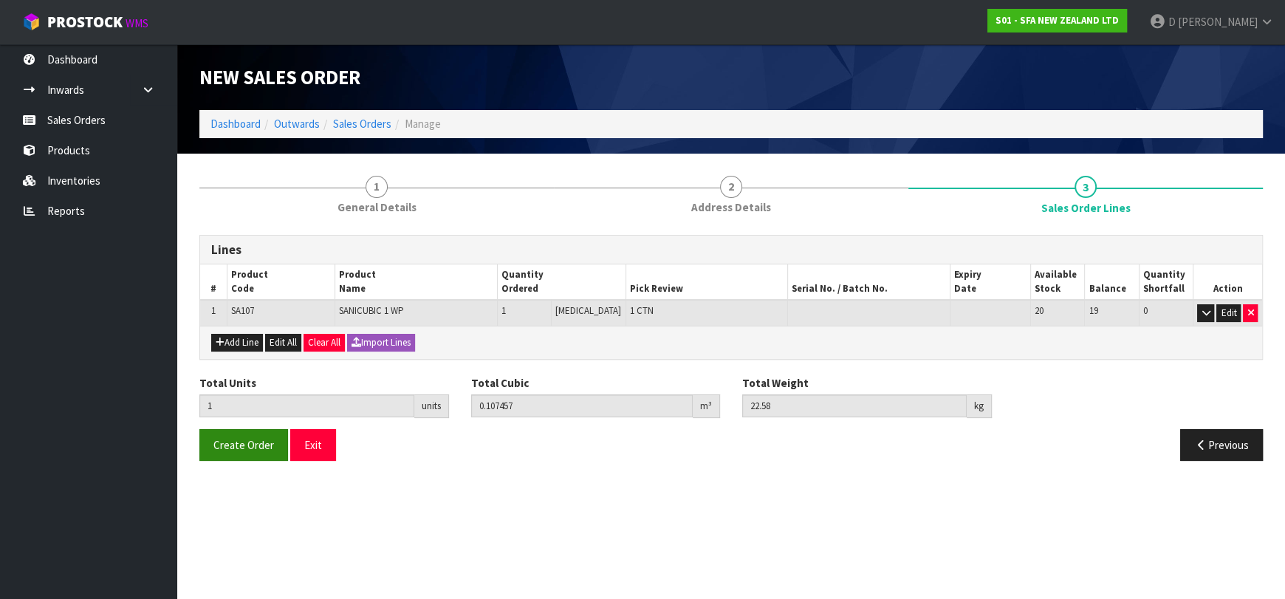
drag, startPoint x: 241, startPoint y: 462, endPoint x: 233, endPoint y: 442, distance: 21.5
click at [240, 459] on div "Create Order Exit Previous" at bounding box center [730, 450] width 1085 height 43
drag, startPoint x: 233, startPoint y: 442, endPoint x: 164, endPoint y: 443, distance: 68.7
click at [221, 444] on span "Create Order" at bounding box center [243, 445] width 61 height 14
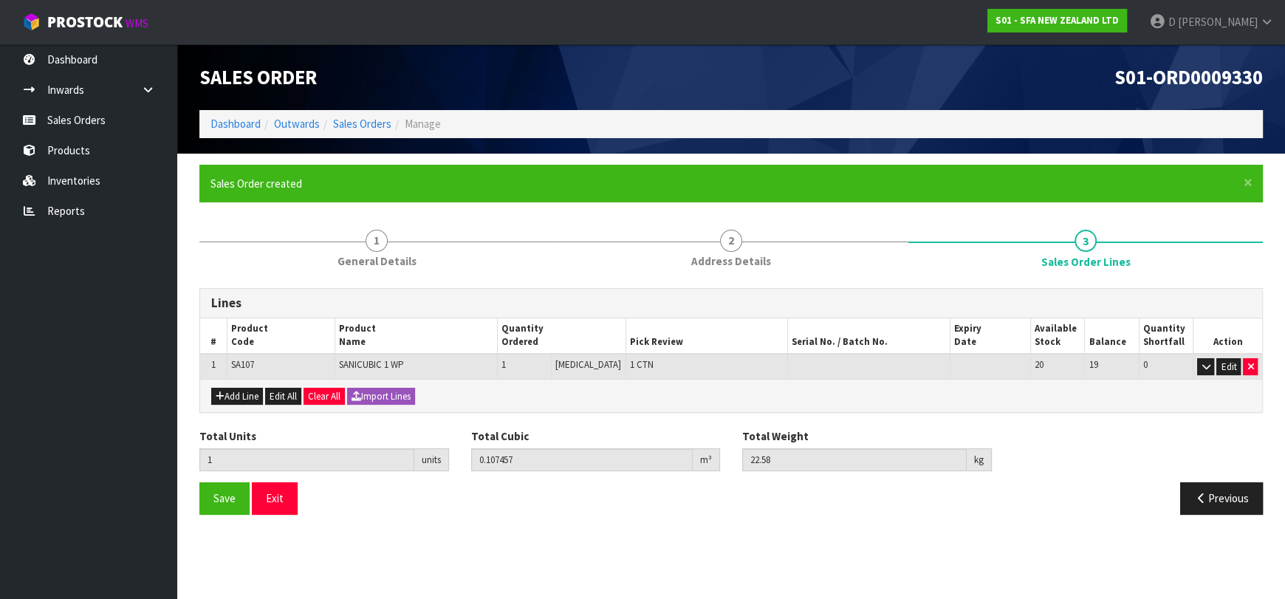
drag, startPoint x: 652, startPoint y: 183, endPoint x: 645, endPoint y: 180, distance: 8.0
click at [645, 180] on ul "Sales Order created" at bounding box center [723, 184] width 1026 height 16
click at [391, 126] on li "Manage" at bounding box center [415, 124] width 49 height 16
click at [380, 120] on link "Sales Orders" at bounding box center [362, 124] width 58 height 14
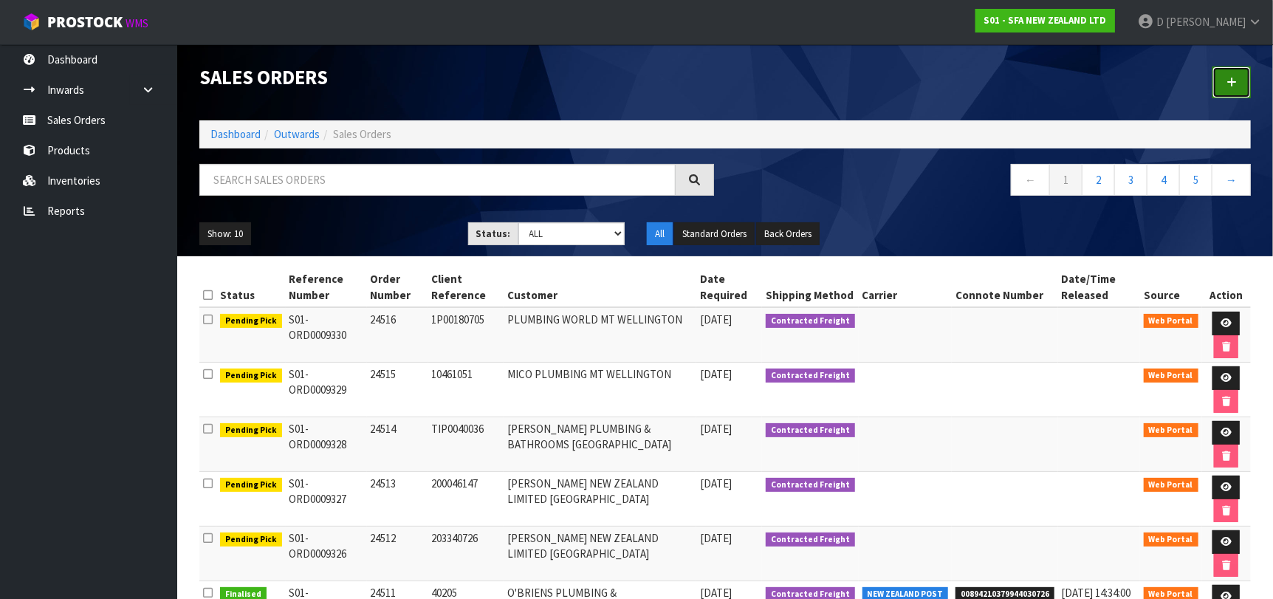
click at [1228, 95] on link at bounding box center [1231, 82] width 38 height 32
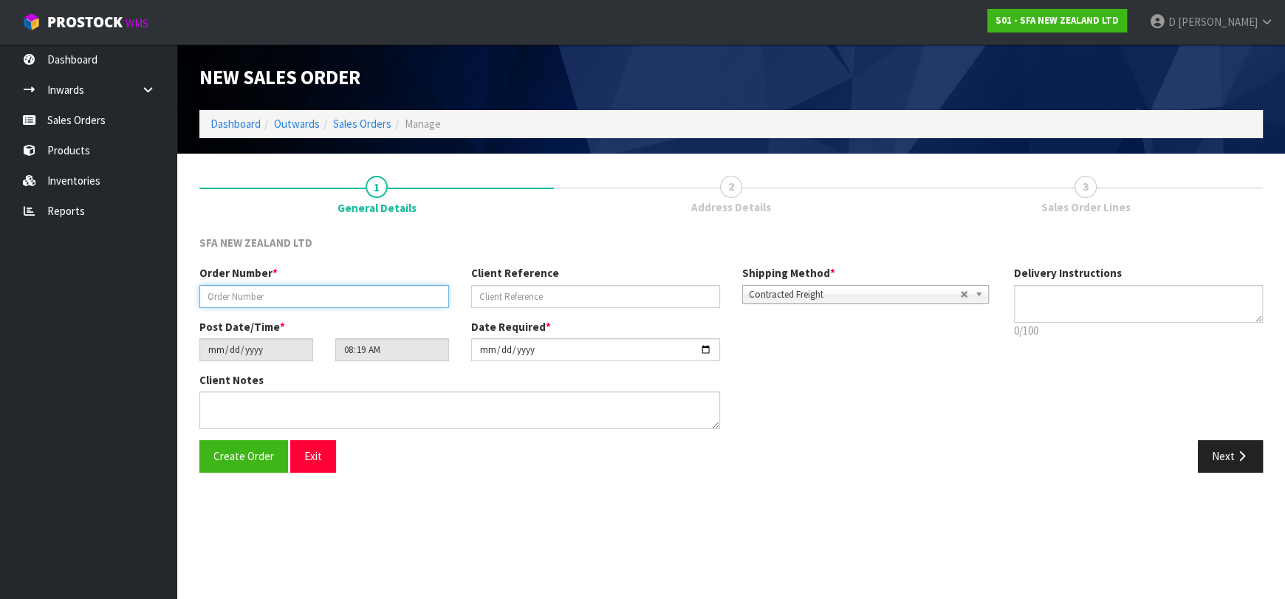
click at [397, 298] on input "text" at bounding box center [324, 296] width 250 height 23
type input "24517"
paste input "203126925"
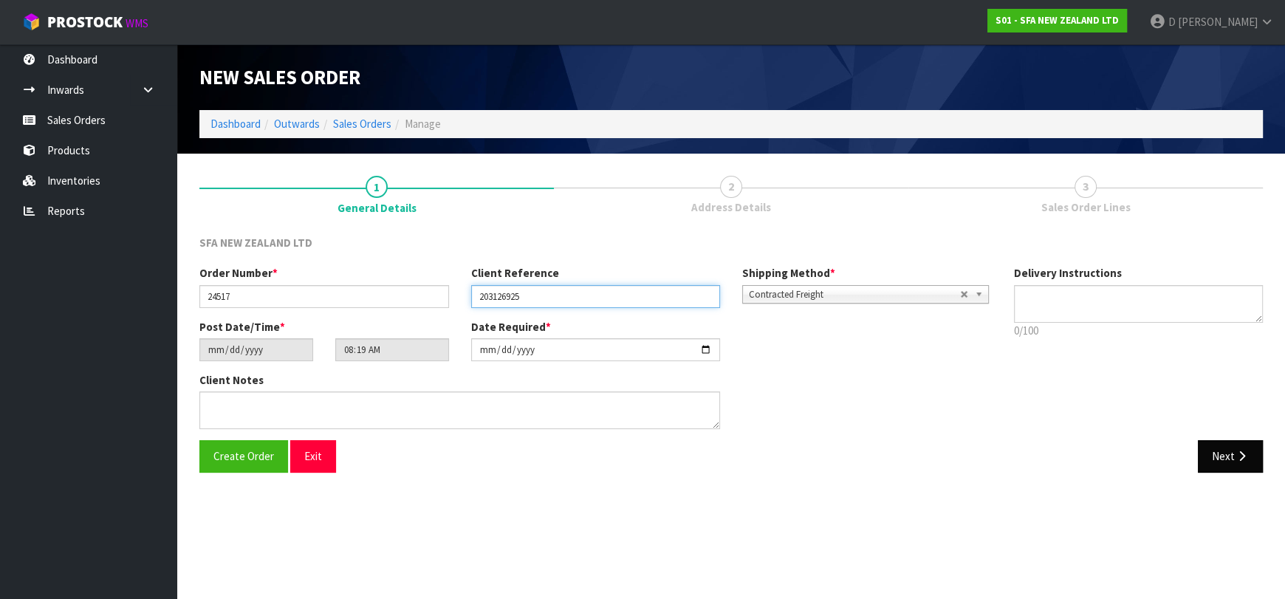
type input "203126925"
click at [1227, 453] on button "Next" at bounding box center [1230, 456] width 65 height 32
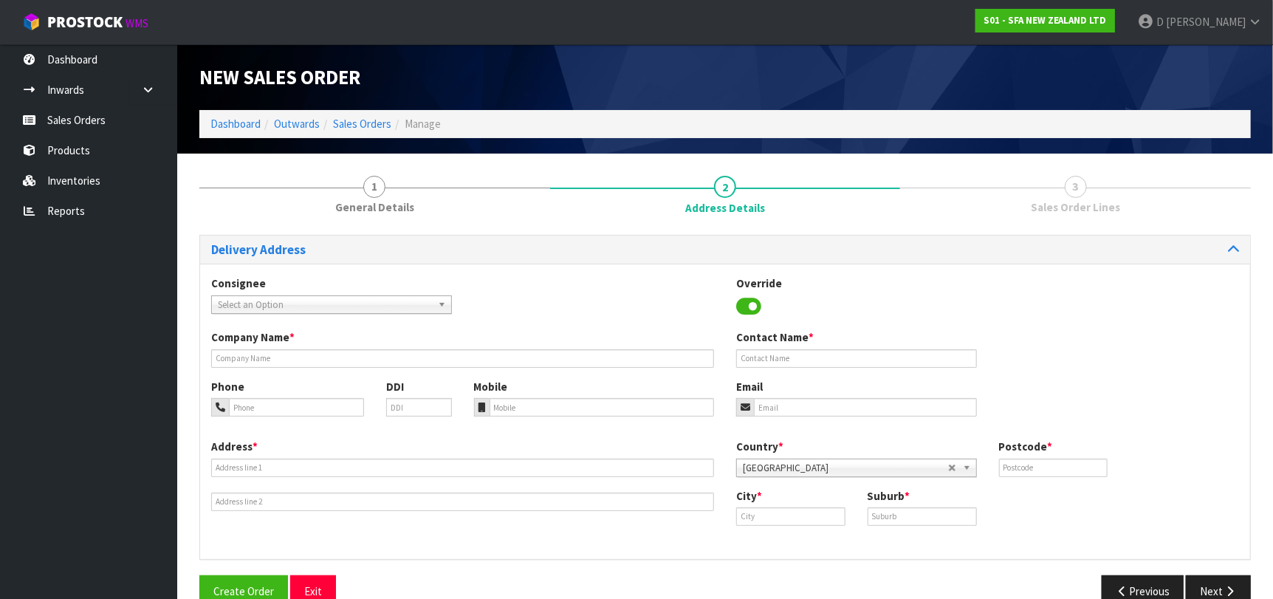
click at [306, 304] on span "Select an Option" at bounding box center [325, 305] width 214 height 18
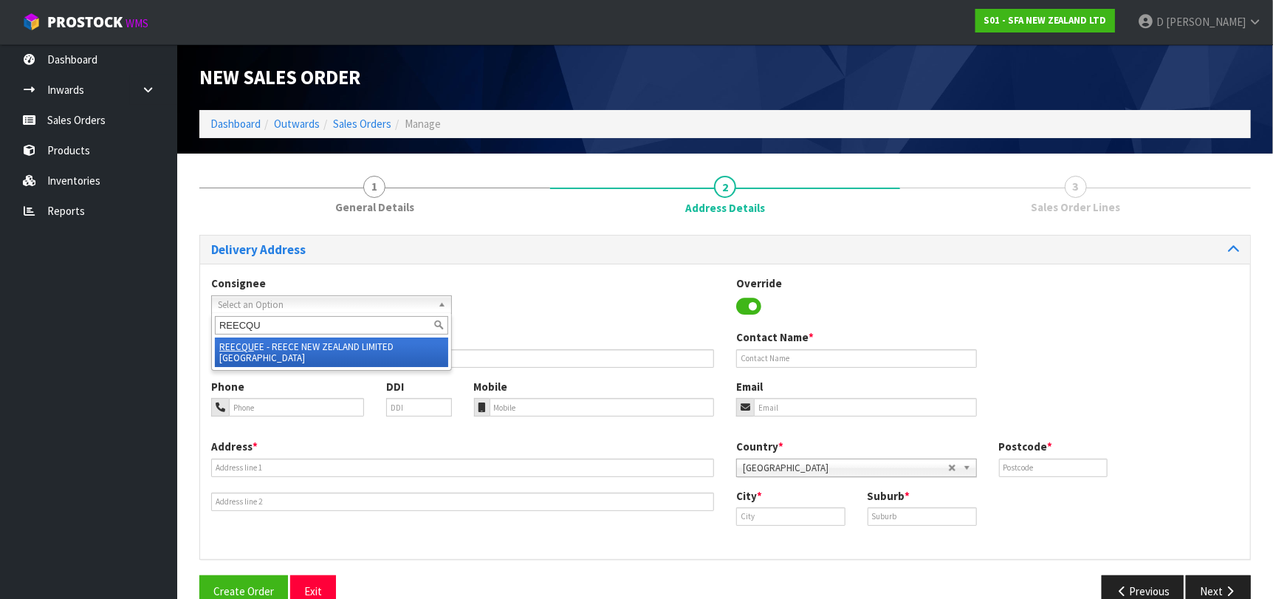
type input "REECQUE"
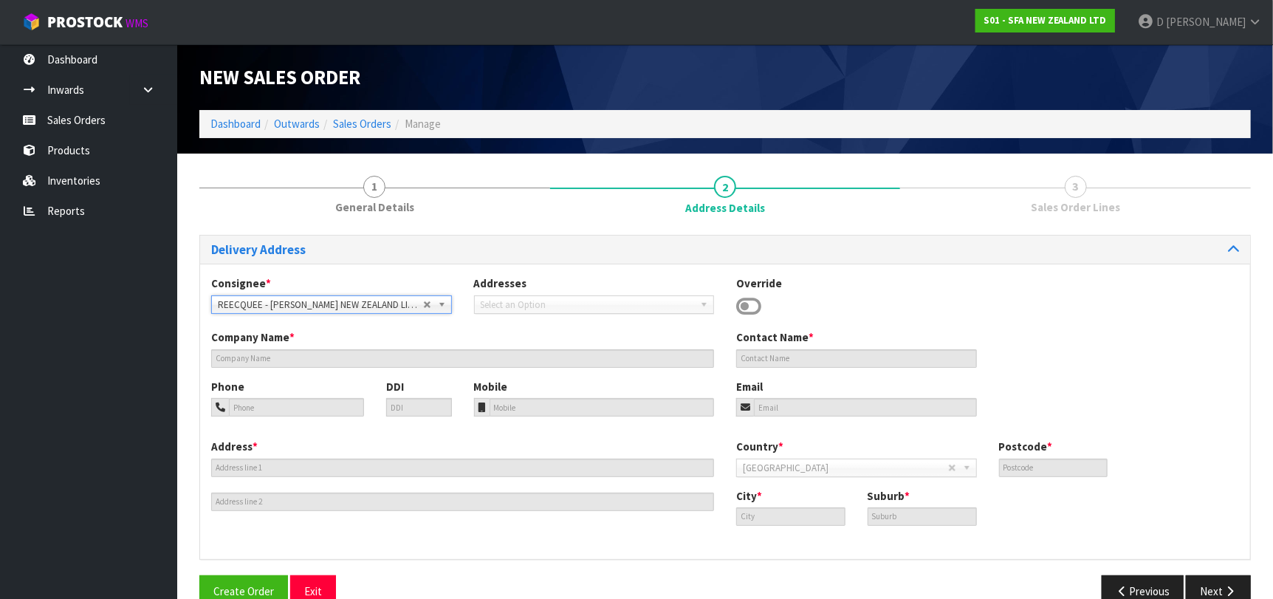
type input "[PERSON_NAME] NEW ZEALAND LIMITED [GEOGRAPHIC_DATA]"
type input "[STREET_ADDRESS][PERSON_NAME]"
type input "9349"
type input "[GEOGRAPHIC_DATA]"
type input "FRANKTON"
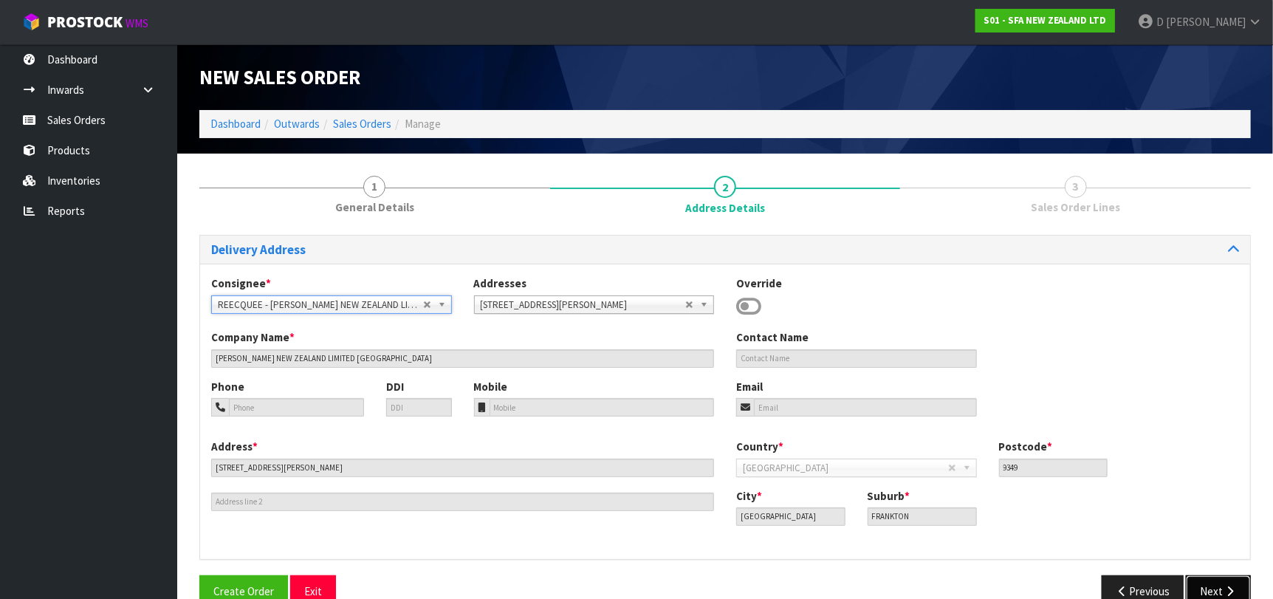
click at [1199, 578] on button "Next" at bounding box center [1218, 591] width 65 height 32
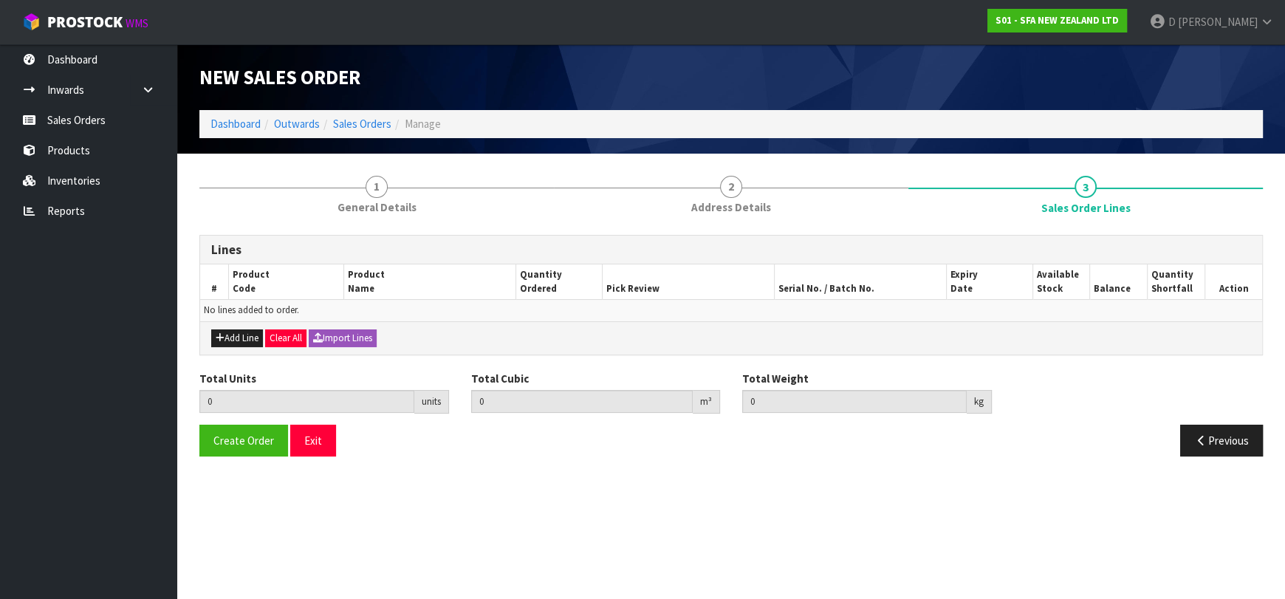
drag, startPoint x: 244, startPoint y: 322, endPoint x: 257, endPoint y: 327, distance: 13.6
click at [245, 322] on div "Add Line Clear All Import Lines" at bounding box center [731, 337] width 1062 height 33
click at [261, 335] on button "Add Line" at bounding box center [237, 338] width 52 height 18
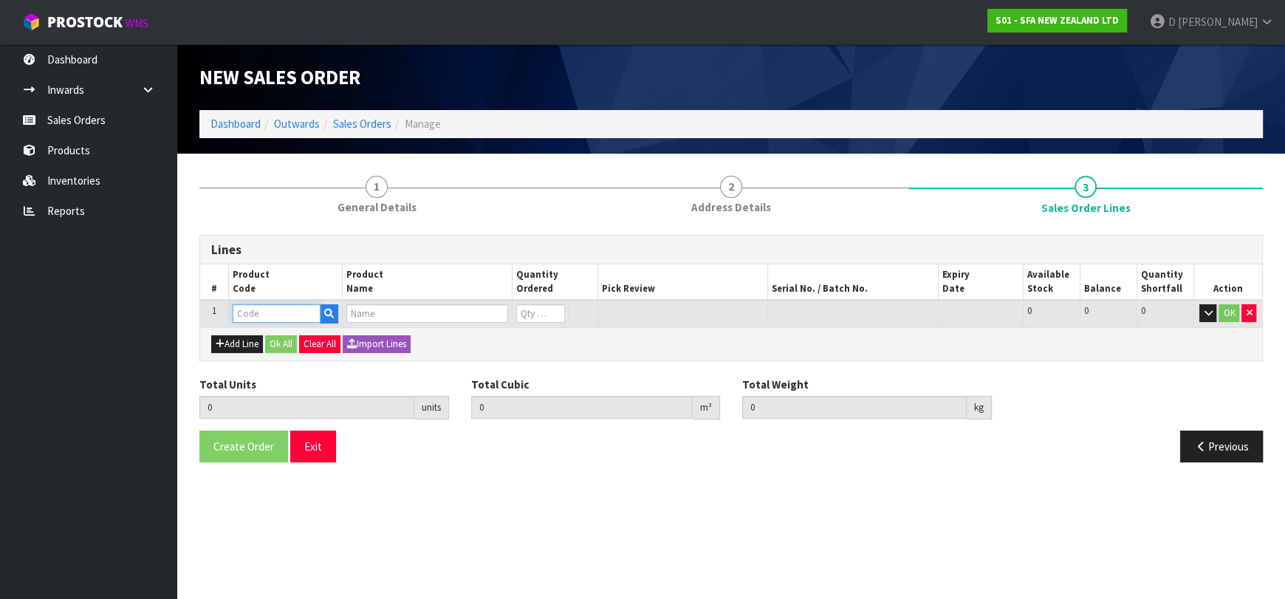
click at [268, 312] on input "text" at bounding box center [277, 313] width 88 height 18
type input "SA221"
type input "0.000000"
type input "0.000"
type input "SANIFAST"
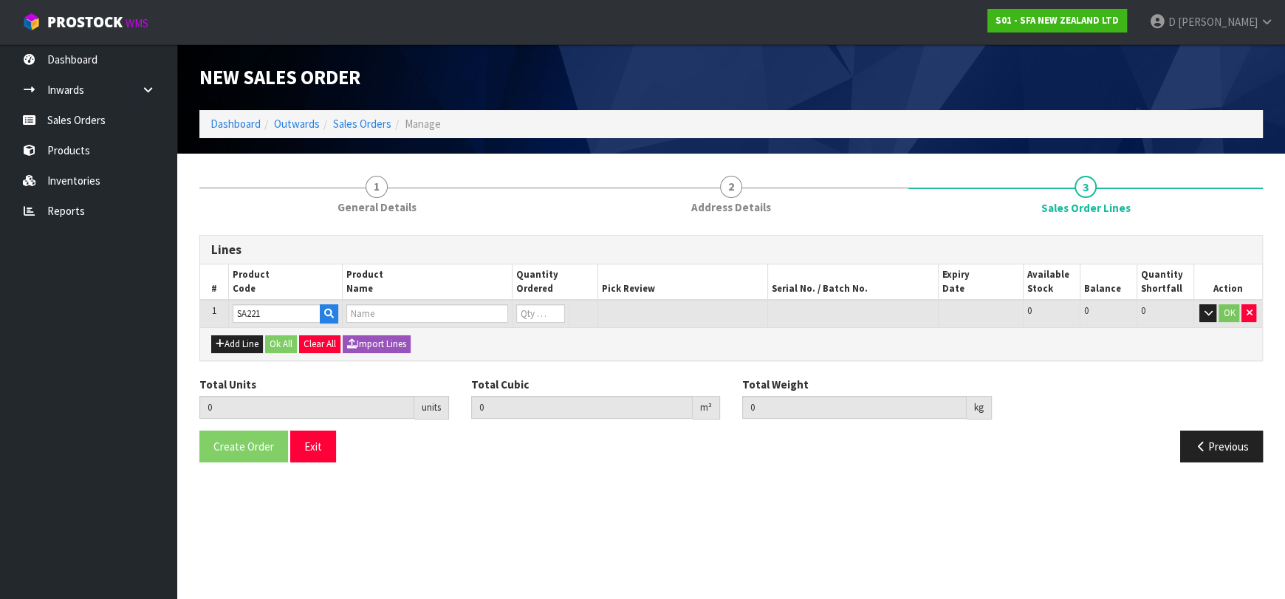
type input "0"
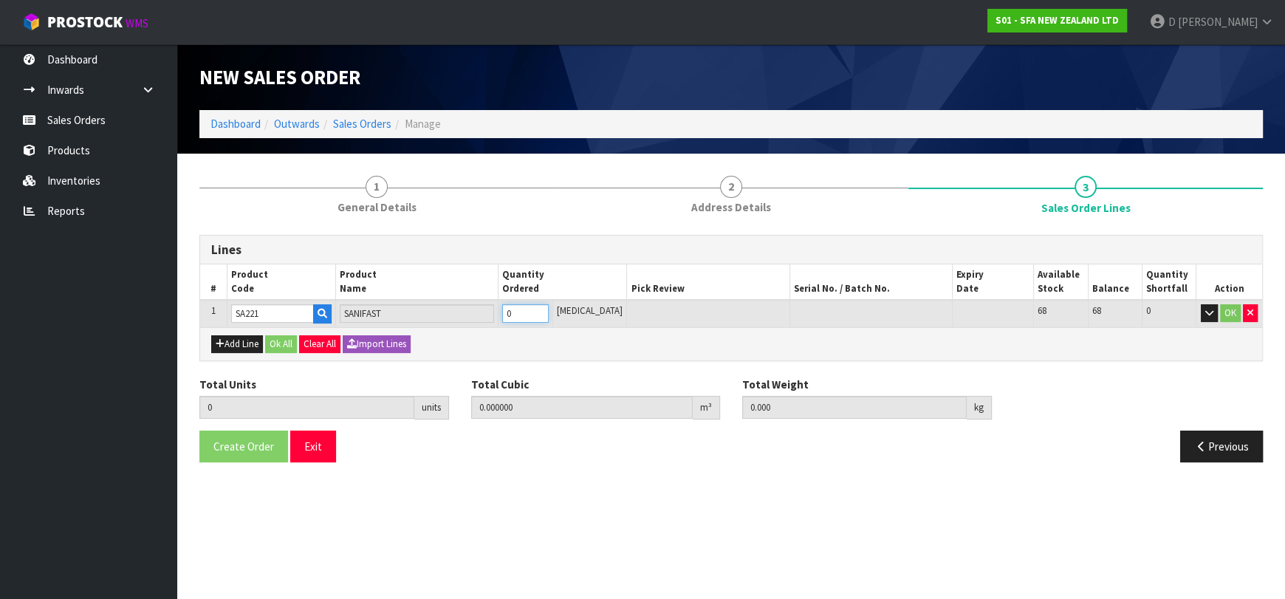
type input "1"
type input "0.052428"
type input "8.6"
type input "1"
click at [275, 343] on button "Ok All" at bounding box center [281, 344] width 32 height 18
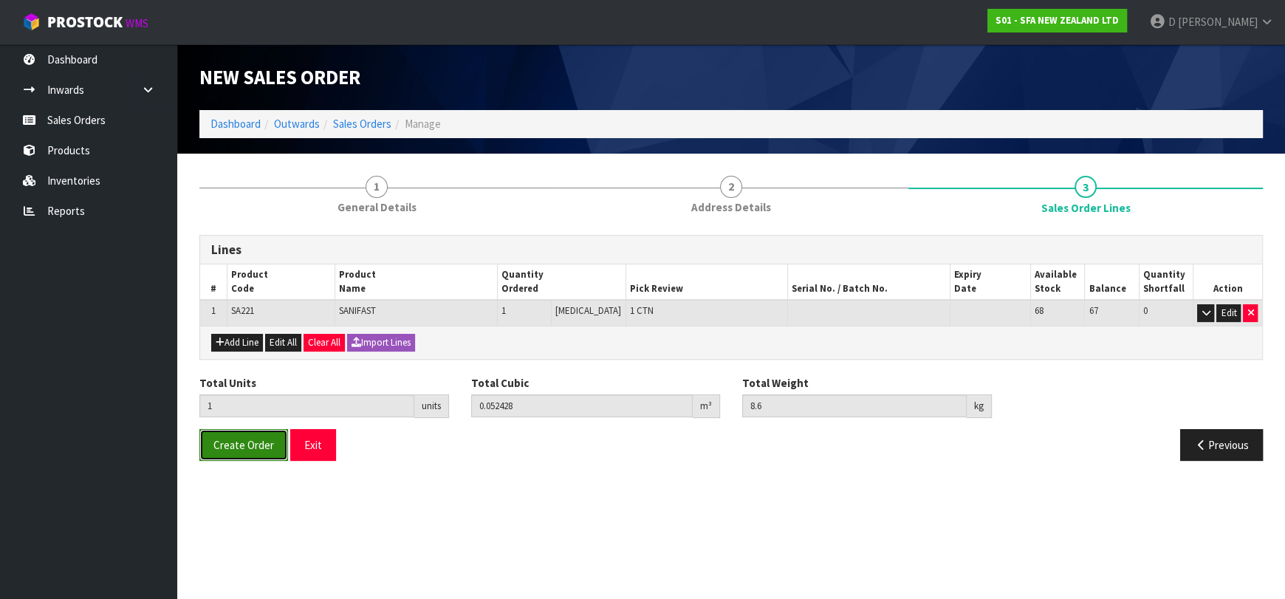
drag, startPoint x: 219, startPoint y: 455, endPoint x: 213, endPoint y: 440, distance: 16.2
click at [219, 454] on button "Create Order" at bounding box center [243, 445] width 89 height 32
